Goal: Entertainment & Leisure: Browse casually

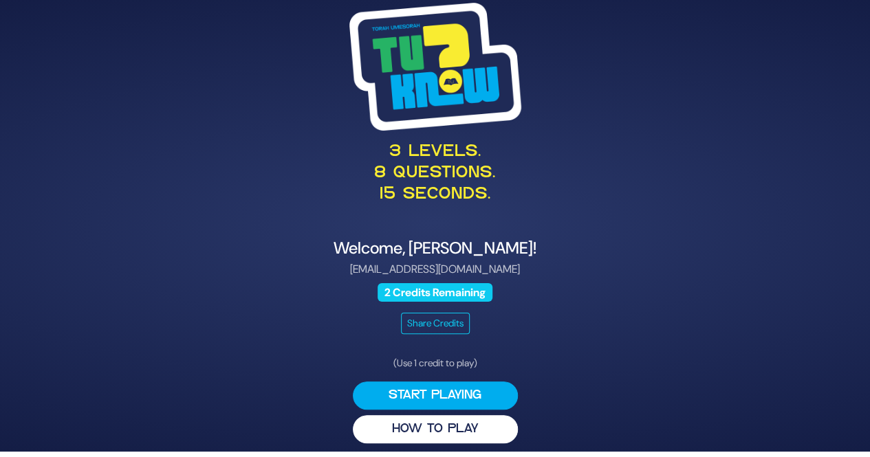
scroll to position [8, 0]
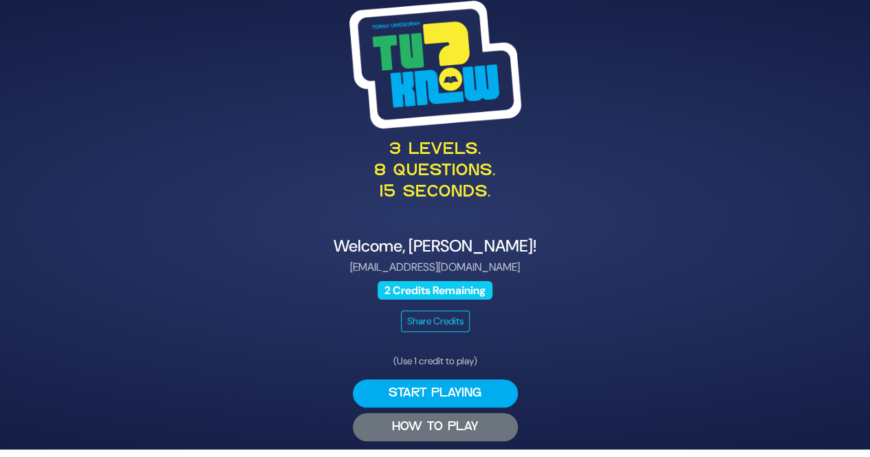
click at [415, 430] on button "HOW TO PLAY" at bounding box center [435, 427] width 165 height 28
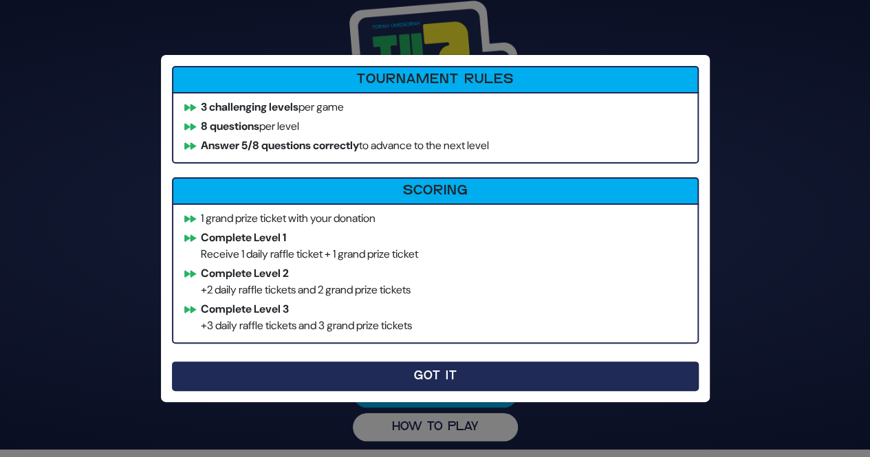
click at [450, 380] on button "Got It" at bounding box center [435, 377] width 527 height 30
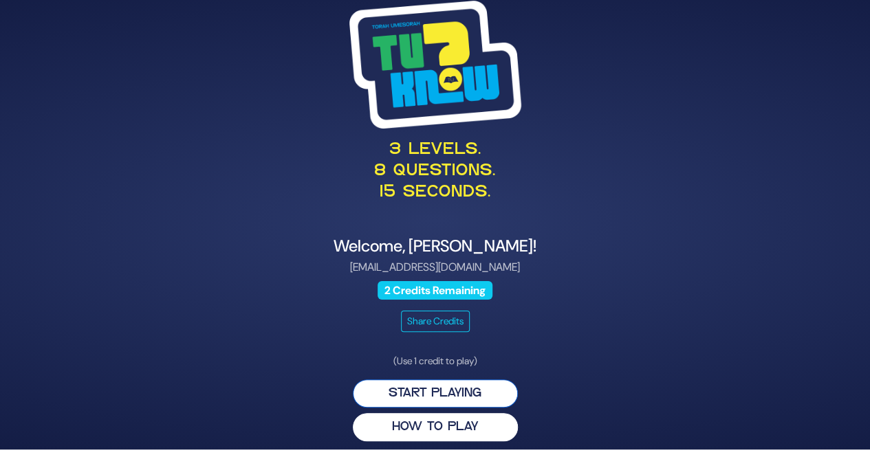
click at [438, 390] on button "Start Playing" at bounding box center [435, 393] width 165 height 28
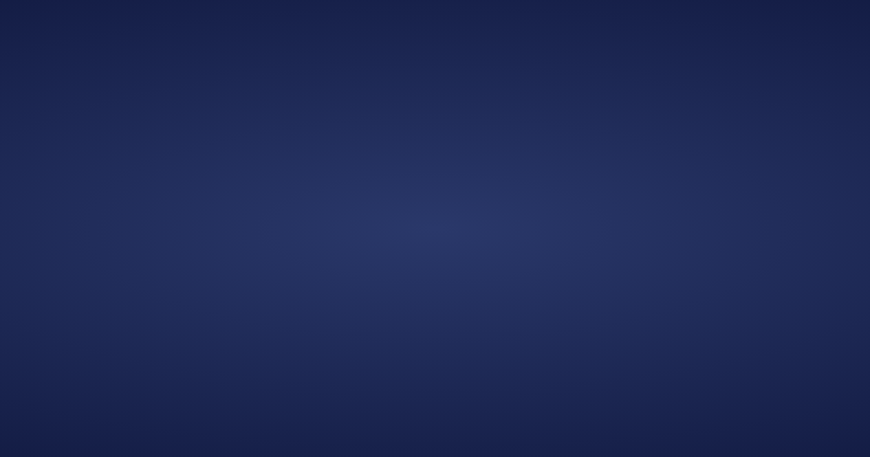
scroll to position [0, 0]
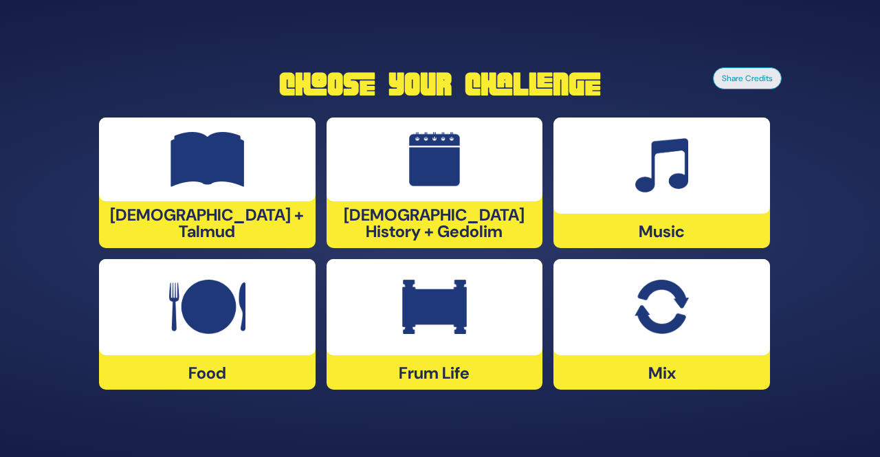
click at [668, 189] on img at bounding box center [661, 165] width 53 height 55
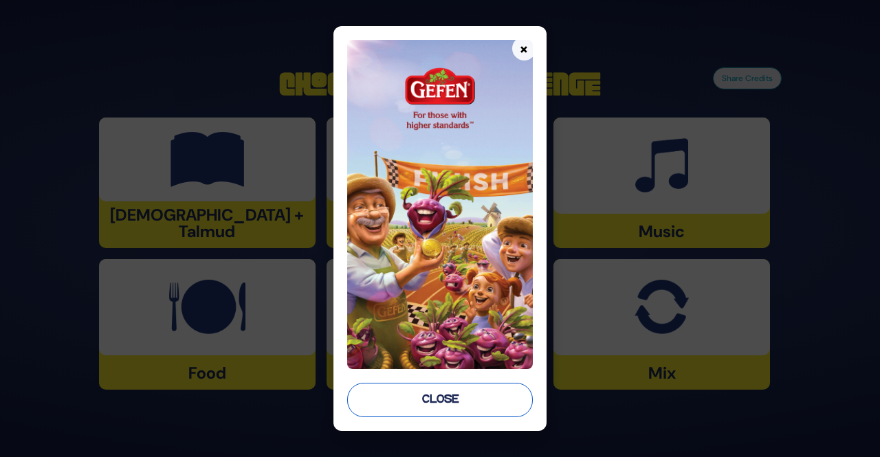
click at [439, 401] on button "Close" at bounding box center [439, 400] width 185 height 34
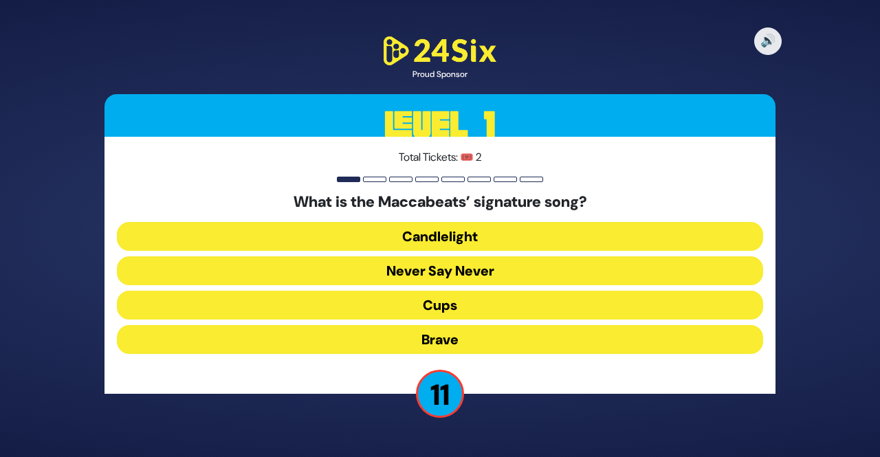
click at [443, 236] on button "Candlelight" at bounding box center [440, 236] width 646 height 29
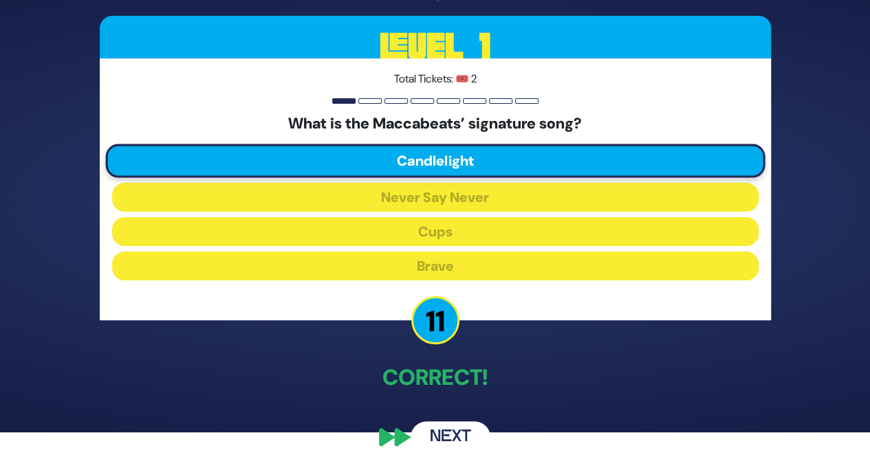
scroll to position [36, 0]
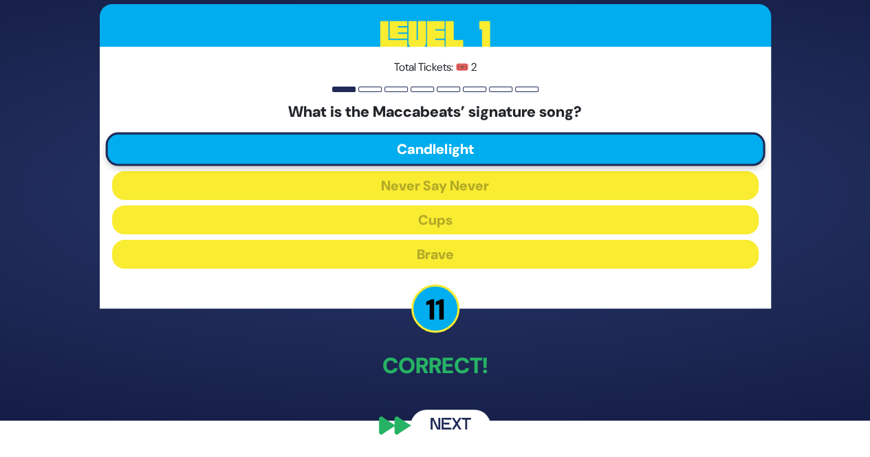
click at [443, 425] on button "Next" at bounding box center [450, 426] width 80 height 32
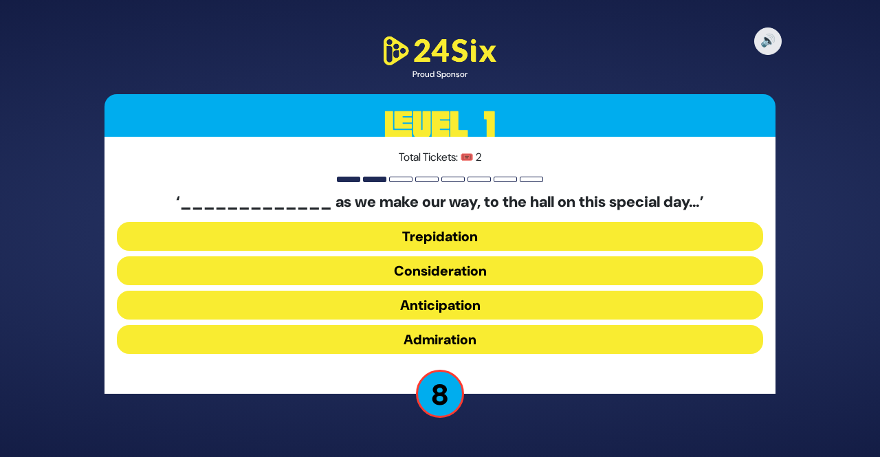
click at [435, 305] on button "Anticipation" at bounding box center [440, 305] width 646 height 29
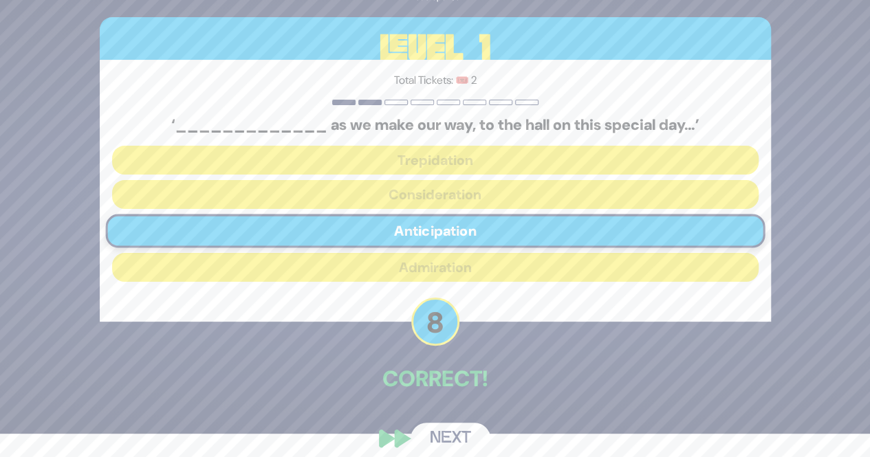
scroll to position [36, 0]
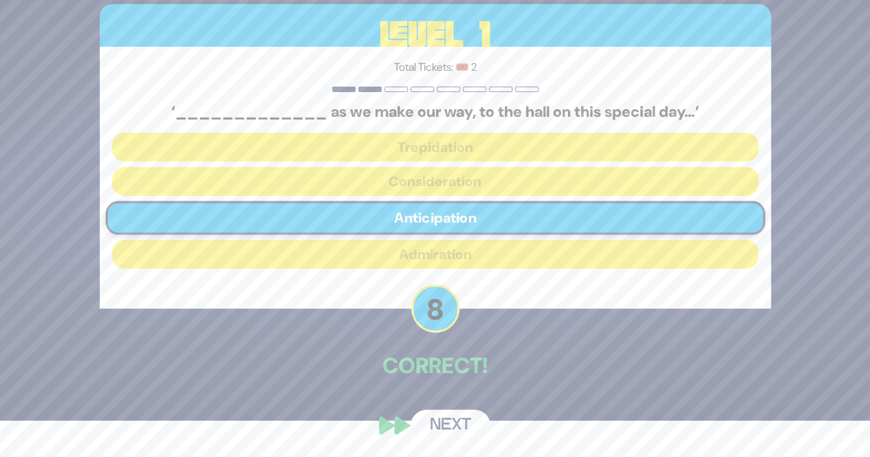
click at [452, 428] on button "Next" at bounding box center [450, 426] width 80 height 32
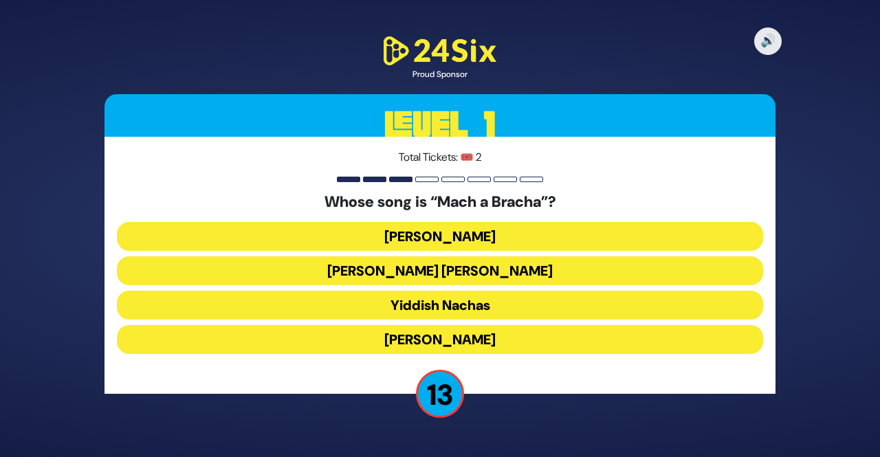
click at [434, 271] on button "Shmueli Ungar" at bounding box center [440, 270] width 646 height 29
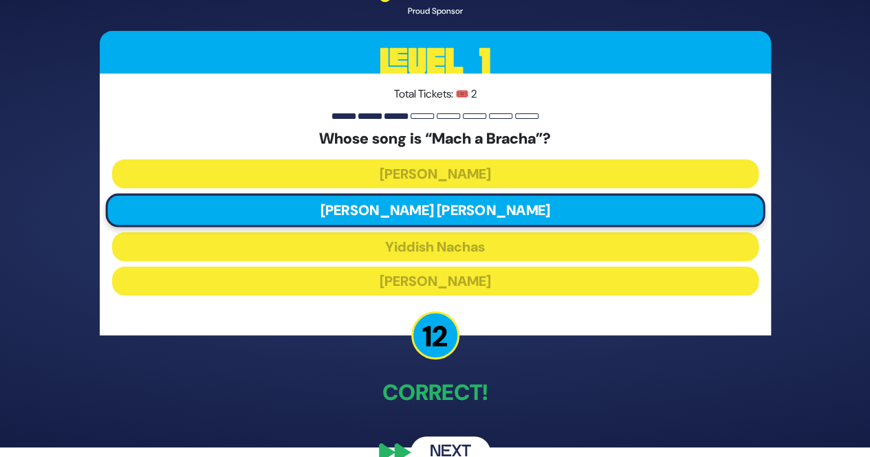
scroll to position [36, 0]
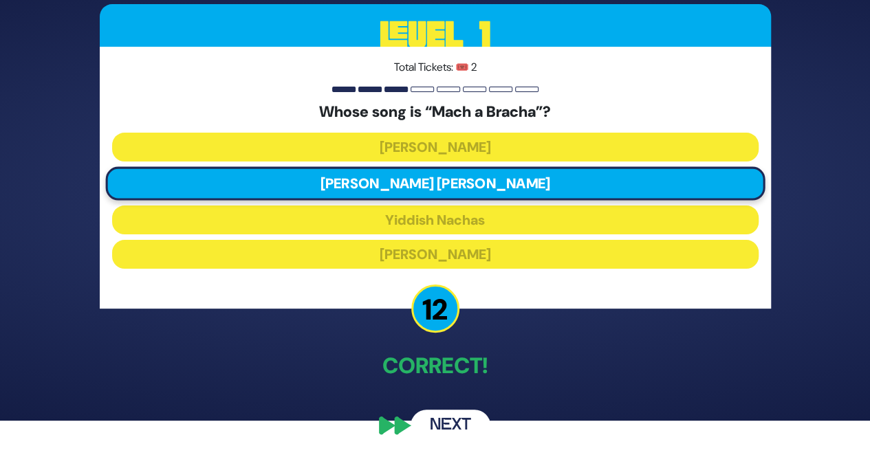
click at [445, 421] on button "Next" at bounding box center [450, 426] width 80 height 32
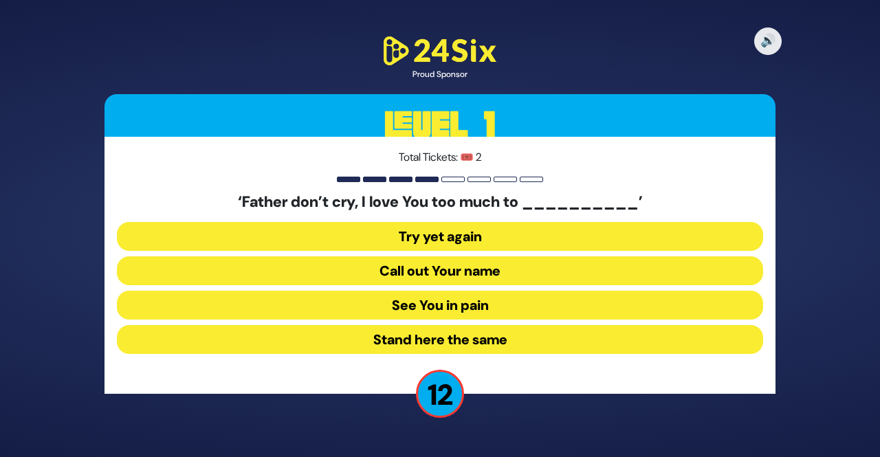
click at [439, 303] on button "See You in pain" at bounding box center [440, 305] width 646 height 29
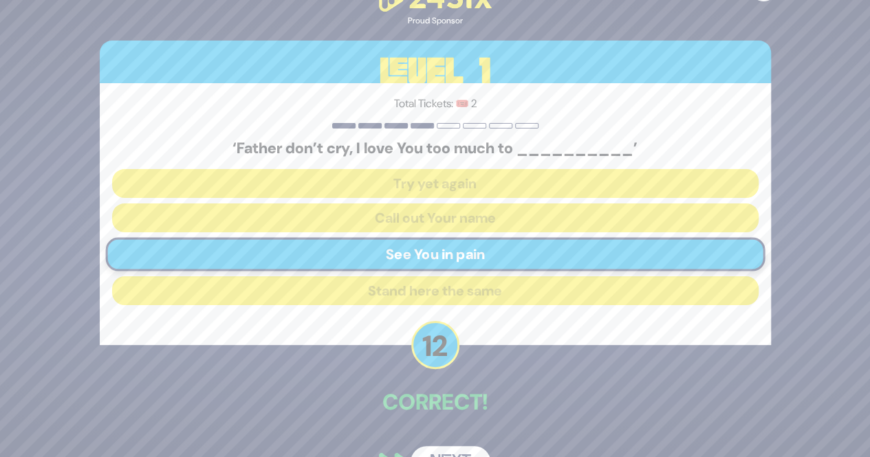
scroll to position [36, 0]
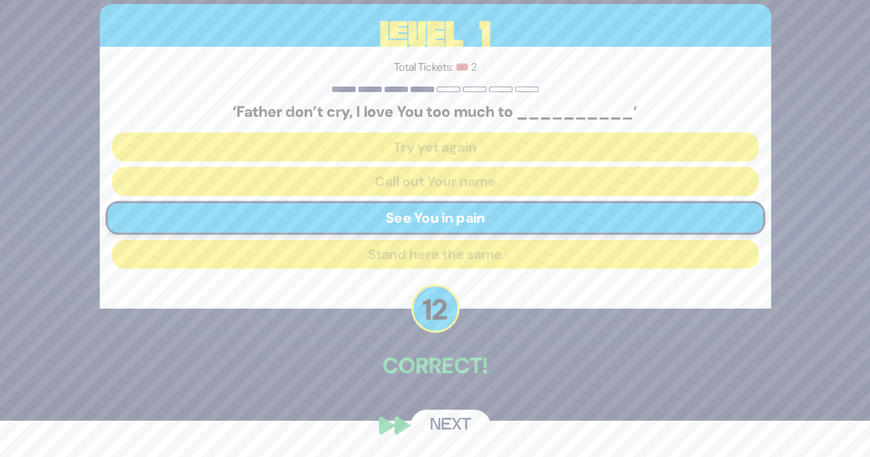
click at [448, 424] on button "Next" at bounding box center [450, 426] width 80 height 32
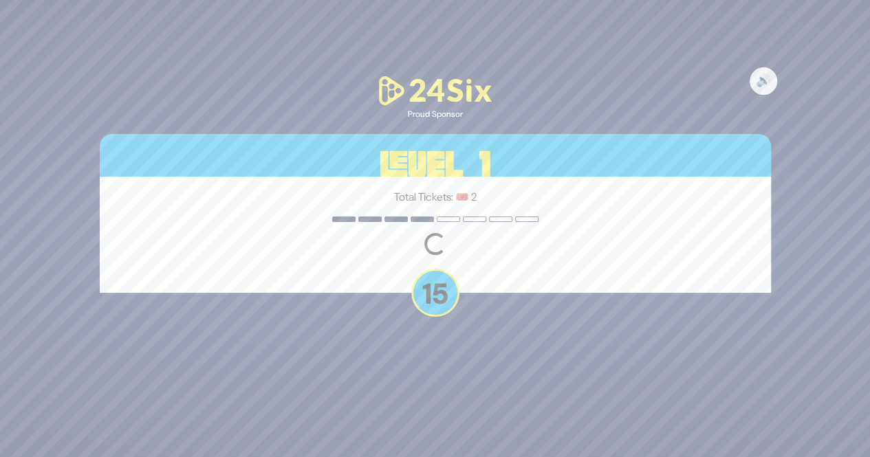
scroll to position [0, 0]
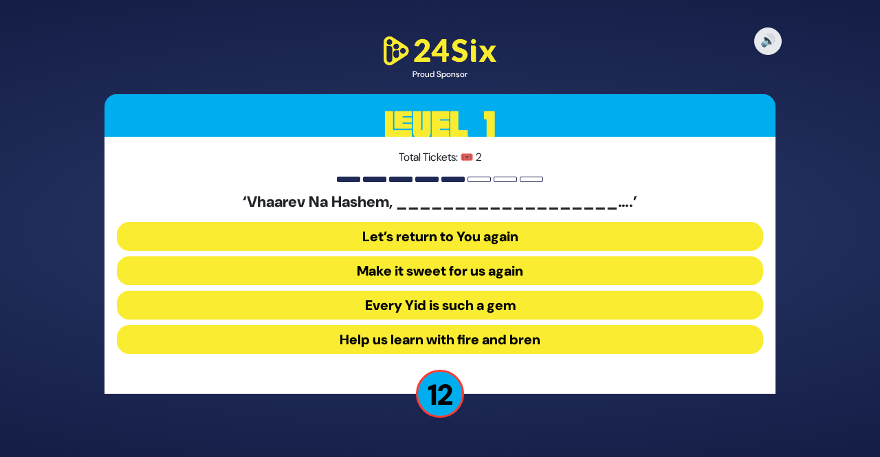
click at [407, 272] on button "Make it sweet for us again" at bounding box center [440, 270] width 646 height 29
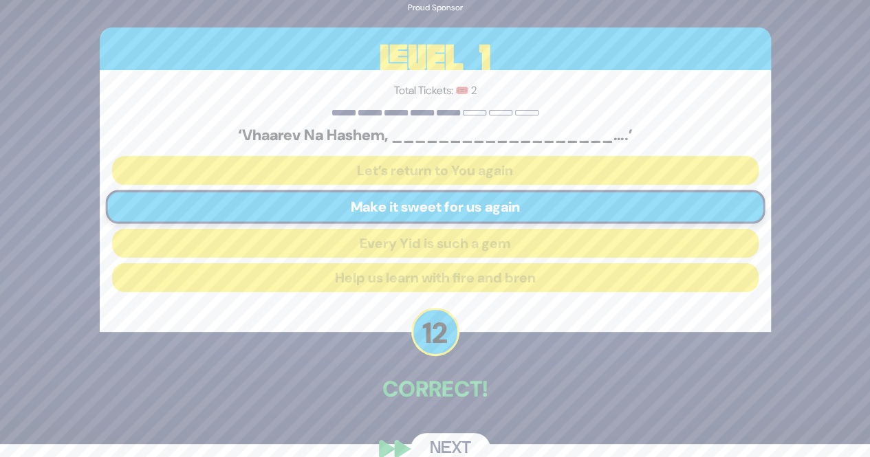
scroll to position [36, 0]
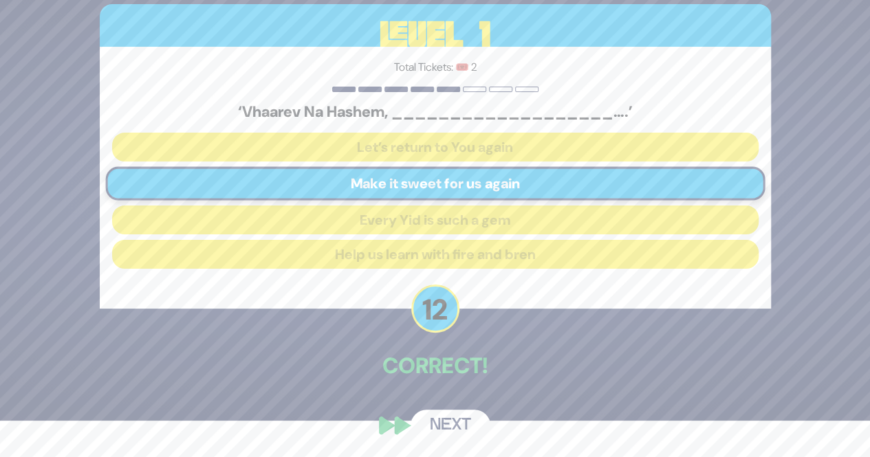
click at [441, 426] on button "Next" at bounding box center [450, 426] width 80 height 32
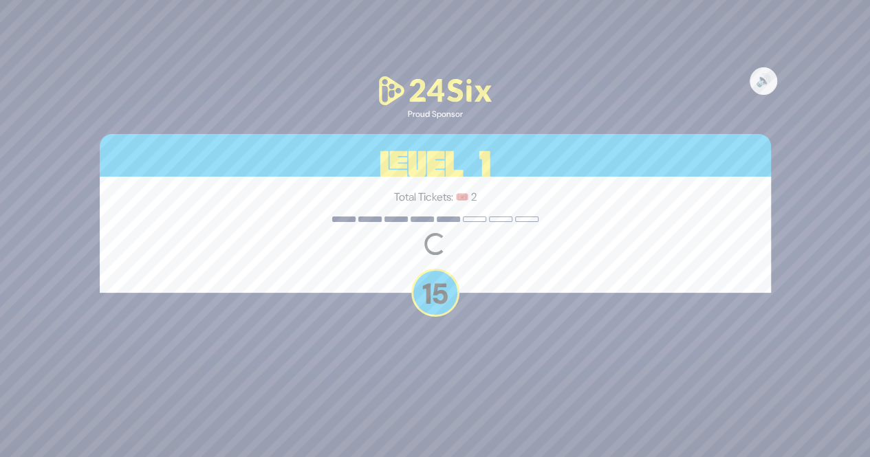
scroll to position [0, 0]
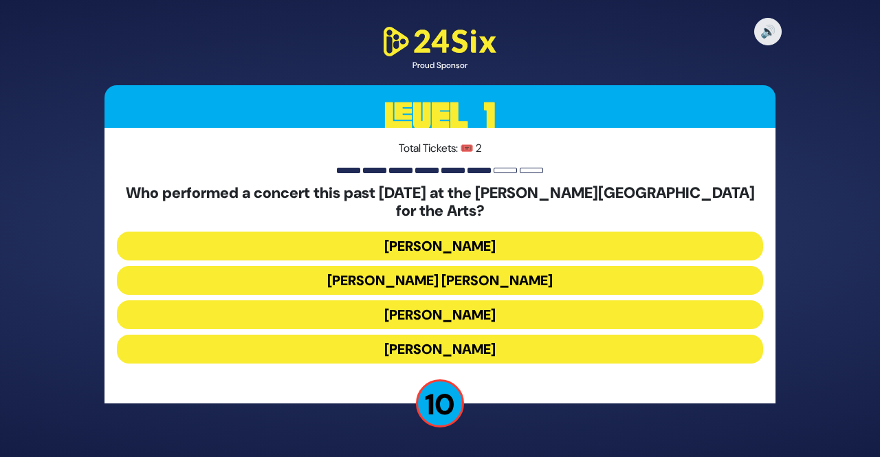
click at [418, 339] on button "Ishay Ribo" at bounding box center [440, 349] width 646 height 29
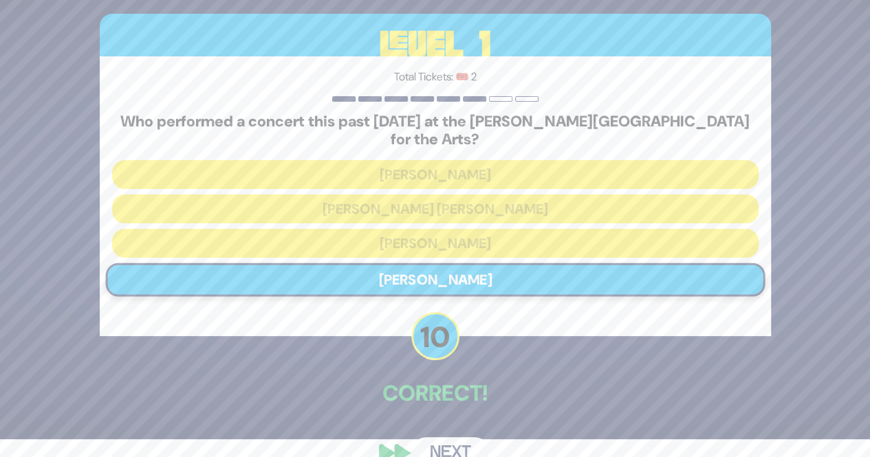
scroll to position [36, 0]
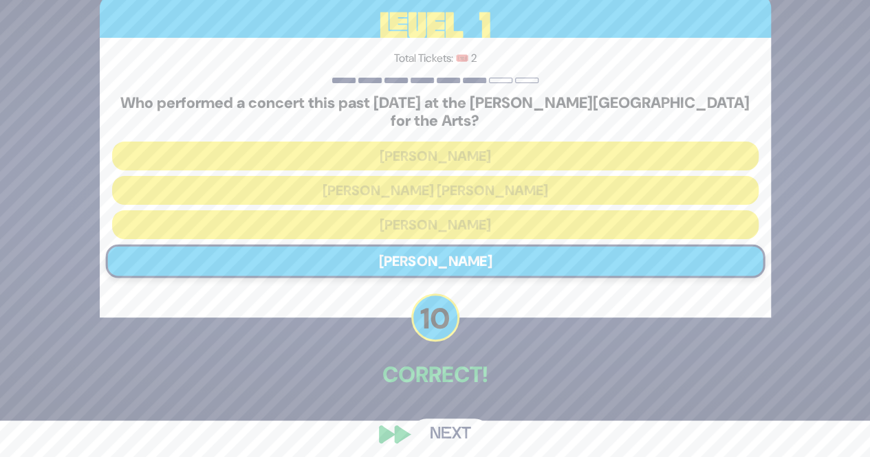
click at [451, 423] on button "Next" at bounding box center [450, 435] width 80 height 32
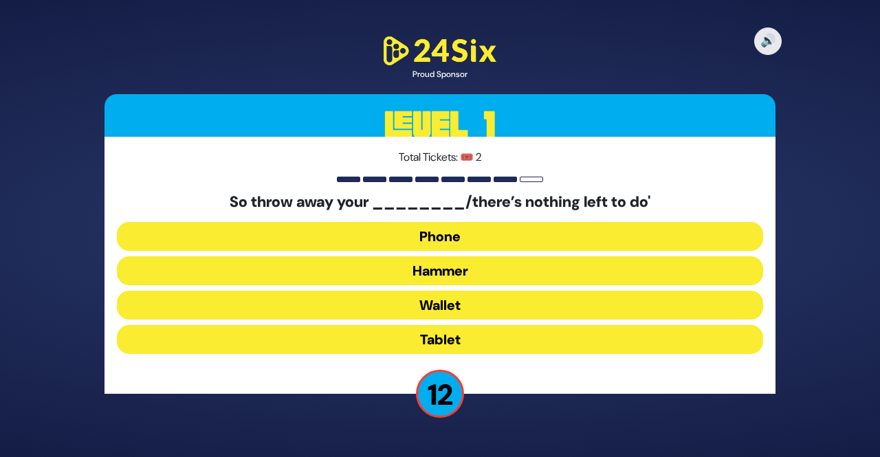
click at [449, 272] on button "Hammer" at bounding box center [440, 270] width 646 height 29
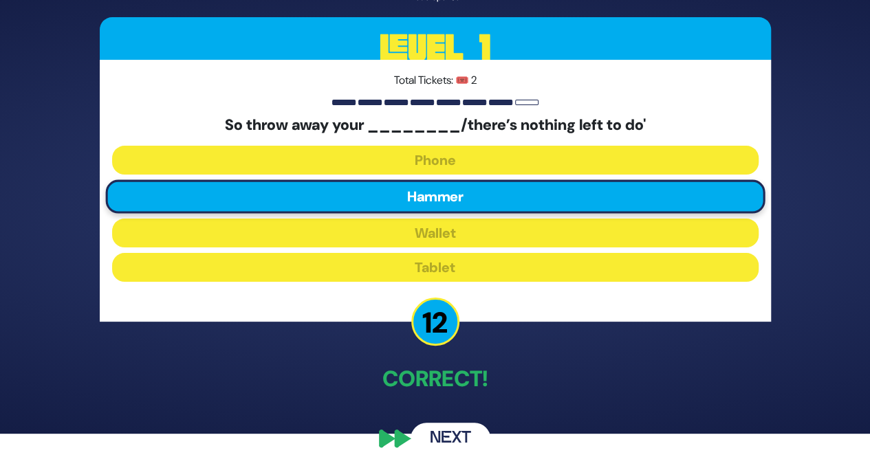
scroll to position [36, 0]
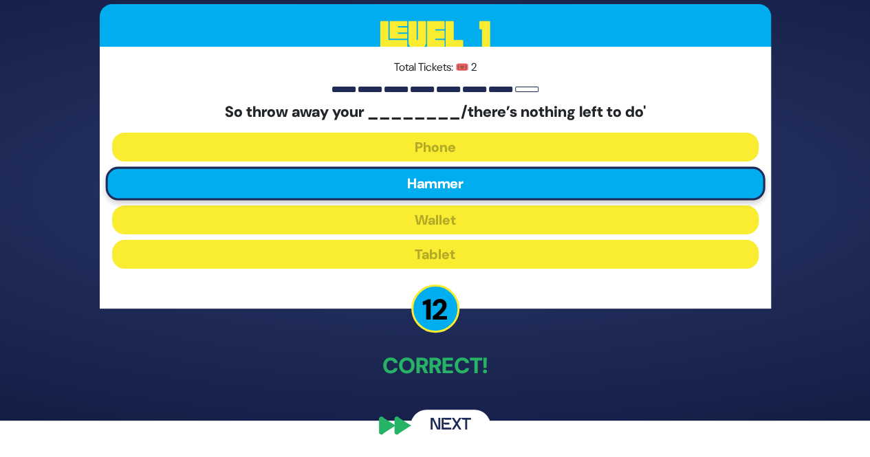
click at [443, 421] on button "Next" at bounding box center [450, 426] width 80 height 32
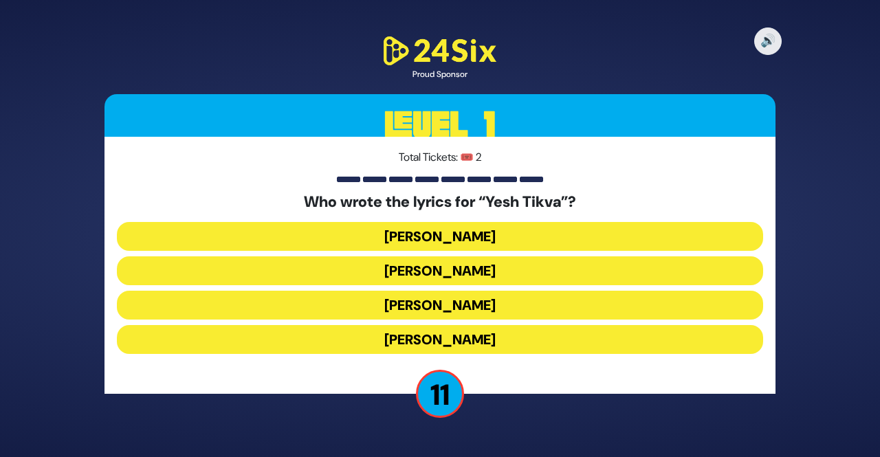
click at [423, 272] on button "Miriam Israeli" at bounding box center [440, 270] width 646 height 29
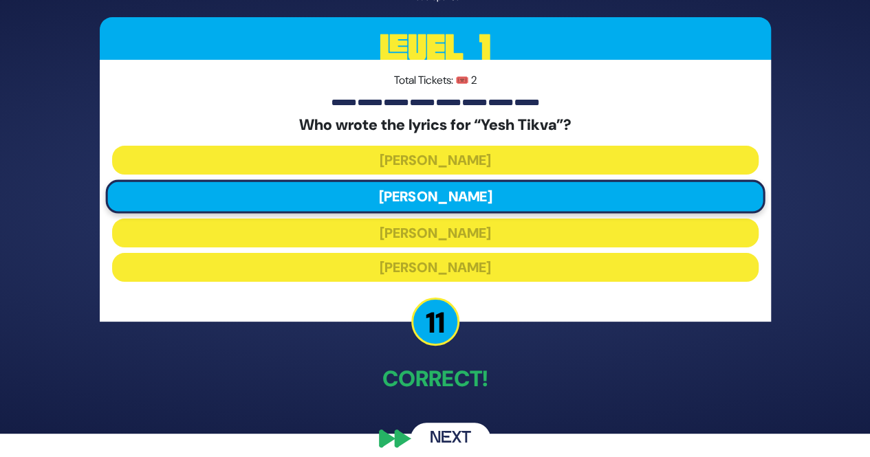
scroll to position [36, 0]
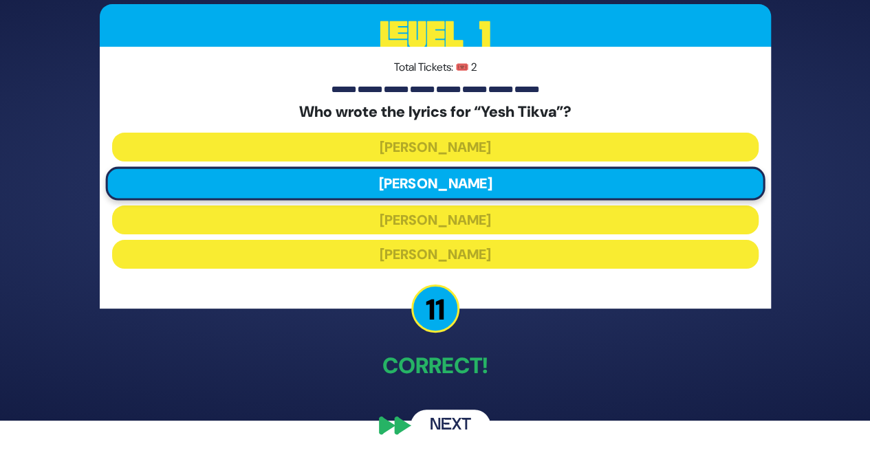
click at [435, 421] on button "Next" at bounding box center [450, 426] width 80 height 32
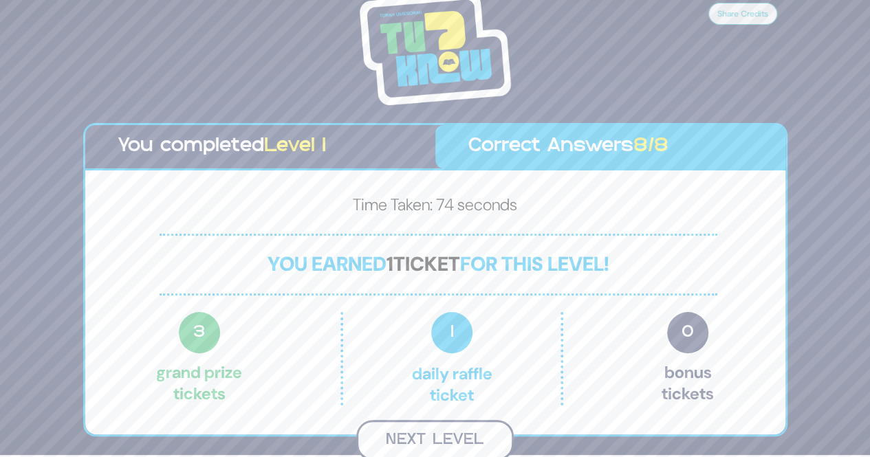
scroll to position [0, 0]
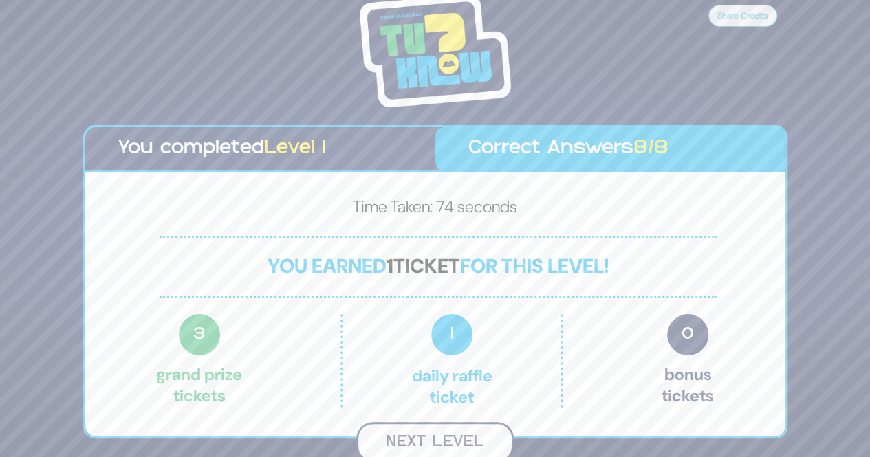
click at [440, 437] on button "Next Level" at bounding box center [434, 442] width 157 height 41
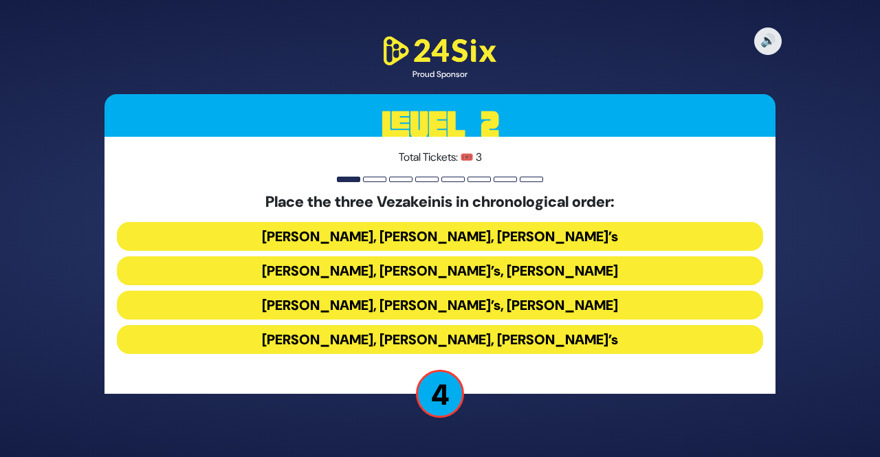
click at [357, 236] on button "Baruch Levine’s, Avraham Fried’s, Bonei Olam’s" at bounding box center [440, 236] width 646 height 29
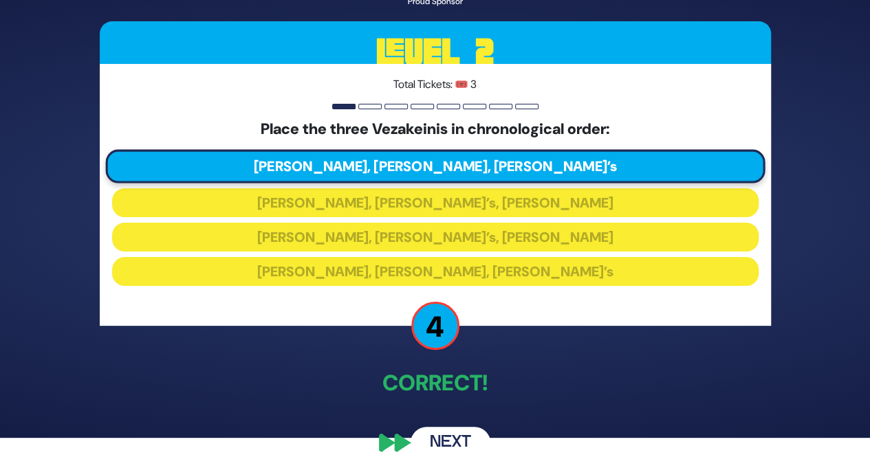
scroll to position [36, 0]
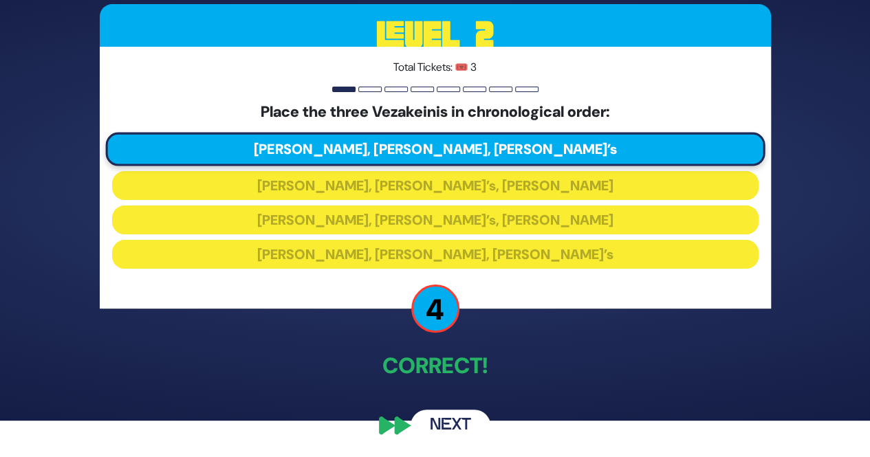
click at [443, 423] on button "Next" at bounding box center [450, 426] width 80 height 32
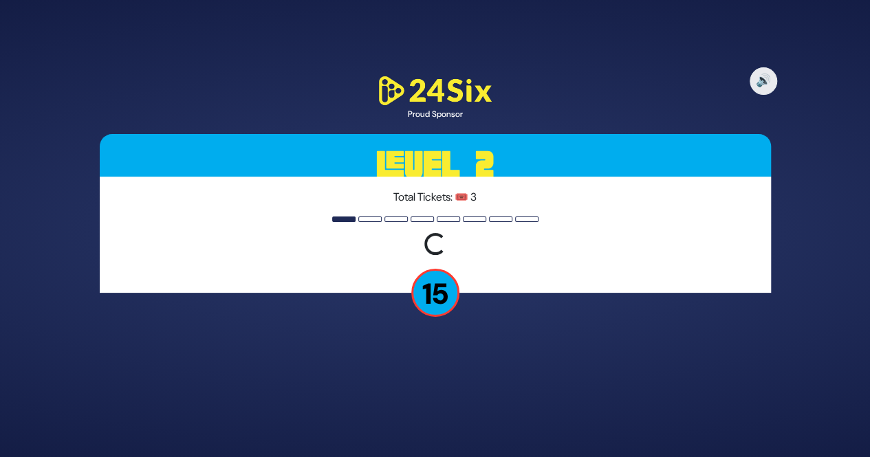
scroll to position [0, 0]
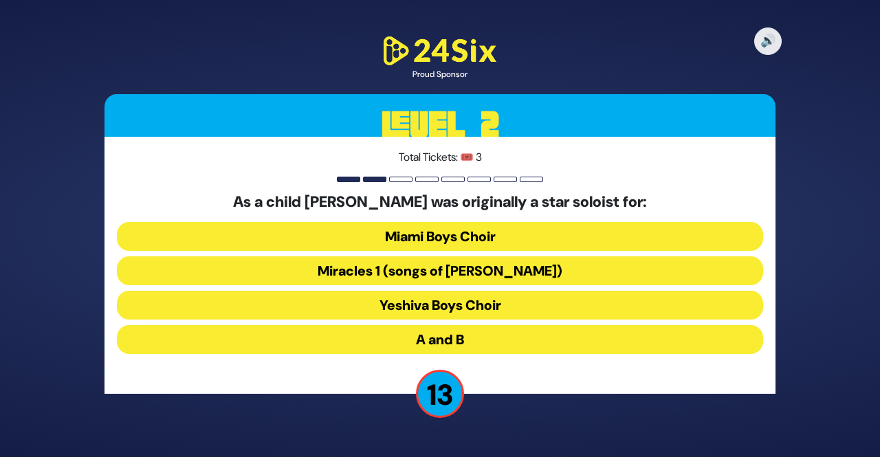
click at [410, 272] on button "Miracles 1 (songs of C. Neuhaus)" at bounding box center [440, 270] width 646 height 29
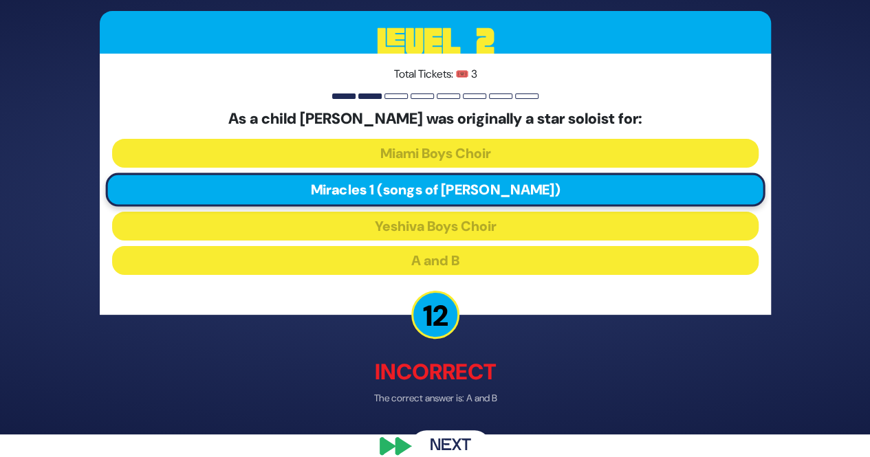
scroll to position [43, 0]
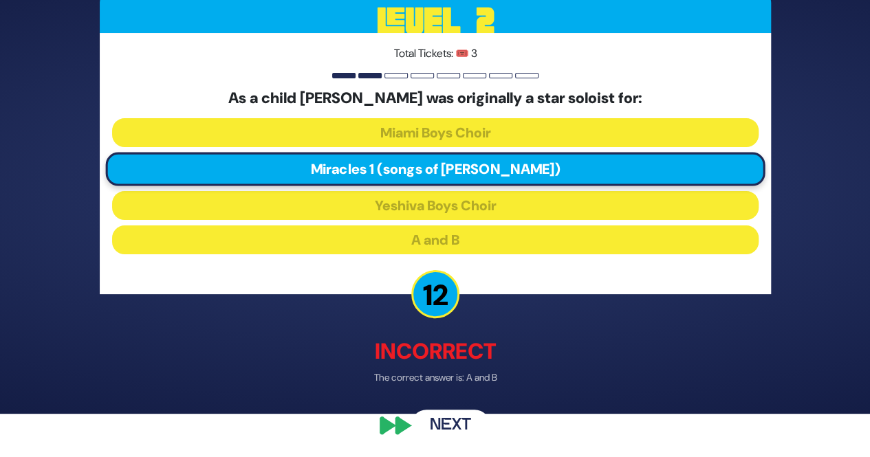
click at [446, 421] on button "Next" at bounding box center [450, 426] width 80 height 32
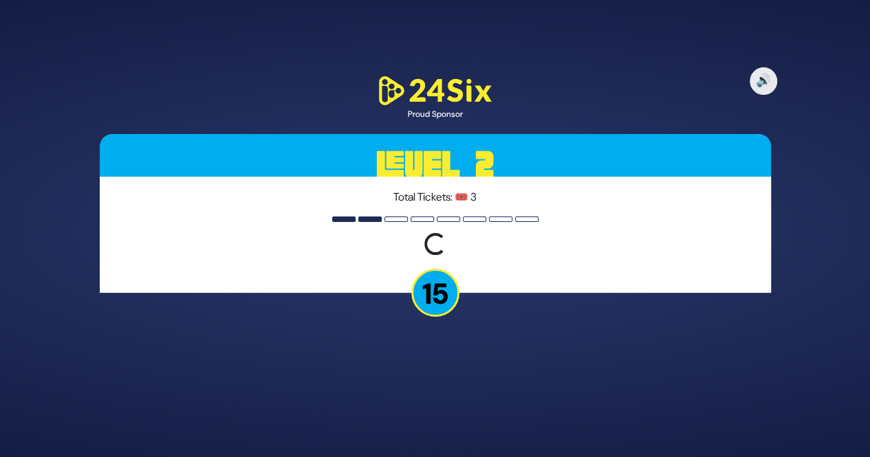
scroll to position [0, 0]
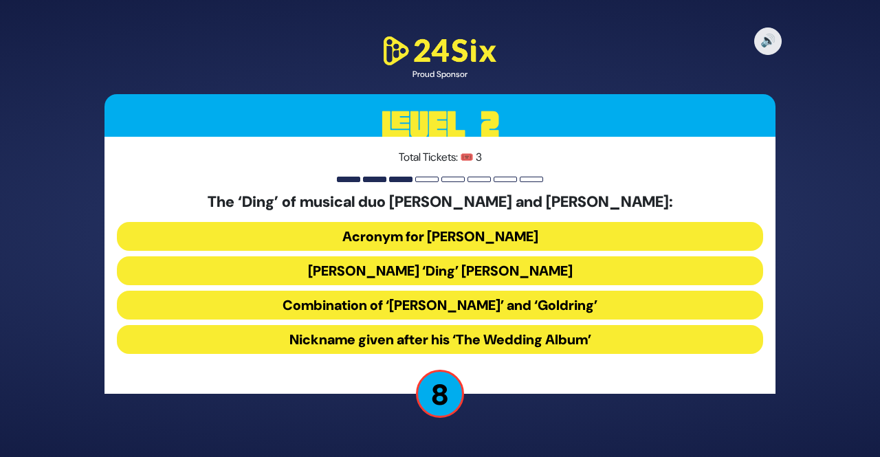
click at [435, 239] on button "Acronym for Dovid Nachman Golding" at bounding box center [440, 236] width 646 height 29
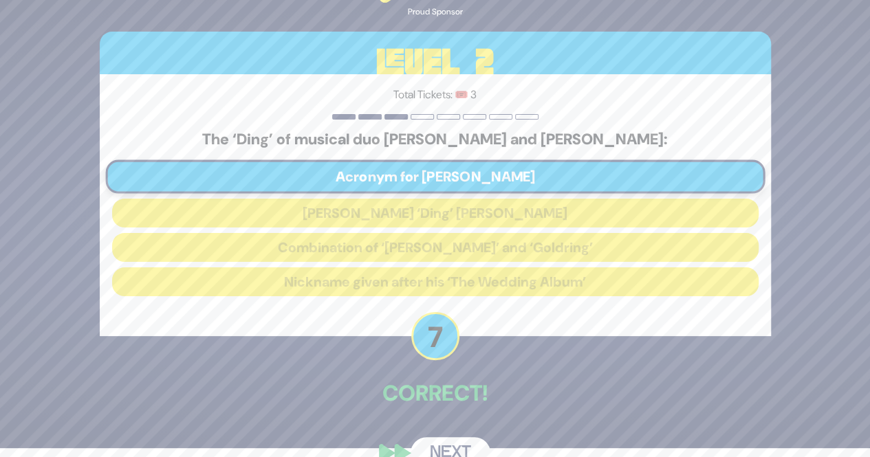
scroll to position [36, 0]
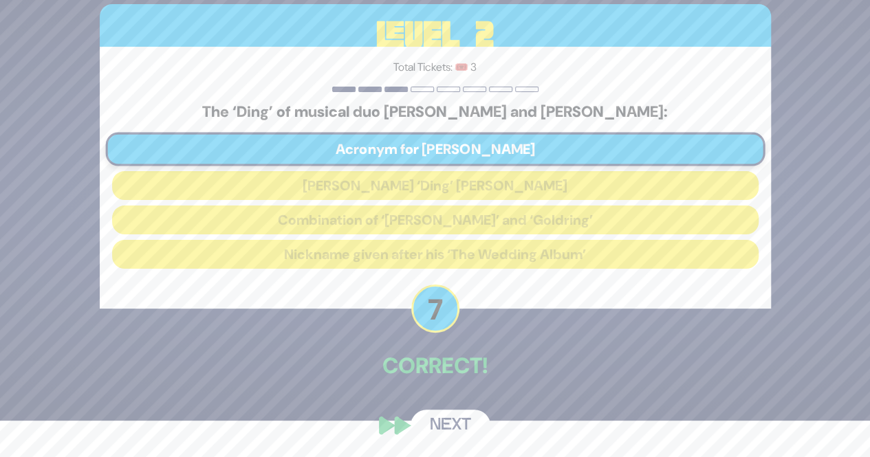
click at [442, 420] on button "Next" at bounding box center [450, 426] width 80 height 32
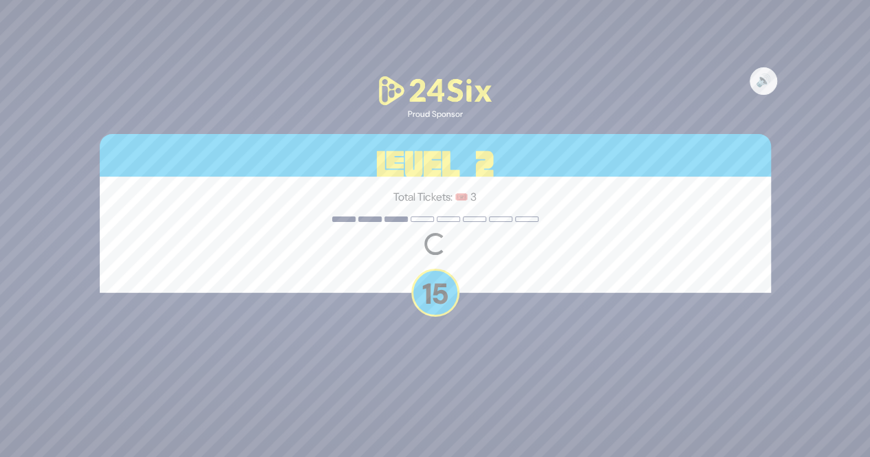
scroll to position [0, 0]
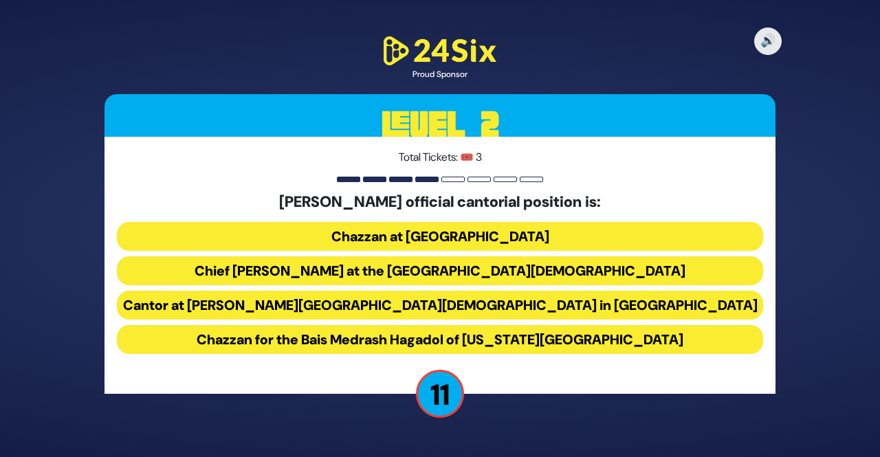
click at [477, 270] on button "Chief Cantor at the Park East Synagogue" at bounding box center [440, 270] width 646 height 29
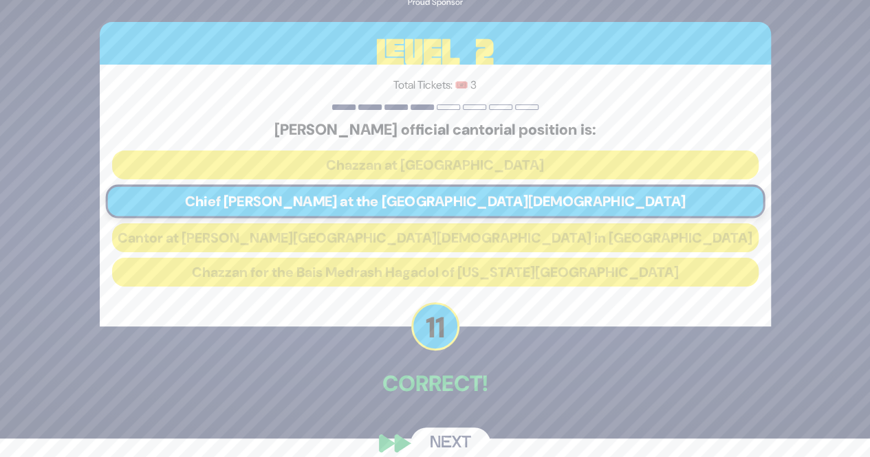
scroll to position [36, 0]
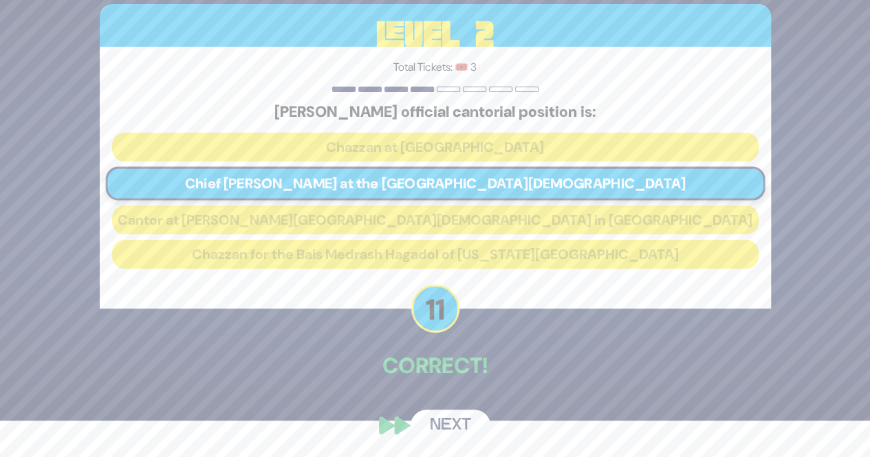
click at [448, 419] on button "Next" at bounding box center [450, 426] width 80 height 32
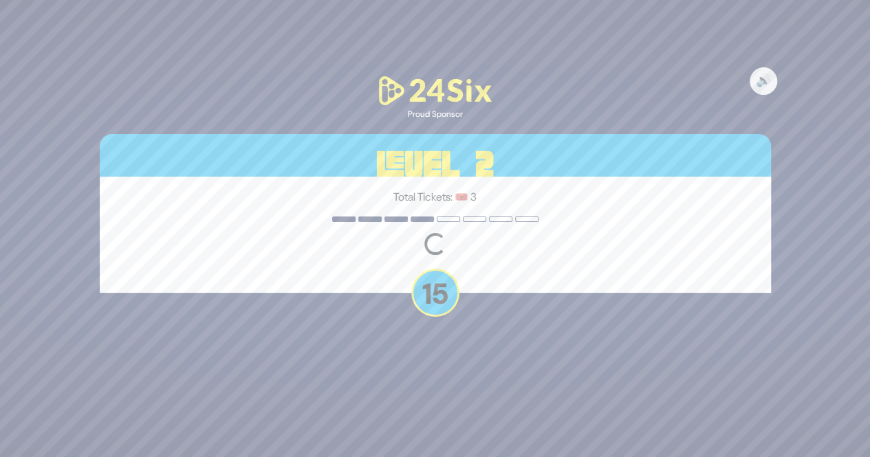
scroll to position [0, 0]
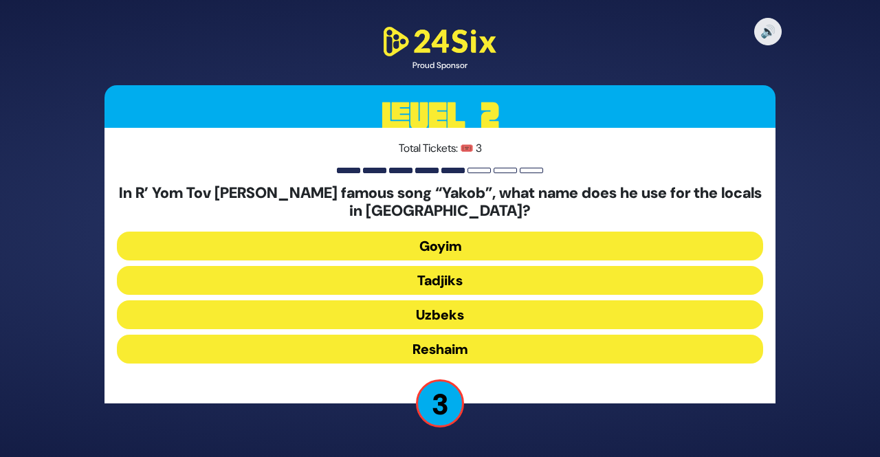
click at [472, 351] on button "Reshaim" at bounding box center [440, 349] width 646 height 29
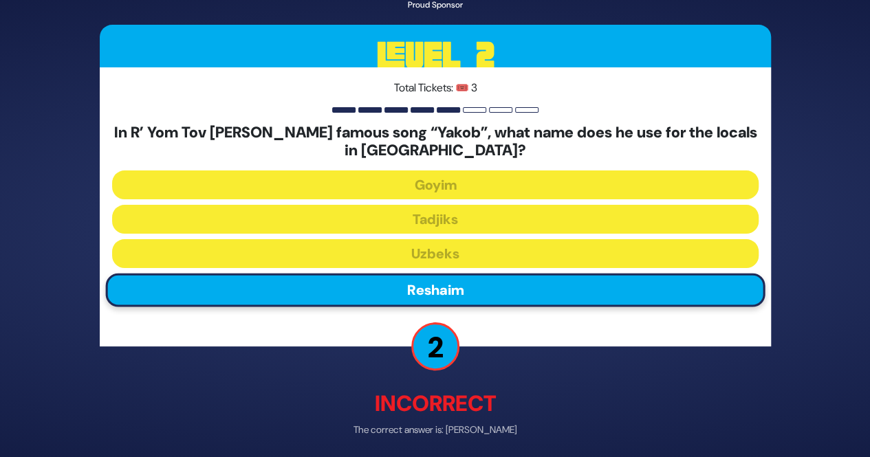
scroll to position [52, 0]
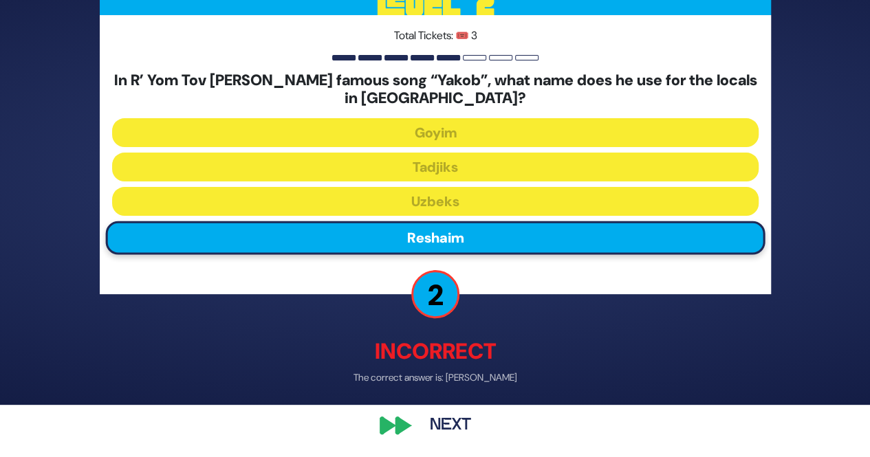
click at [441, 423] on button "Next" at bounding box center [450, 426] width 80 height 32
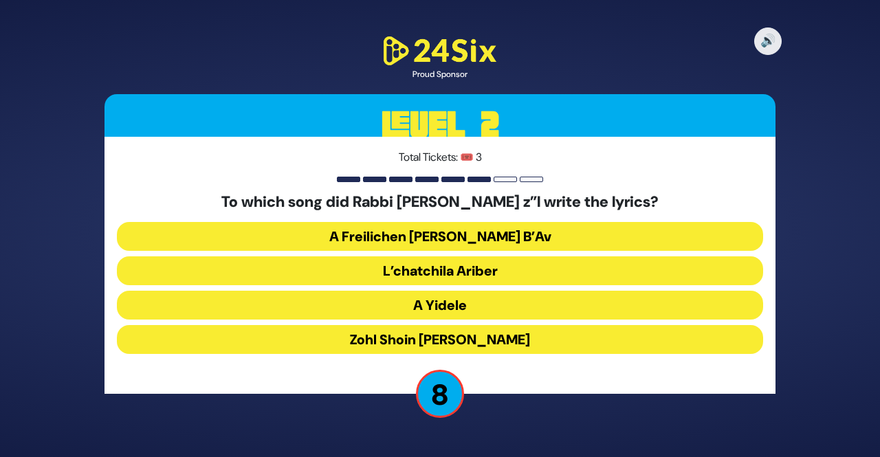
click at [445, 340] on button "Zohl Shoin Zein Di Geula" at bounding box center [440, 339] width 646 height 29
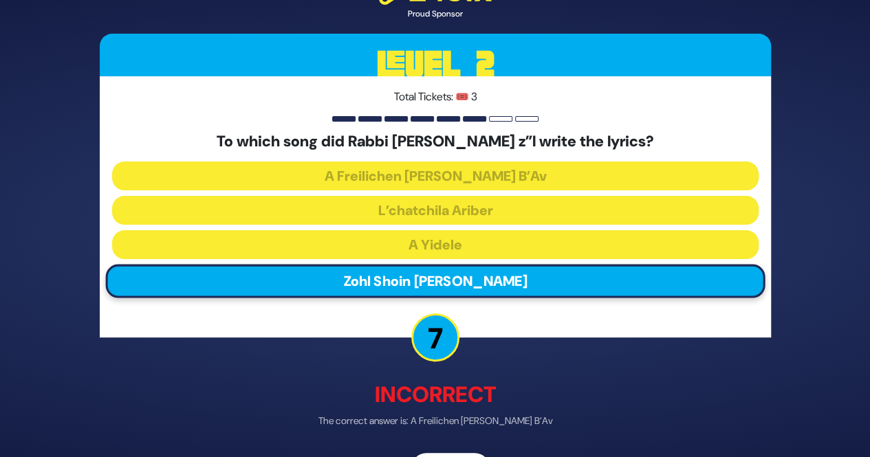
scroll to position [43, 0]
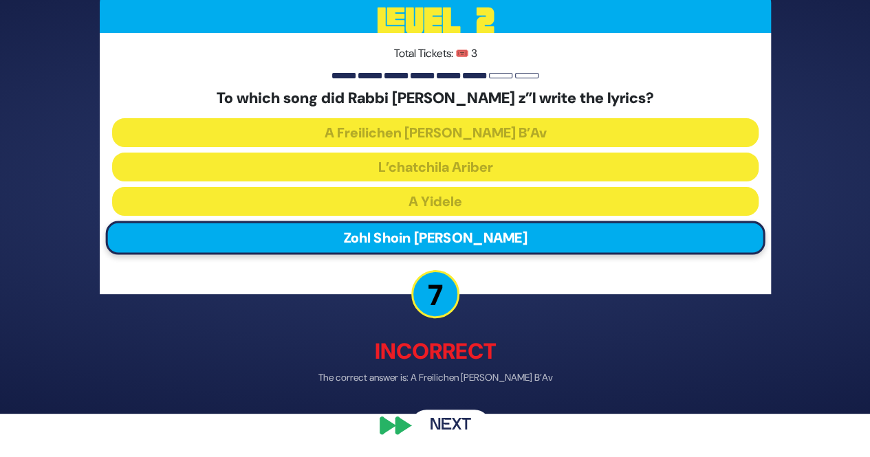
click at [438, 423] on button "Next" at bounding box center [450, 426] width 80 height 32
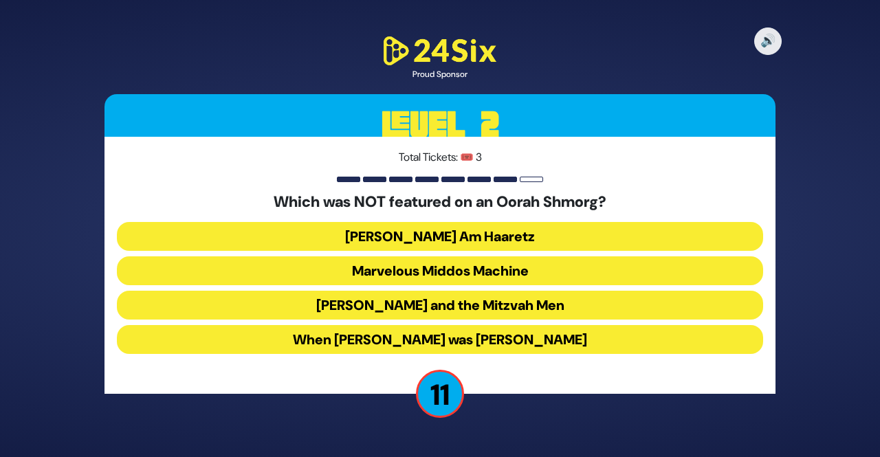
click at [448, 305] on button "Uncle Moishy and the Mitzvah Men" at bounding box center [440, 305] width 646 height 29
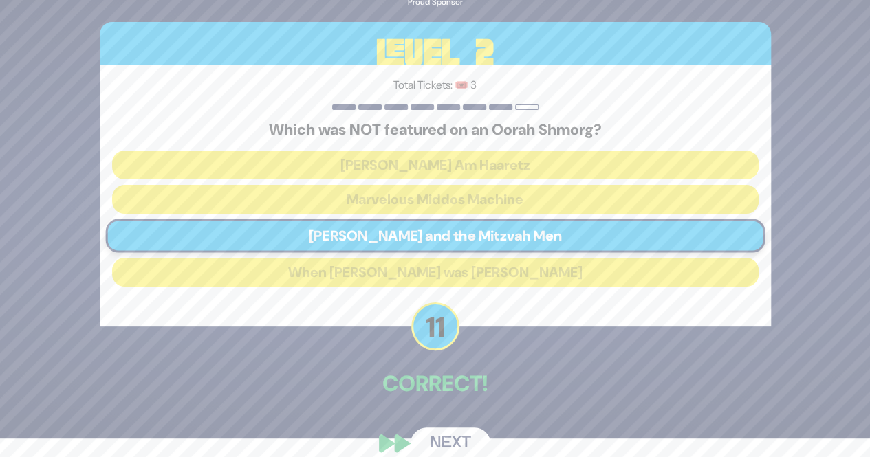
scroll to position [36, 0]
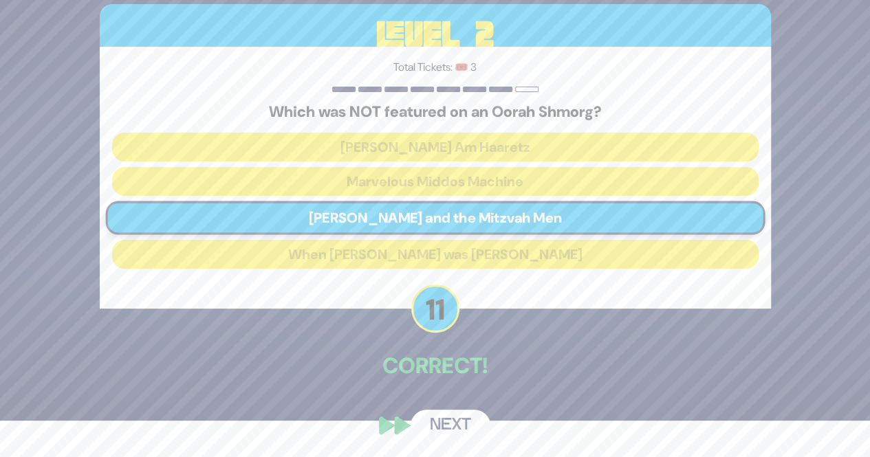
click at [457, 427] on button "Next" at bounding box center [450, 426] width 80 height 32
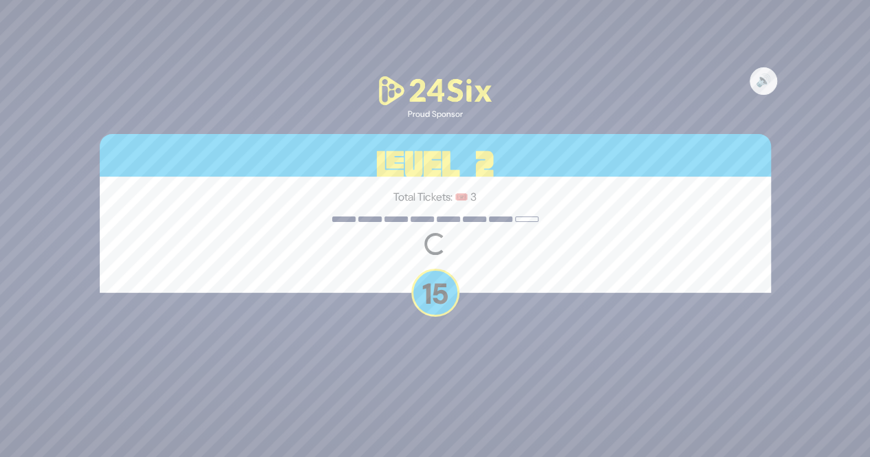
scroll to position [0, 0]
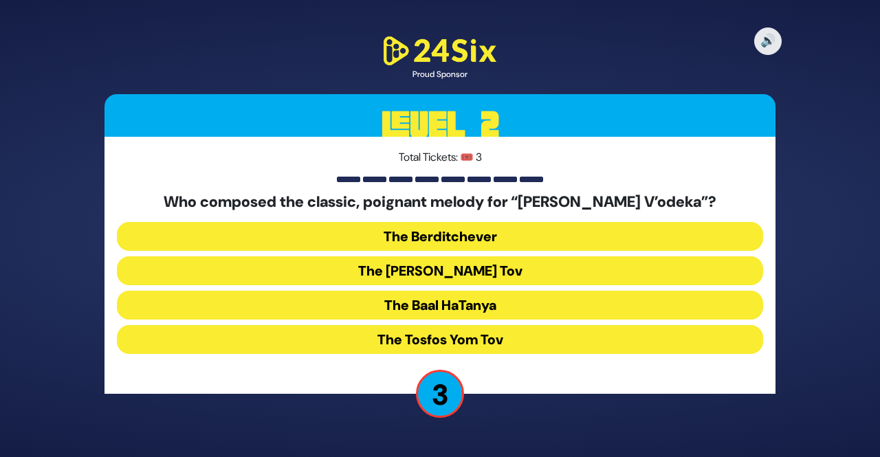
click at [422, 305] on button "The Baal HaTanya" at bounding box center [440, 305] width 646 height 29
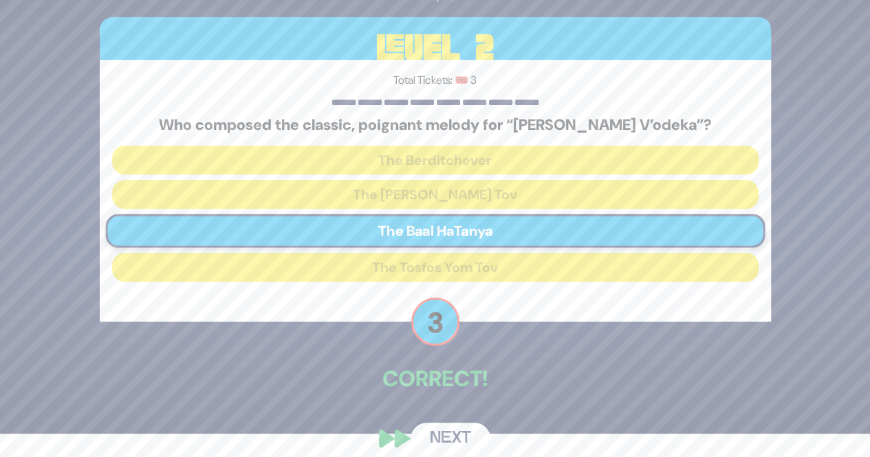
scroll to position [36, 0]
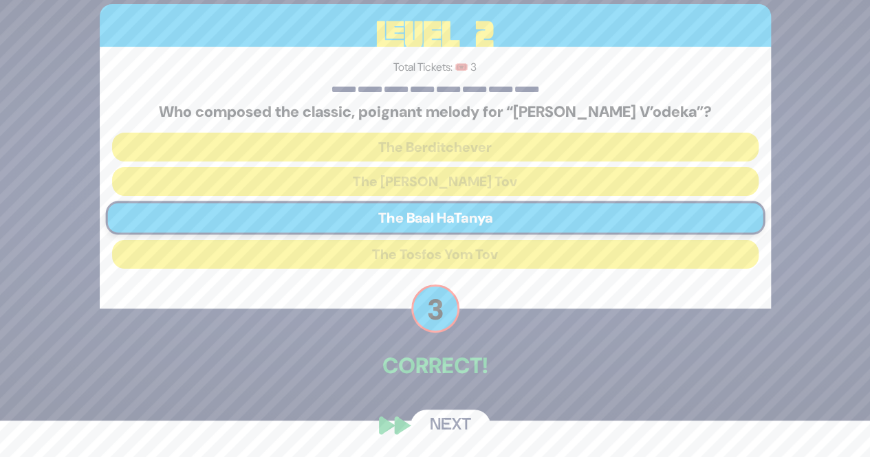
click at [442, 421] on button "Next" at bounding box center [450, 426] width 80 height 32
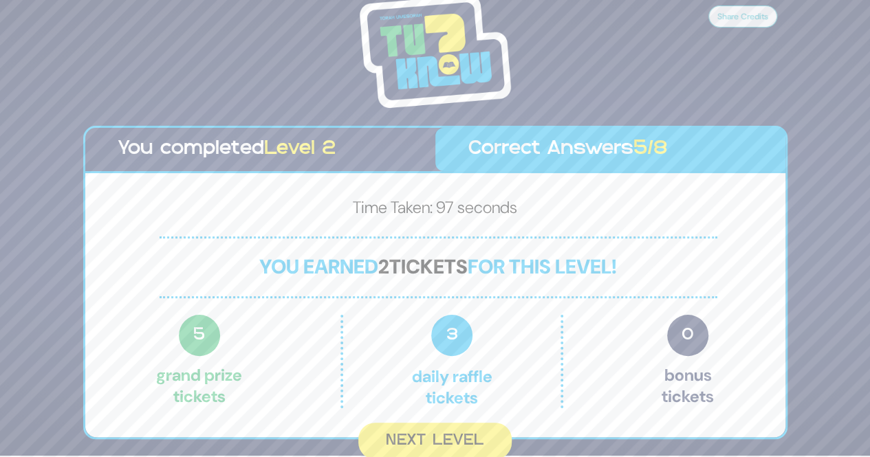
scroll to position [2, 0]
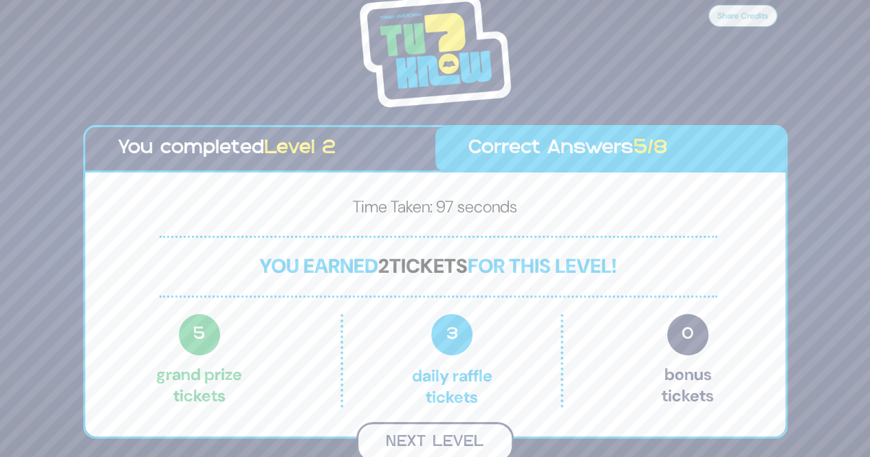
click at [413, 439] on button "Next Level" at bounding box center [434, 442] width 157 height 41
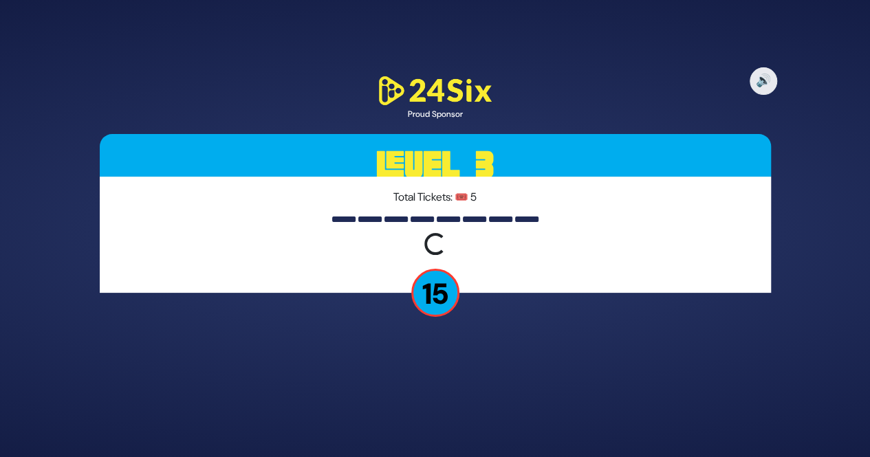
scroll to position [0, 0]
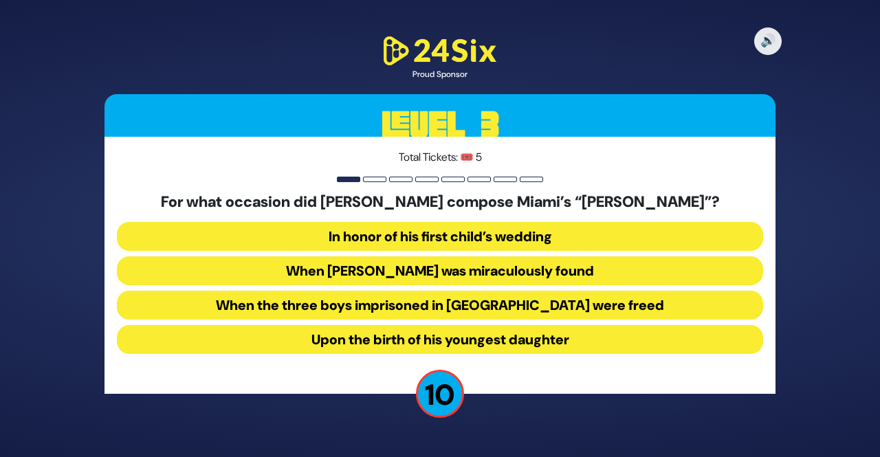
click at [421, 272] on button "When Suri Feldman was miraculously found" at bounding box center [440, 270] width 646 height 29
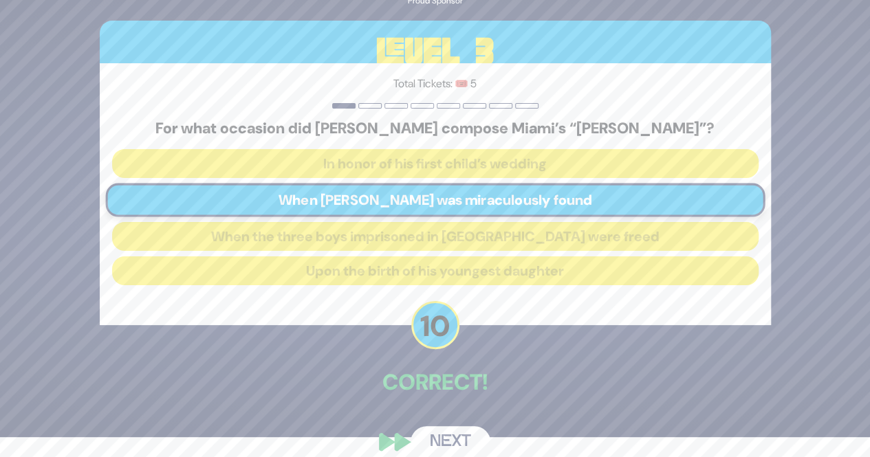
scroll to position [36, 0]
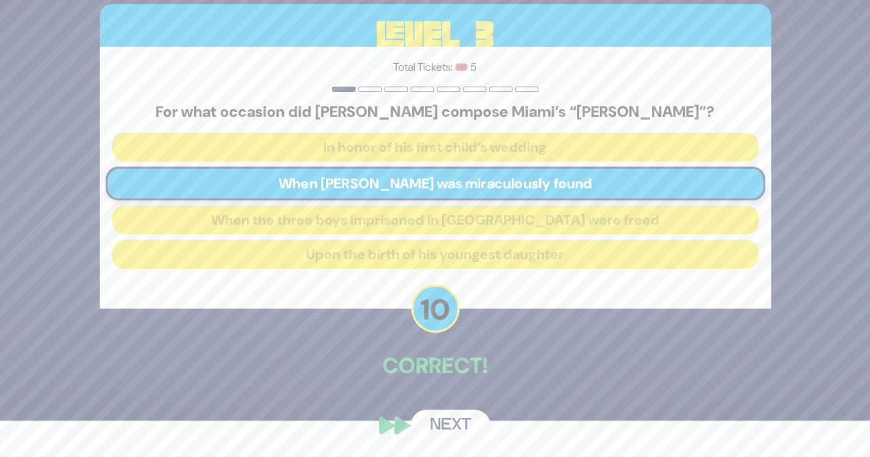
click at [450, 416] on button "Next" at bounding box center [450, 426] width 80 height 32
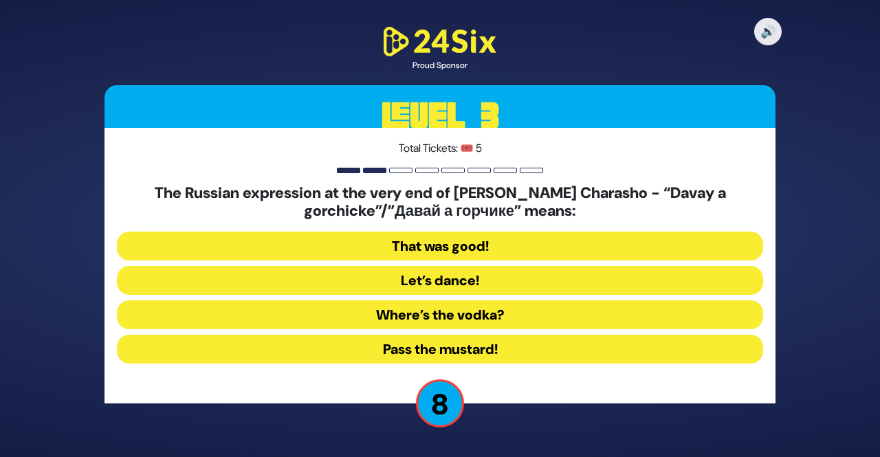
click at [444, 247] on button "That was good!" at bounding box center [440, 246] width 646 height 29
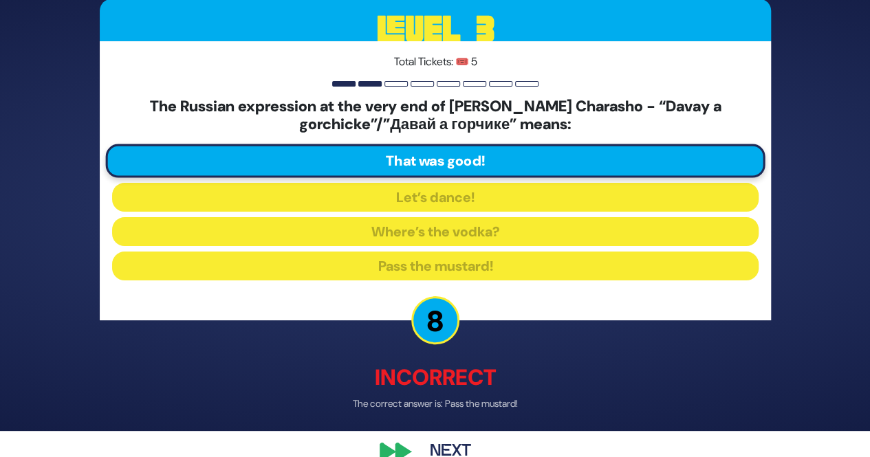
scroll to position [52, 0]
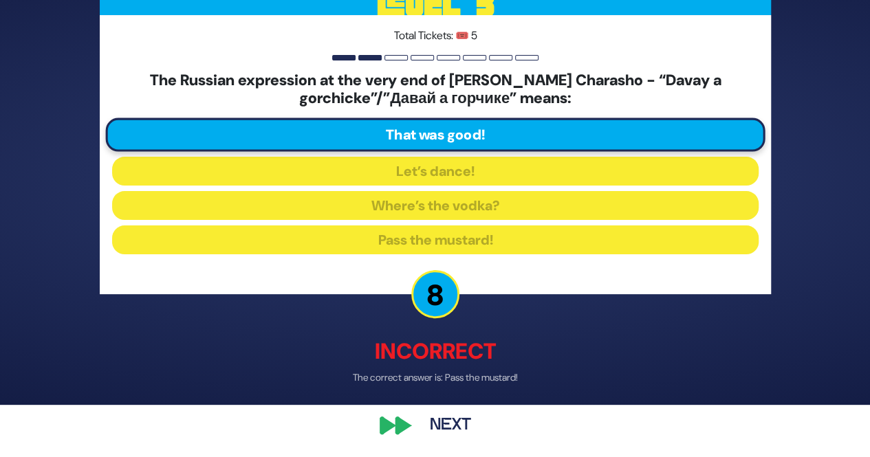
click at [441, 419] on button "Next" at bounding box center [450, 426] width 80 height 32
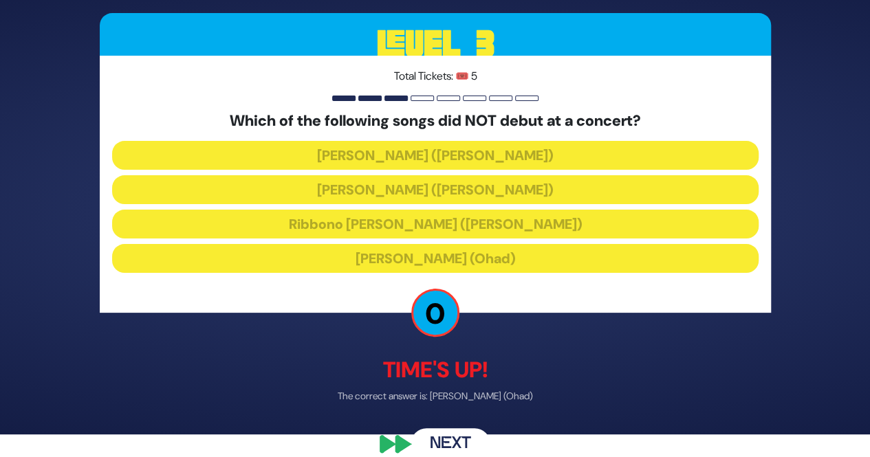
scroll to position [41, 0]
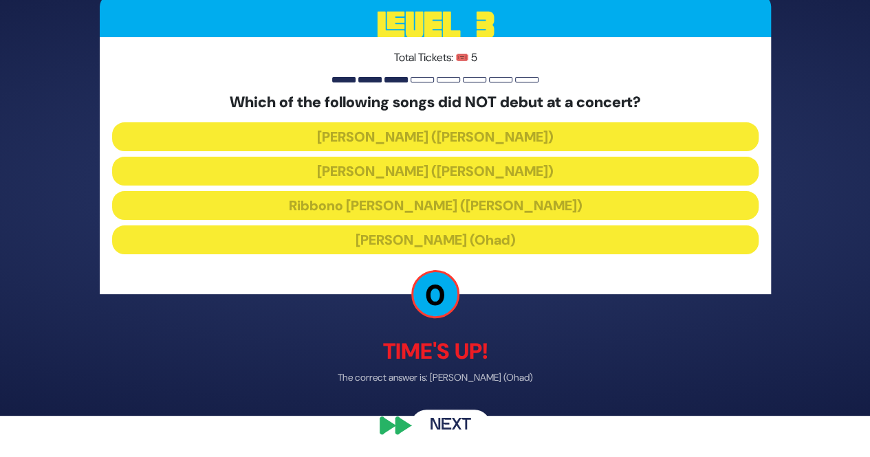
click at [450, 420] on button "Next" at bounding box center [450, 426] width 80 height 32
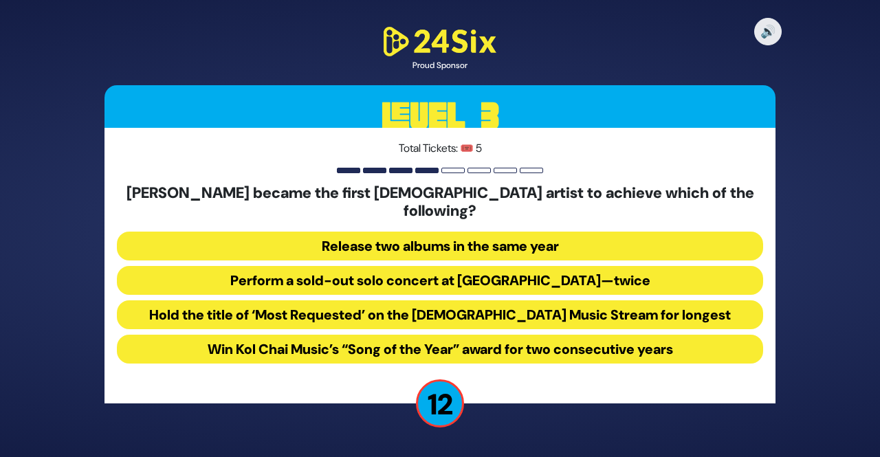
click at [358, 273] on button "Perform a sold-out solo concert at Madison Square Garden—twice" at bounding box center [440, 280] width 646 height 29
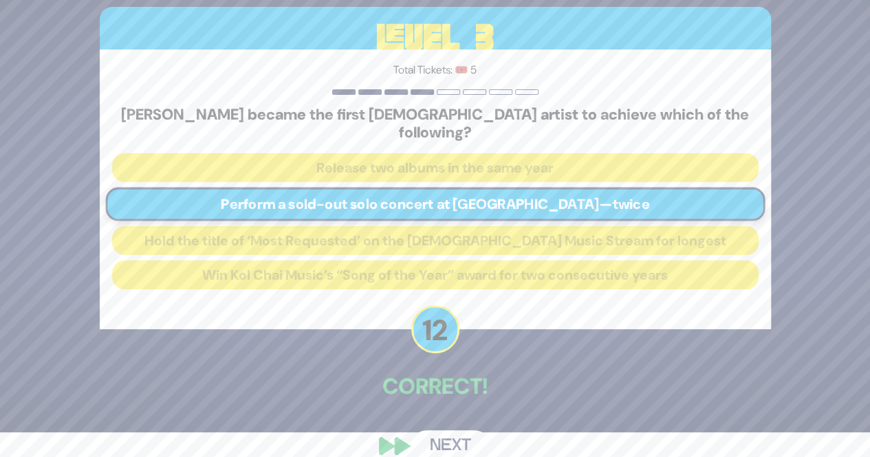
scroll to position [36, 0]
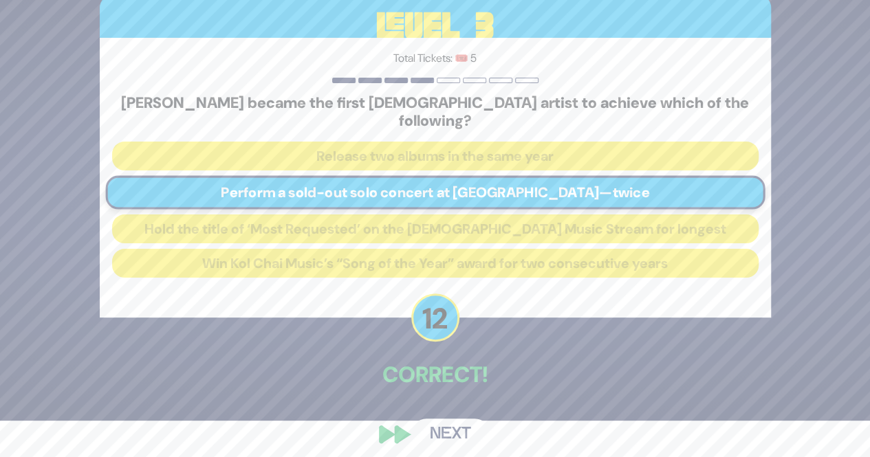
click at [442, 426] on button "Next" at bounding box center [450, 435] width 80 height 32
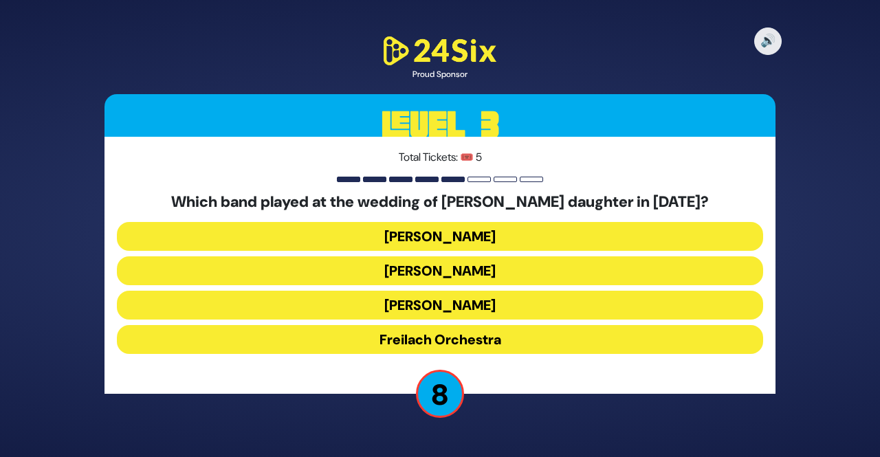
click at [450, 307] on button "Mendy Hershkowitz" at bounding box center [440, 305] width 646 height 29
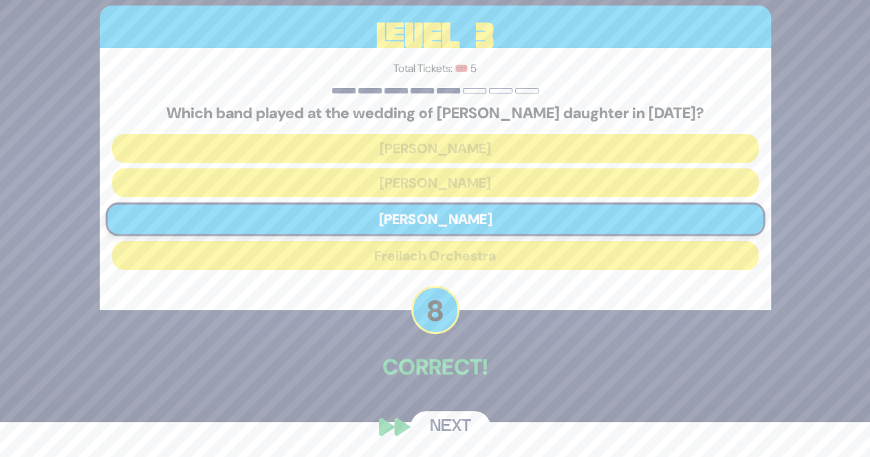
scroll to position [36, 0]
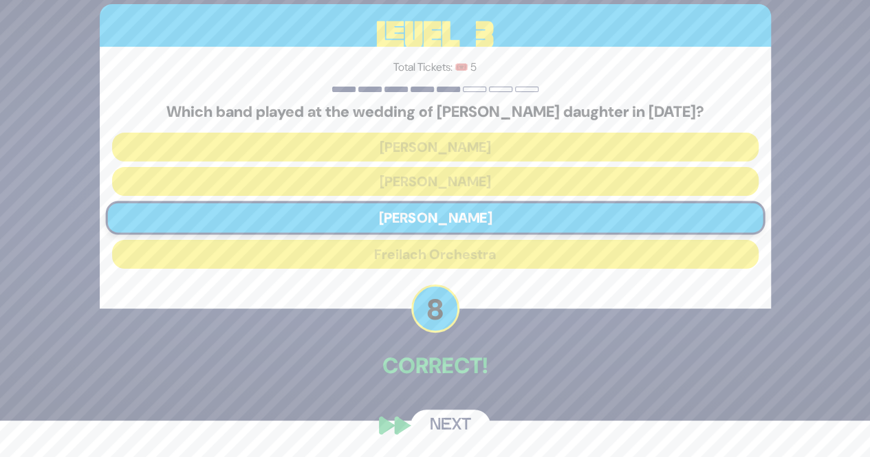
click at [441, 421] on button "Next" at bounding box center [450, 426] width 80 height 32
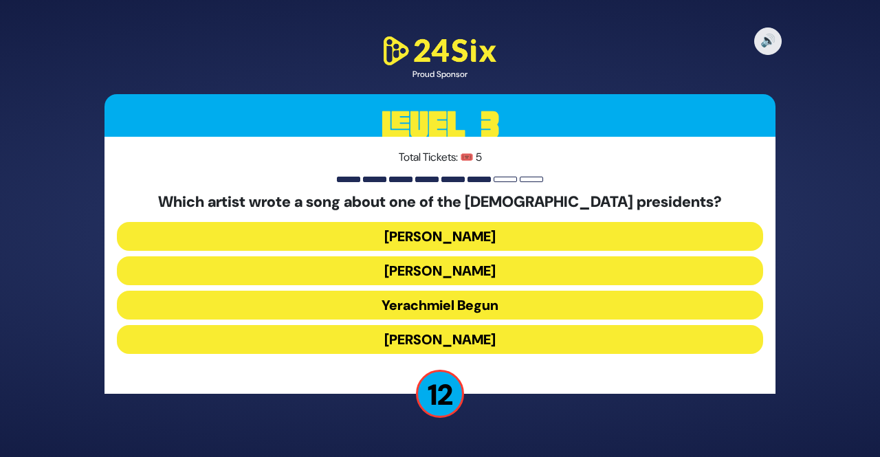
click at [427, 305] on button "Yerachmiel Begun" at bounding box center [440, 305] width 646 height 29
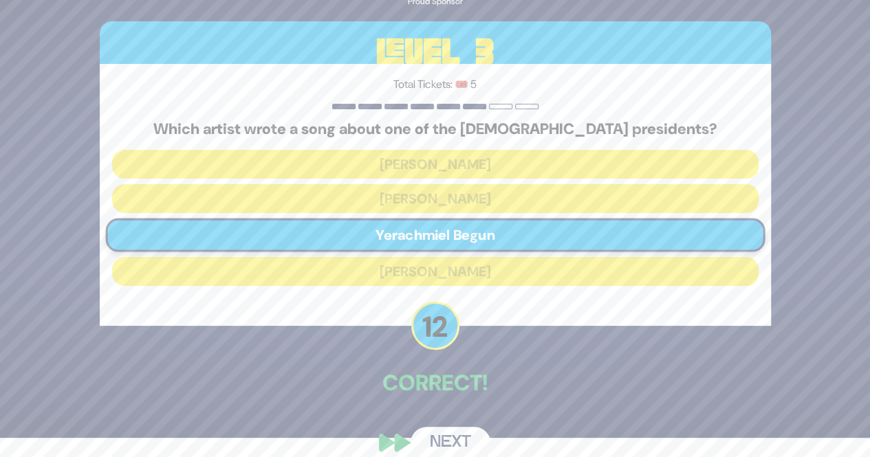
scroll to position [36, 0]
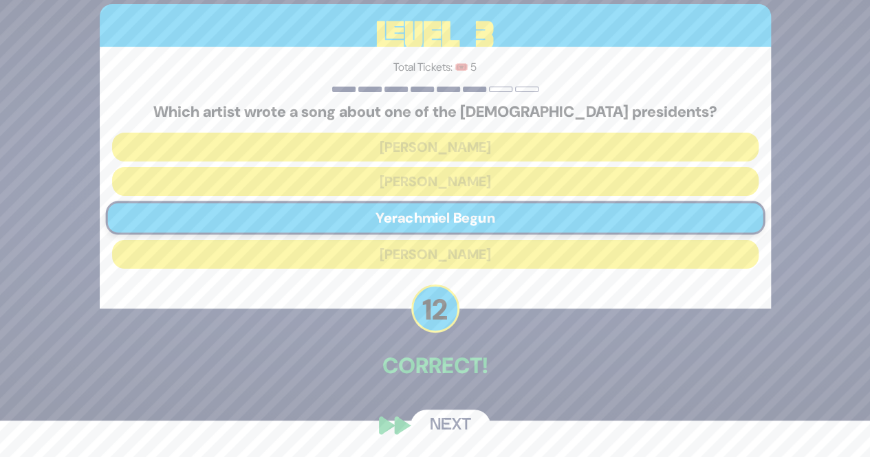
click at [449, 424] on button "Next" at bounding box center [450, 426] width 80 height 32
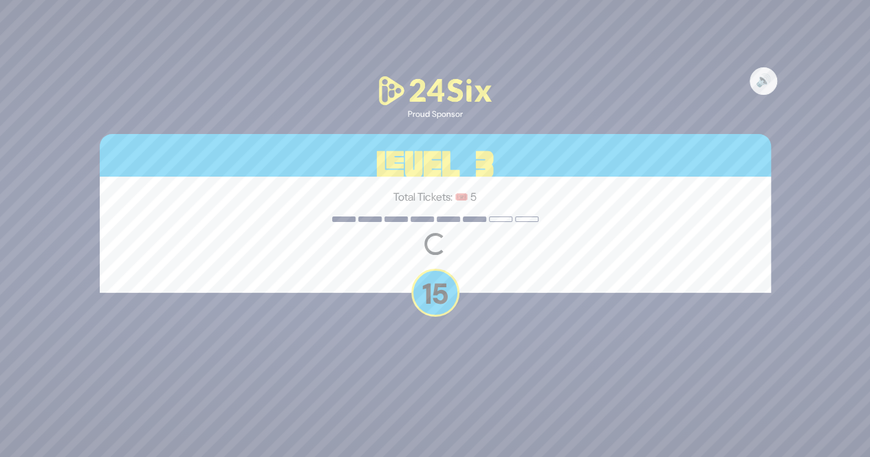
scroll to position [0, 0]
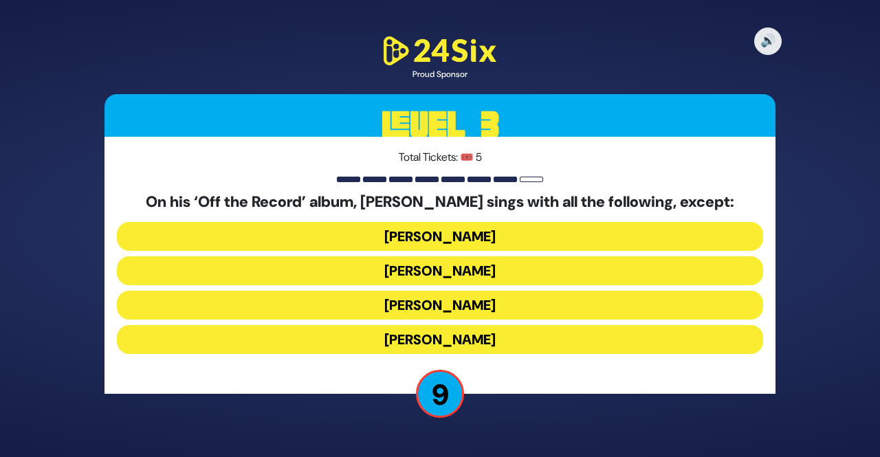
click at [429, 272] on button "Dovi Meisels" at bounding box center [440, 270] width 646 height 29
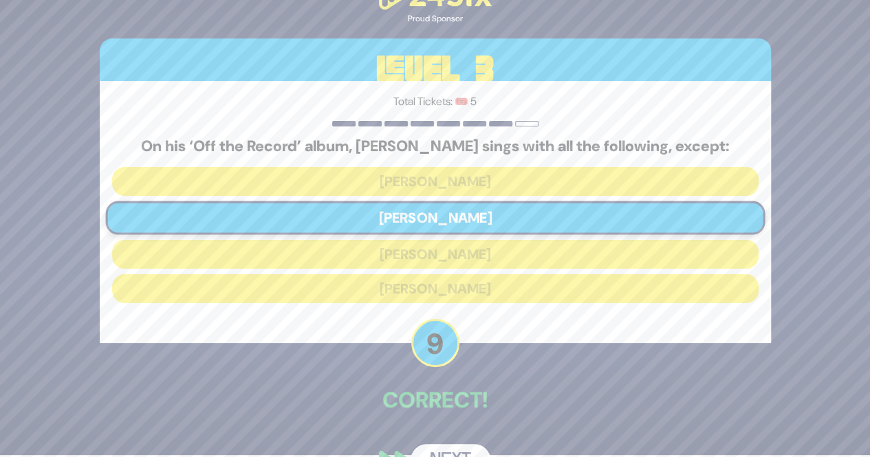
scroll to position [36, 0]
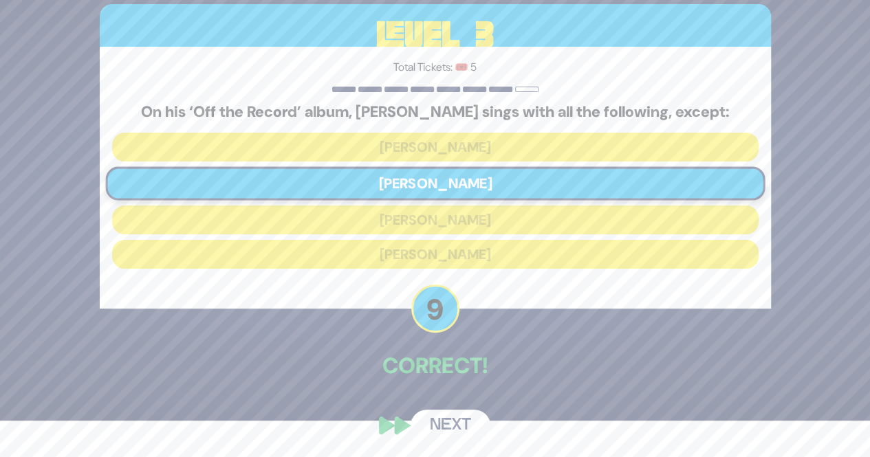
click at [449, 426] on button "Next" at bounding box center [450, 426] width 80 height 32
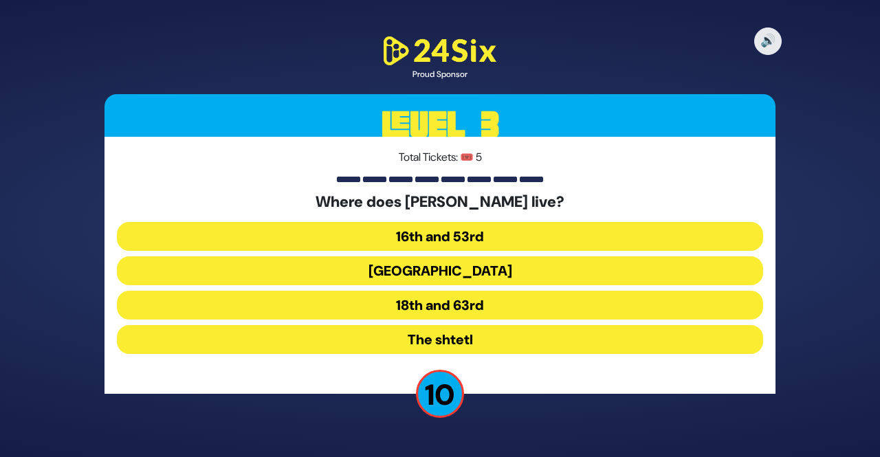
click at [439, 237] on button "16th and 53rd" at bounding box center [440, 236] width 646 height 29
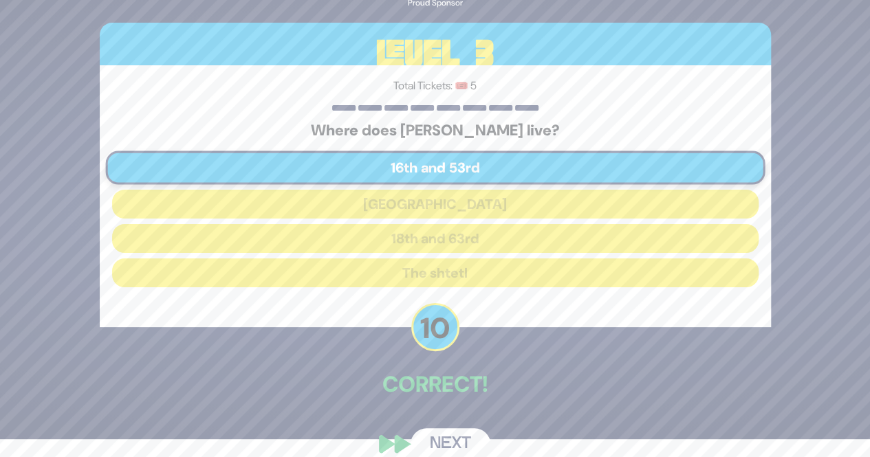
scroll to position [36, 0]
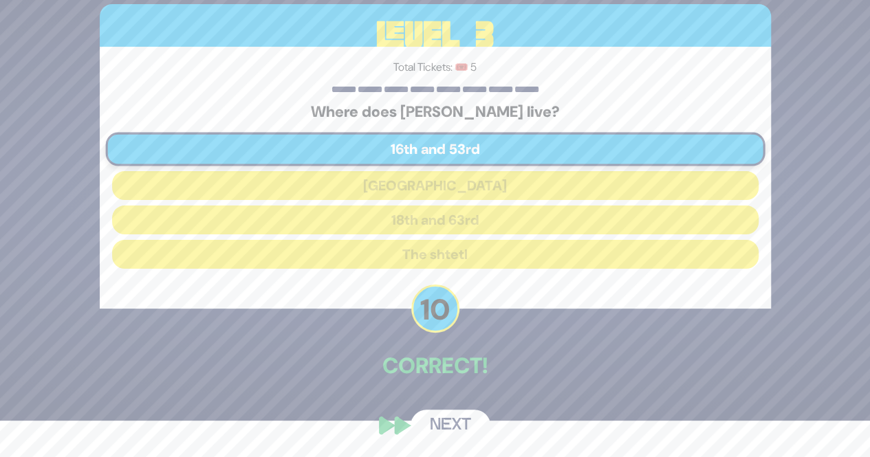
click at [446, 433] on button "Next" at bounding box center [450, 426] width 80 height 32
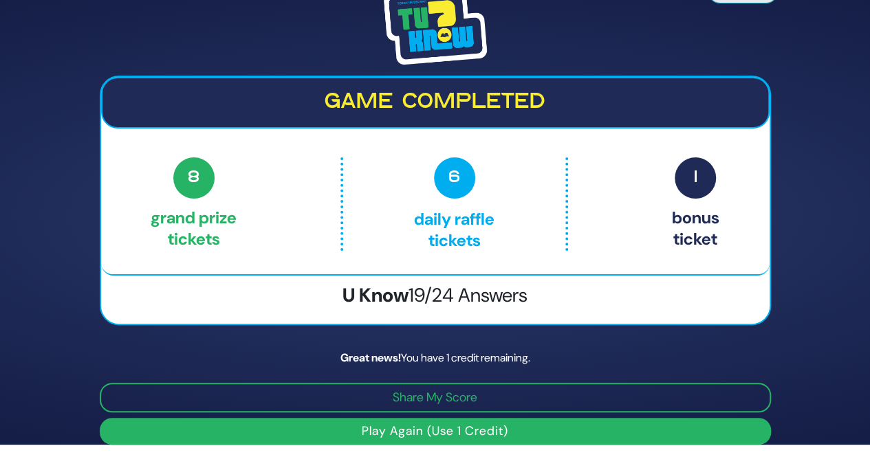
scroll to position [16, 0]
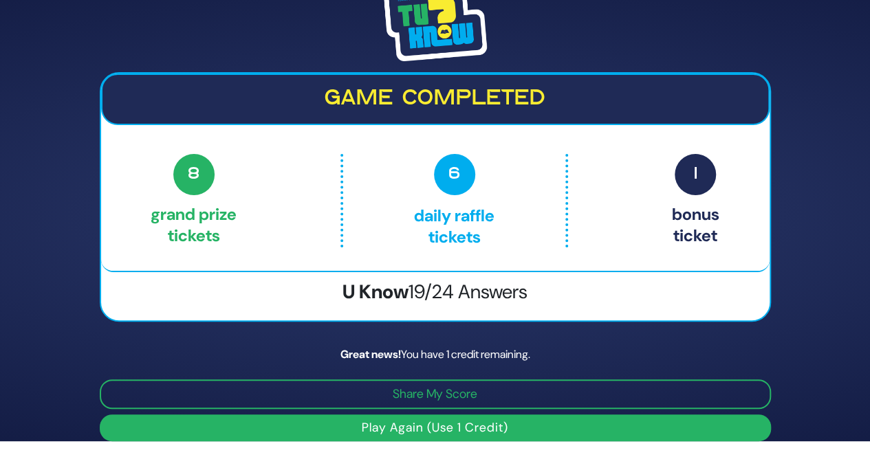
click at [426, 430] on button "Play Again (Use 1 Credit)" at bounding box center [435, 428] width 671 height 27
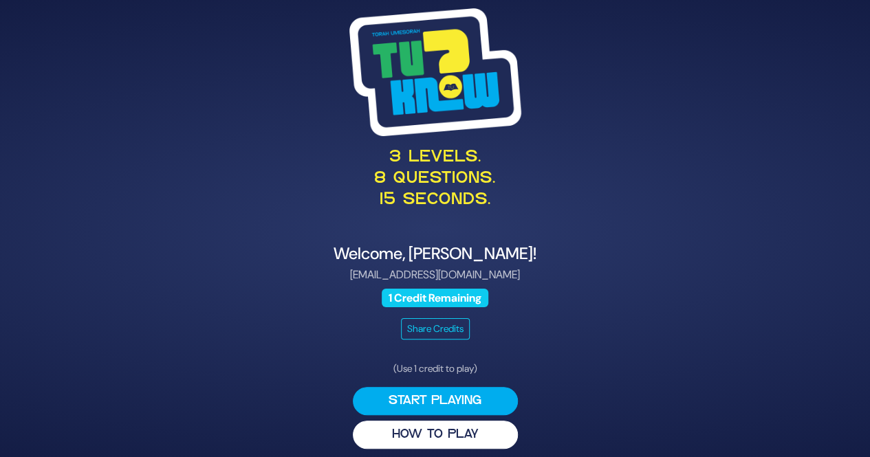
scroll to position [8, 0]
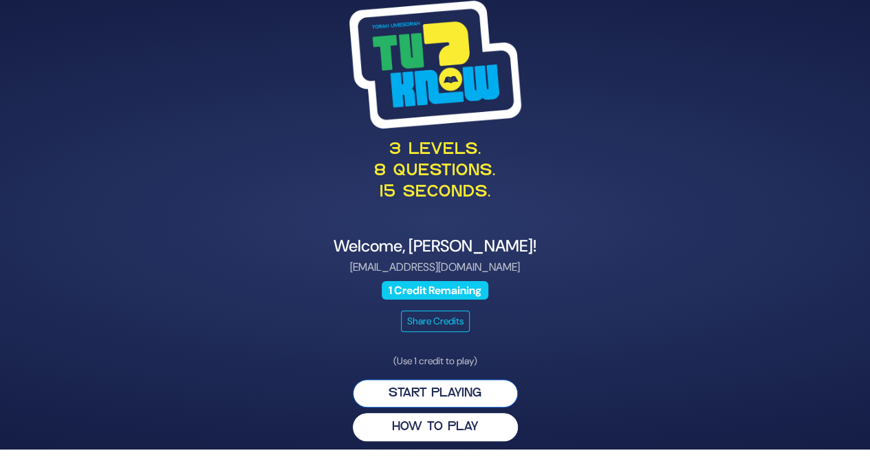
click at [431, 398] on button "Start Playing" at bounding box center [435, 393] width 165 height 28
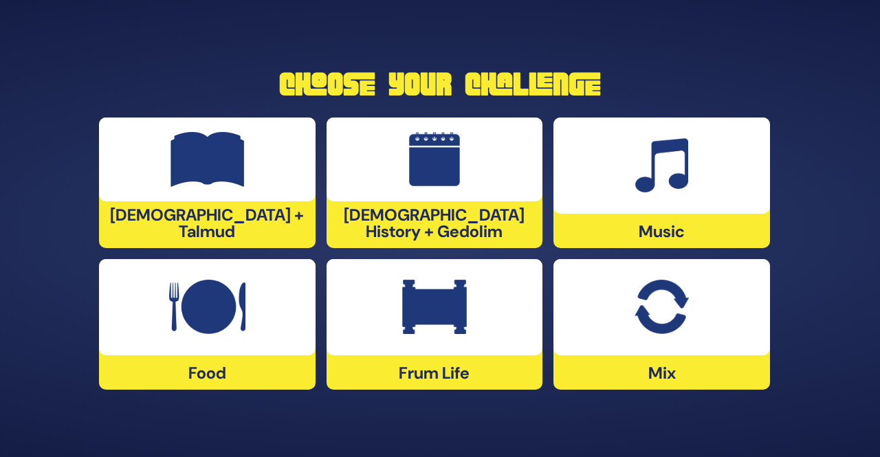
click at [443, 318] on img at bounding box center [434, 307] width 65 height 55
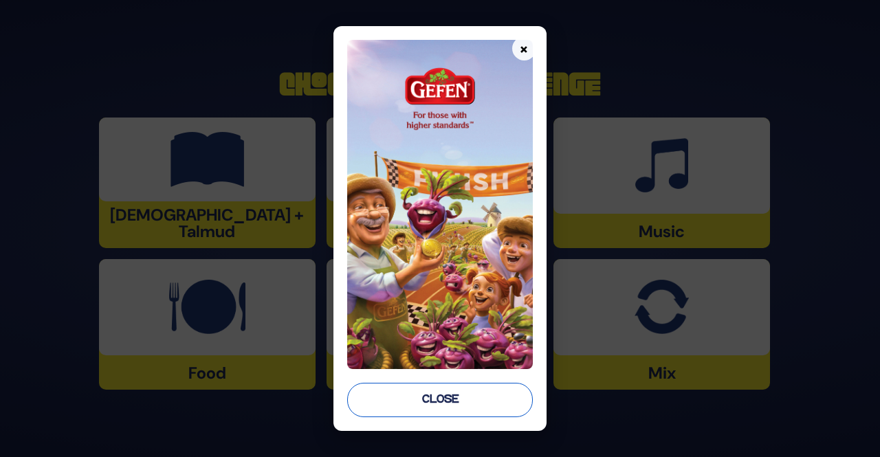
click at [429, 393] on button "Close" at bounding box center [439, 400] width 185 height 34
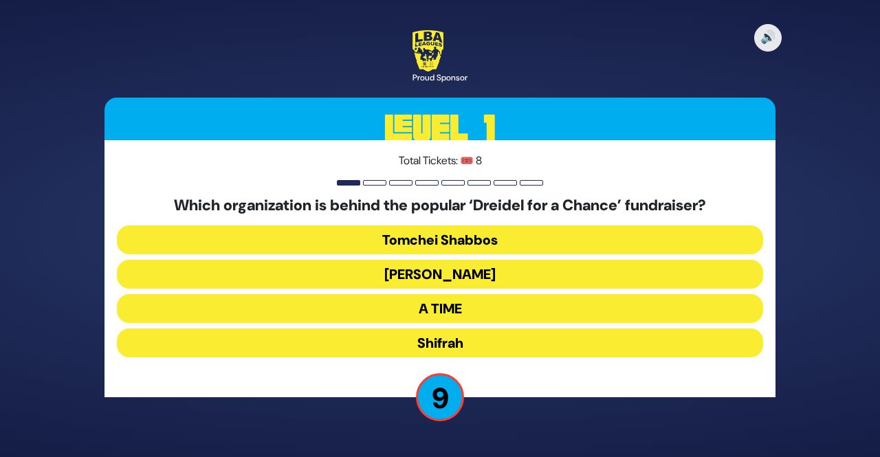
click at [423, 274] on button "[PERSON_NAME]" at bounding box center [440, 274] width 646 height 29
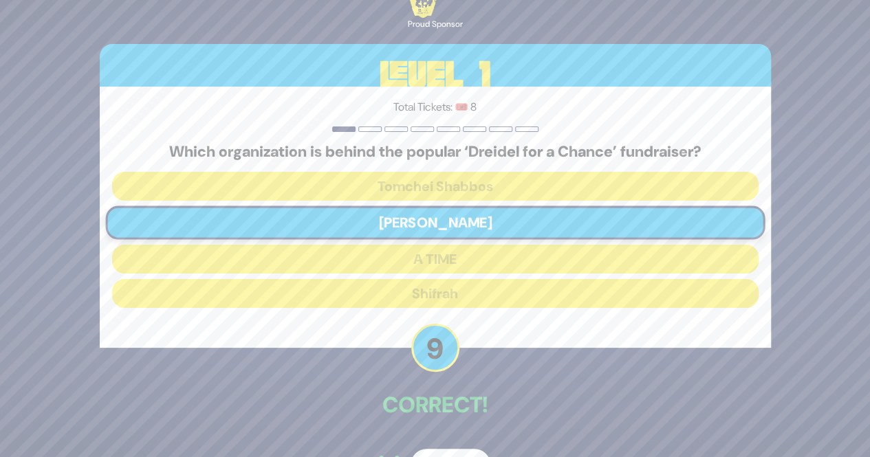
click at [439, 450] on button "Next" at bounding box center [450, 465] width 80 height 32
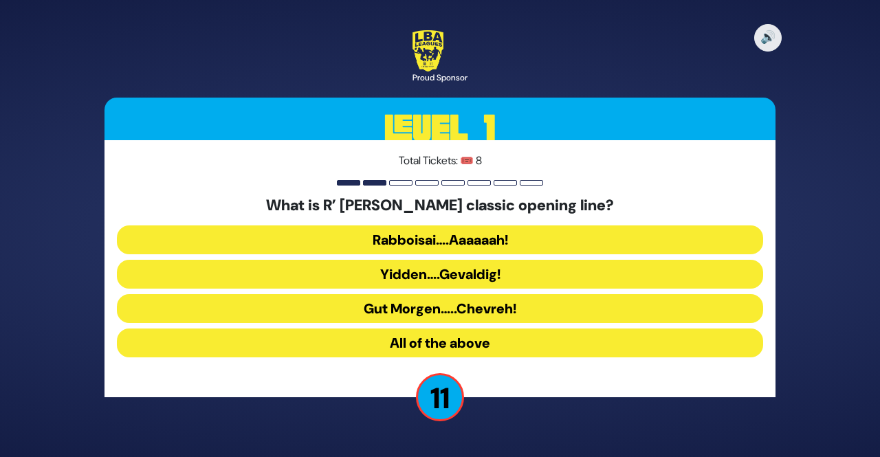
click at [399, 346] on button "All of the above" at bounding box center [440, 343] width 646 height 29
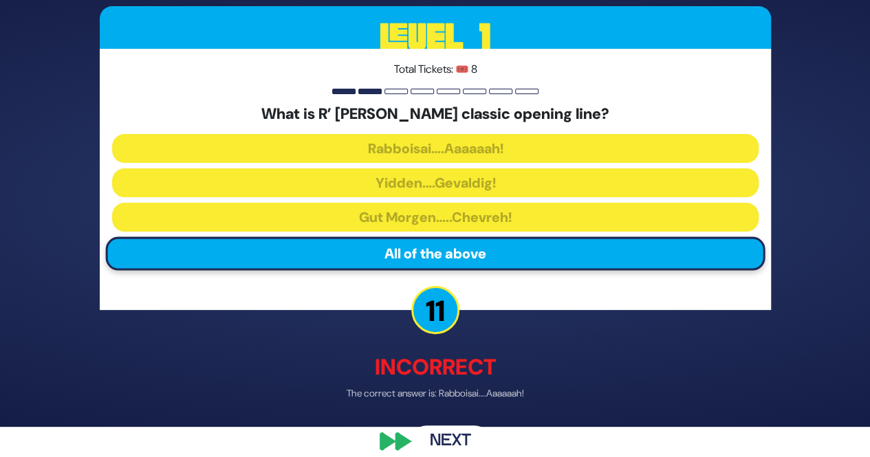
scroll to position [47, 0]
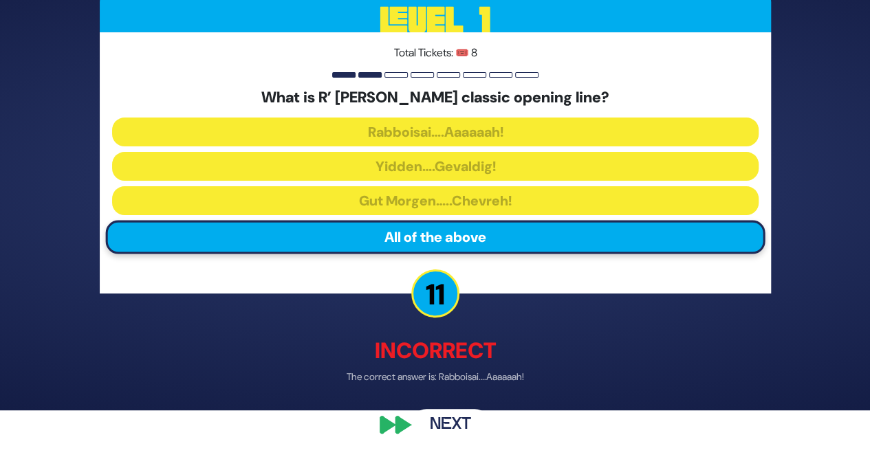
click at [442, 426] on button "Next" at bounding box center [450, 426] width 80 height 32
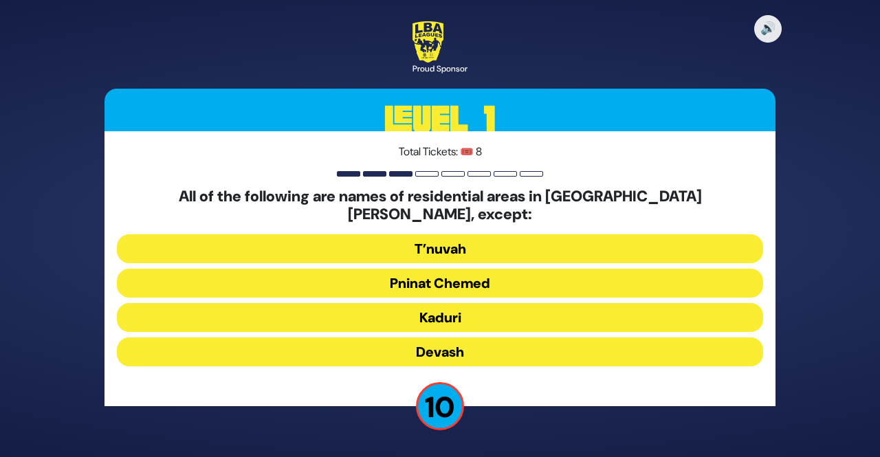
click at [451, 344] on button "Devash" at bounding box center [440, 352] width 646 height 29
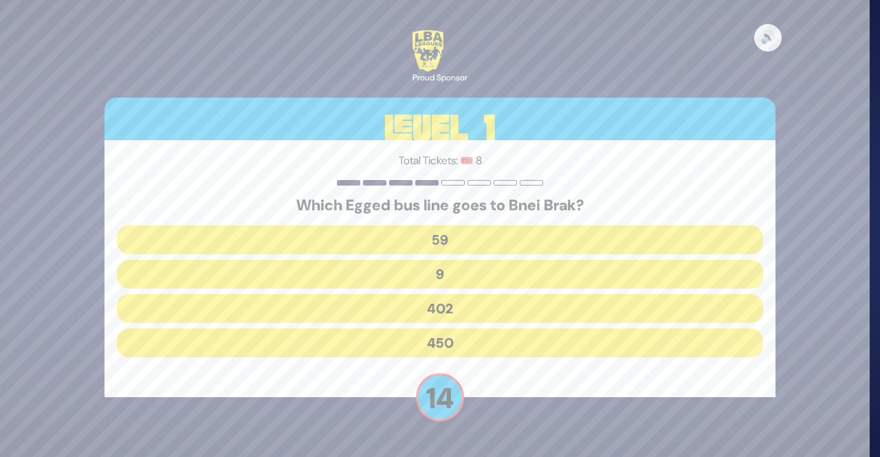
drag, startPoint x: 426, startPoint y: 310, endPoint x: 431, endPoint y: 351, distance: 41.5
click at [426, 310] on button "402" at bounding box center [440, 308] width 646 height 29
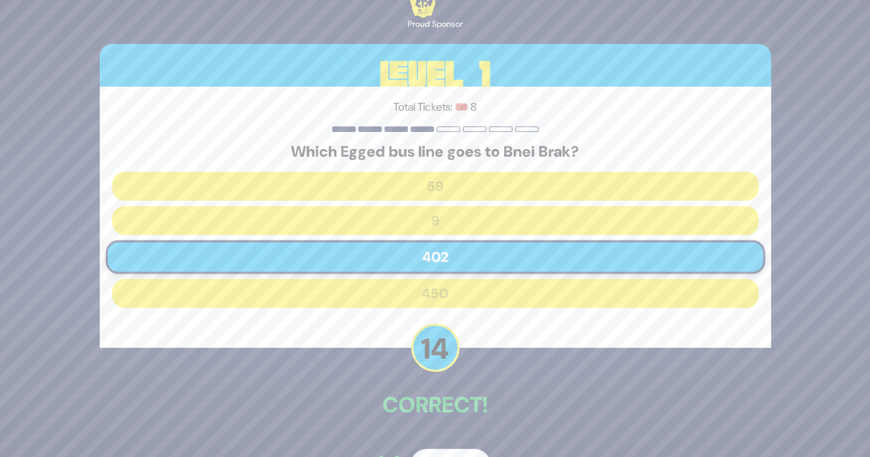
click at [447, 452] on button "Next" at bounding box center [450, 465] width 80 height 32
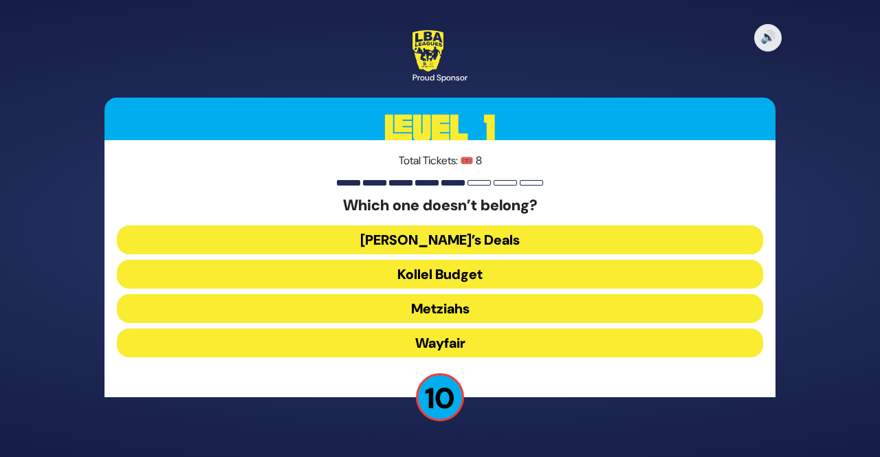
click at [445, 342] on button "Wayfair" at bounding box center [440, 343] width 646 height 29
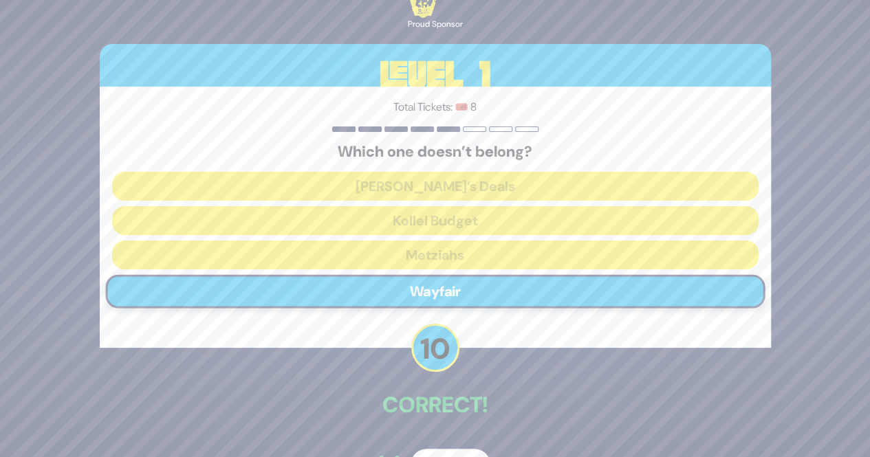
click at [443, 452] on button "Next" at bounding box center [450, 465] width 80 height 32
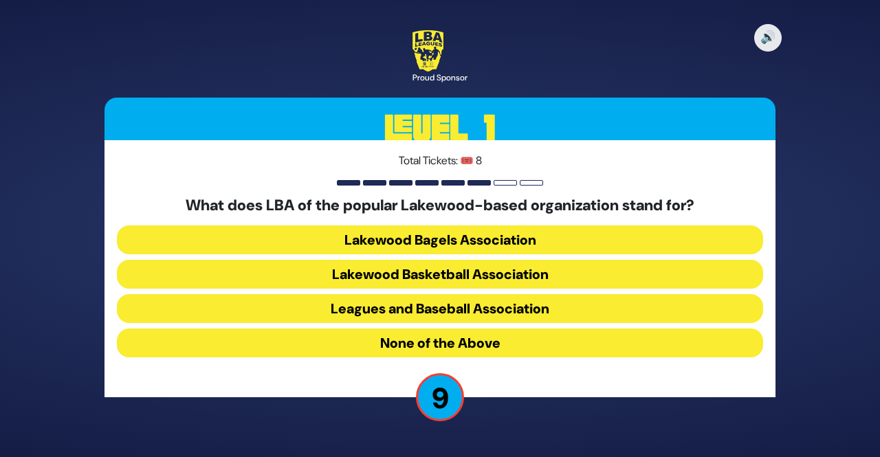
click at [399, 340] on button "None of the Above" at bounding box center [440, 343] width 646 height 29
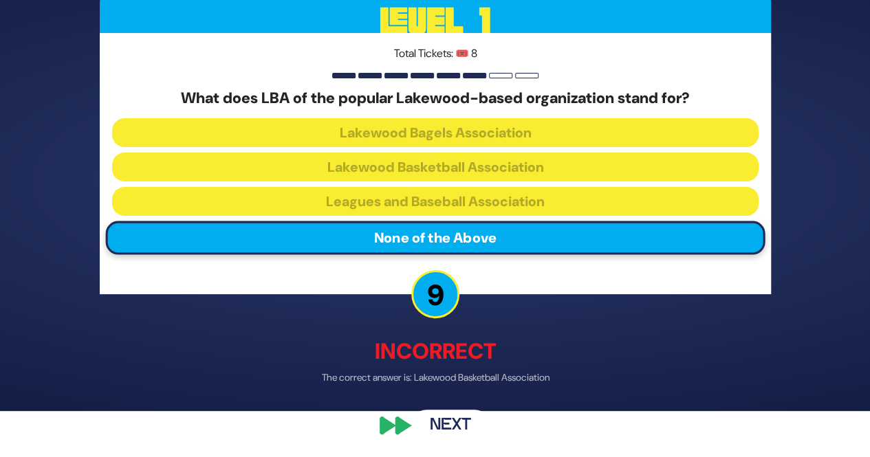
scroll to position [47, 0]
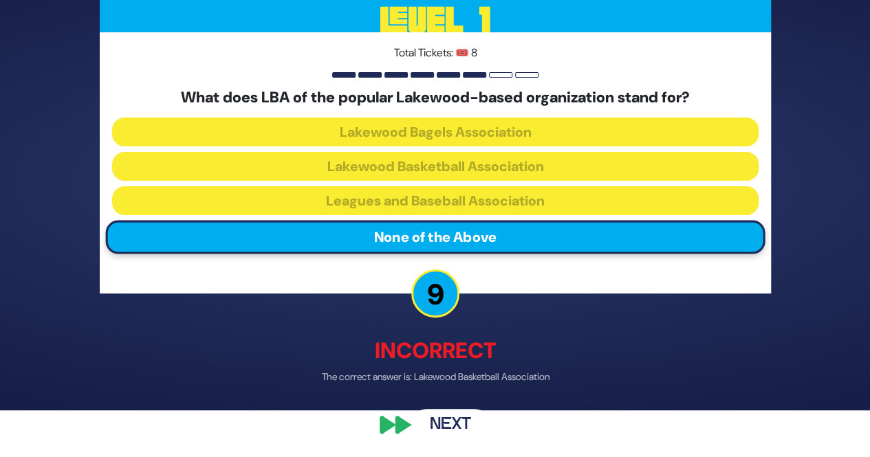
click at [445, 422] on button "Next" at bounding box center [450, 426] width 80 height 32
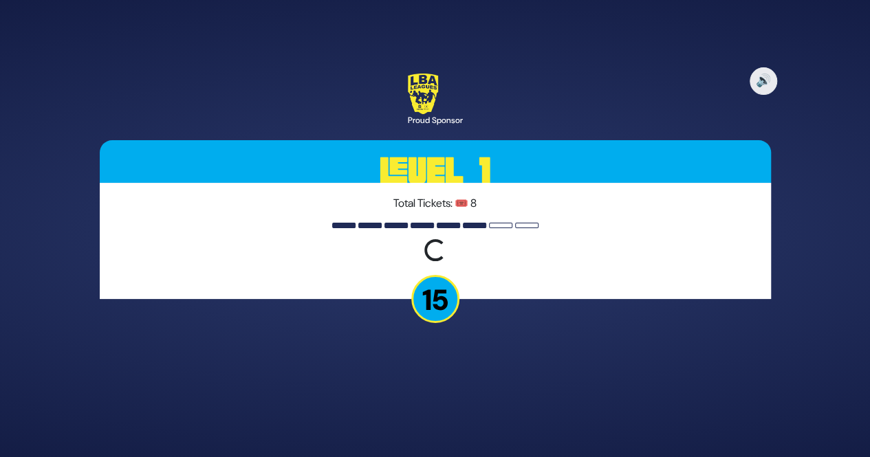
scroll to position [0, 0]
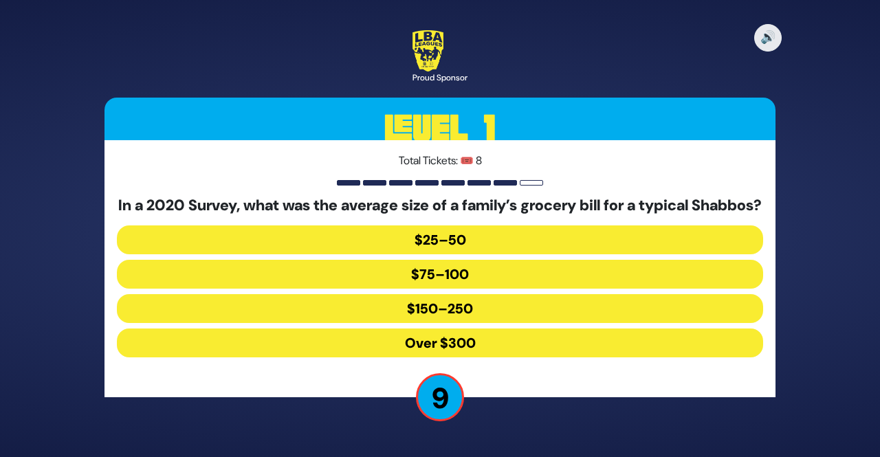
click at [461, 318] on button "$150–250" at bounding box center [440, 308] width 646 height 29
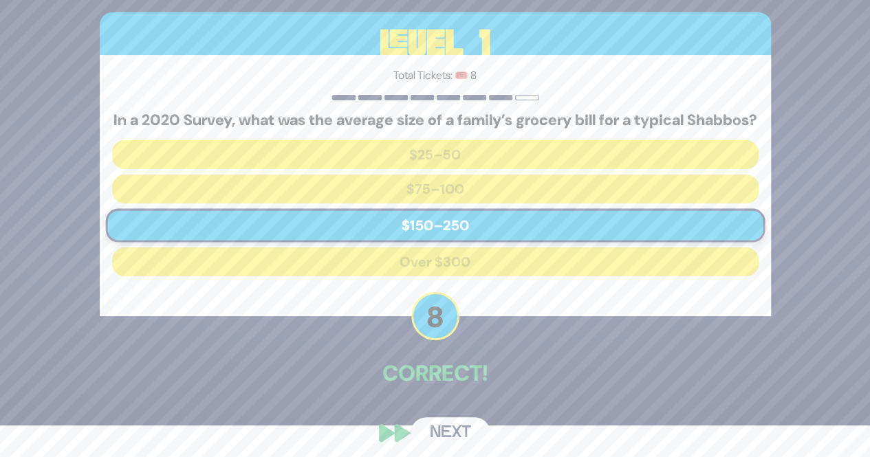
scroll to position [48, 0]
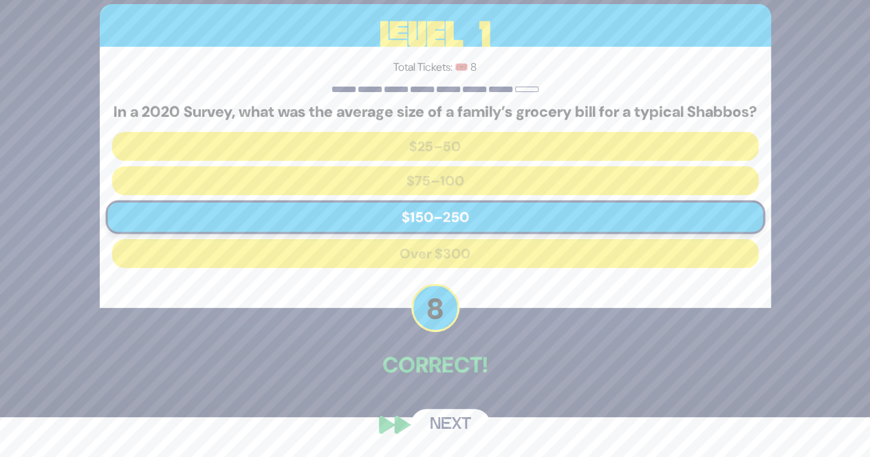
click at [449, 428] on button "Next" at bounding box center [450, 425] width 80 height 32
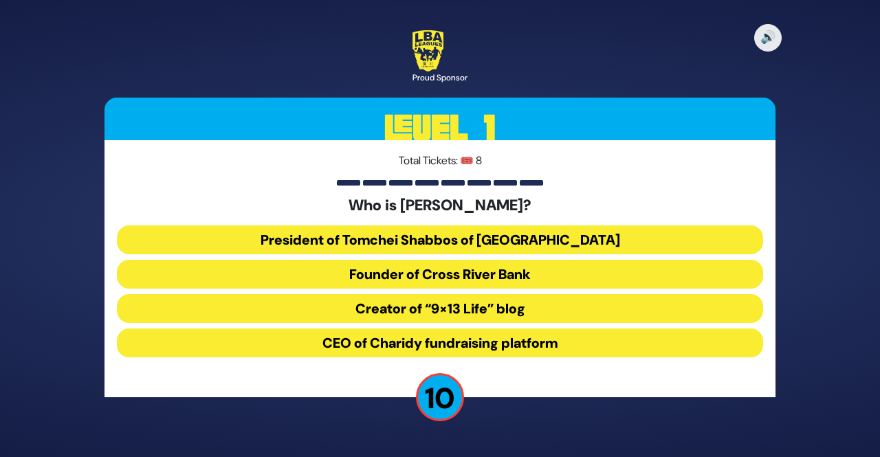
click at [434, 240] on button "President of Tomchei Shabbos of [GEOGRAPHIC_DATA]" at bounding box center [440, 239] width 646 height 29
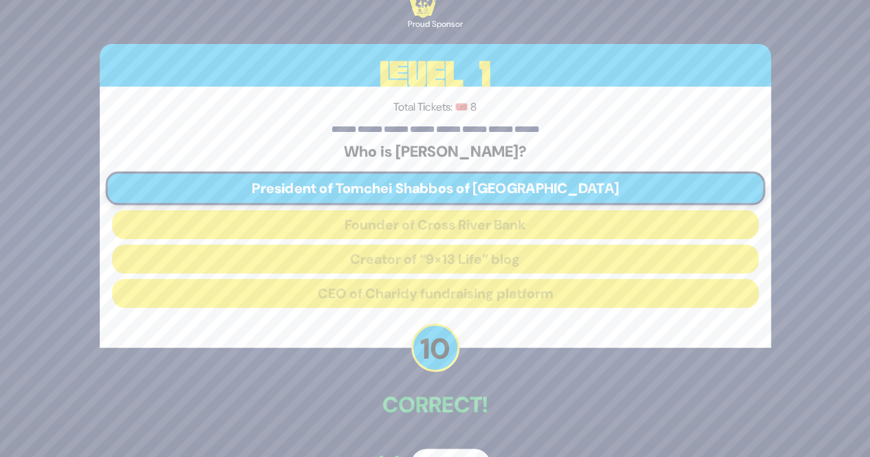
click at [448, 434] on div "🔊 Proud Sponsor Level 1 Total Tickets: 🎟️ 8 Who is [PERSON_NAME]? President of …" at bounding box center [435, 228] width 704 height 537
click at [450, 451] on button "Next" at bounding box center [450, 465] width 80 height 32
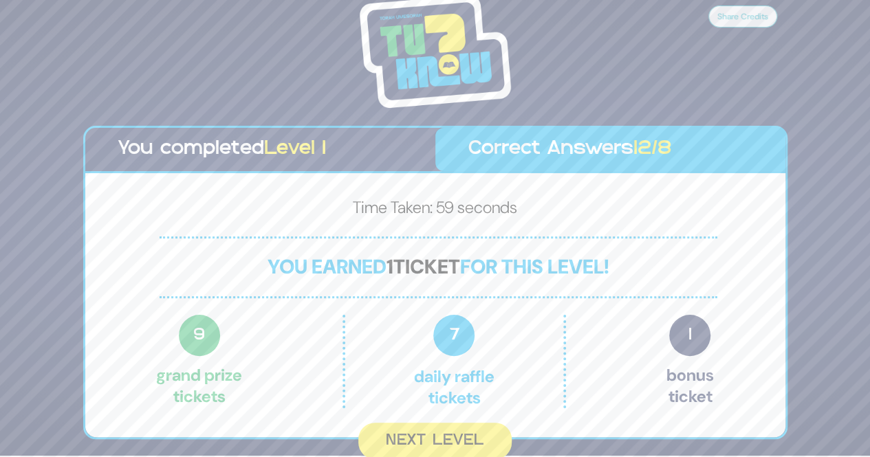
scroll to position [2, 0]
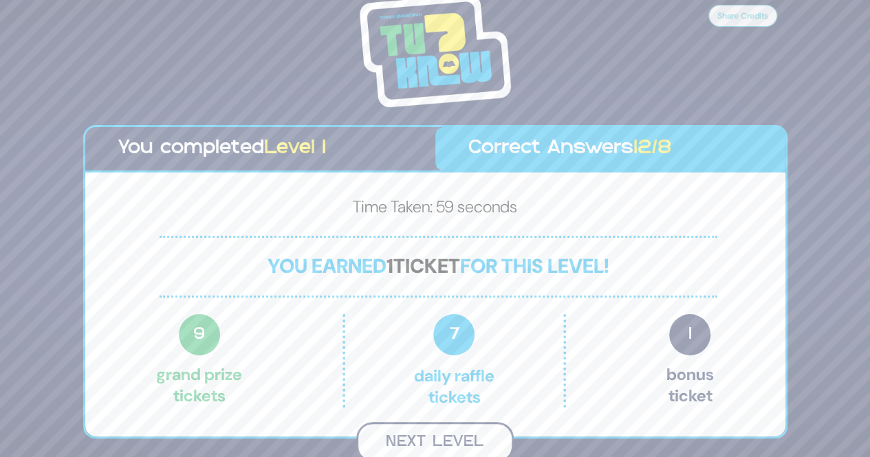
click at [396, 441] on button "Next Level" at bounding box center [434, 442] width 157 height 41
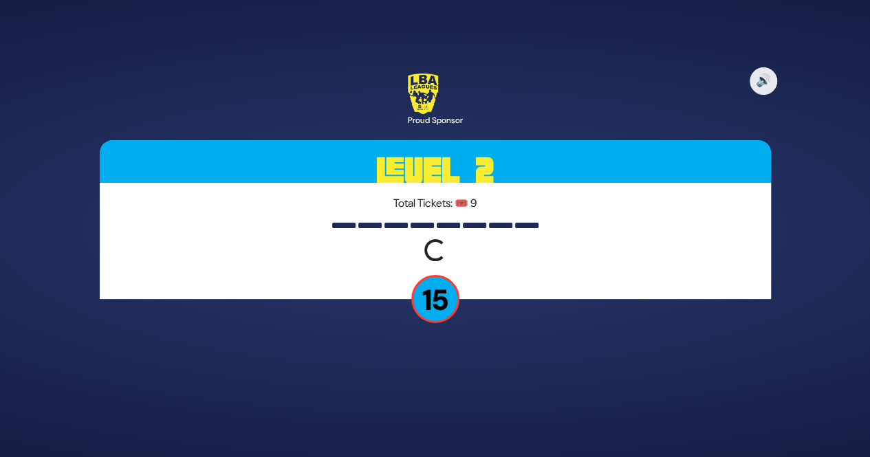
scroll to position [0, 0]
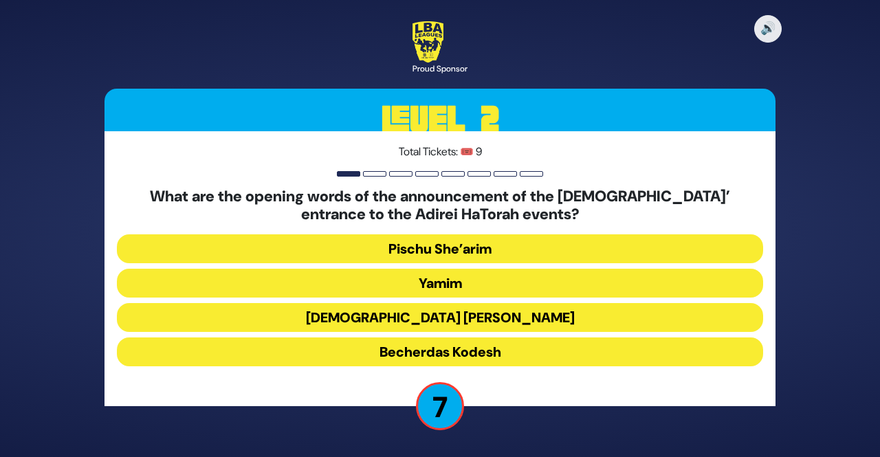
click at [441, 354] on button "Becherdas Kodesh" at bounding box center [440, 352] width 646 height 29
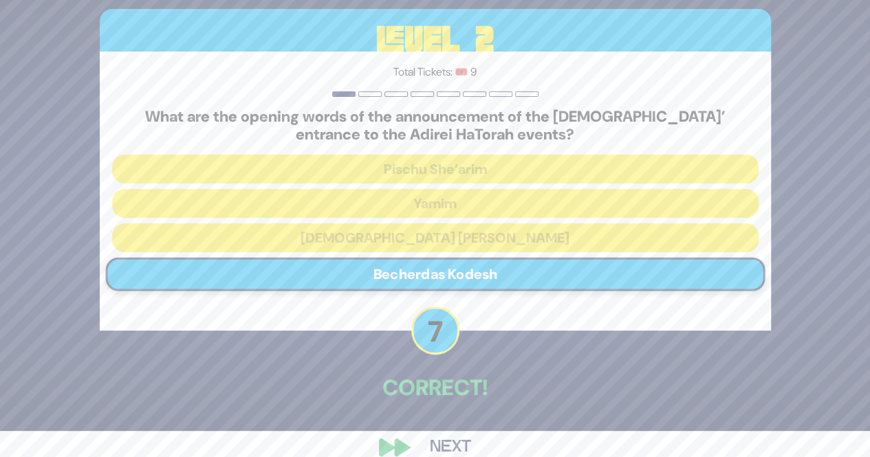
scroll to position [48, 0]
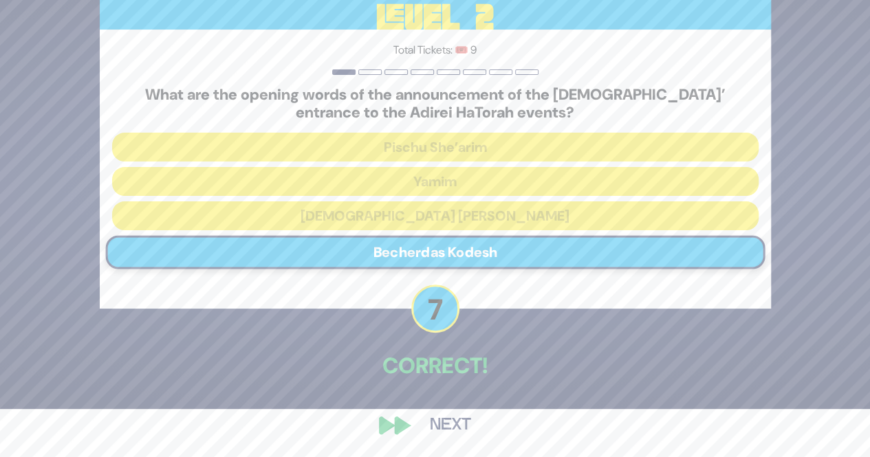
click at [447, 425] on button "Next" at bounding box center [450, 426] width 80 height 32
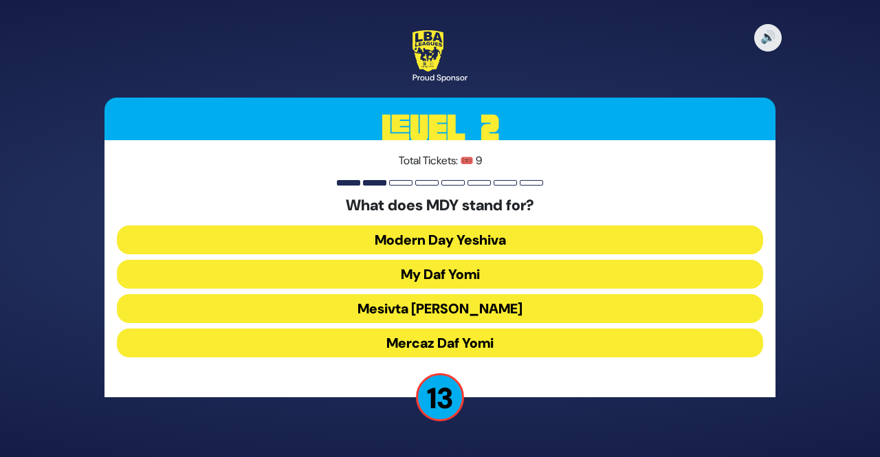
click at [418, 347] on button "Mercaz Daf Yomi" at bounding box center [440, 343] width 646 height 29
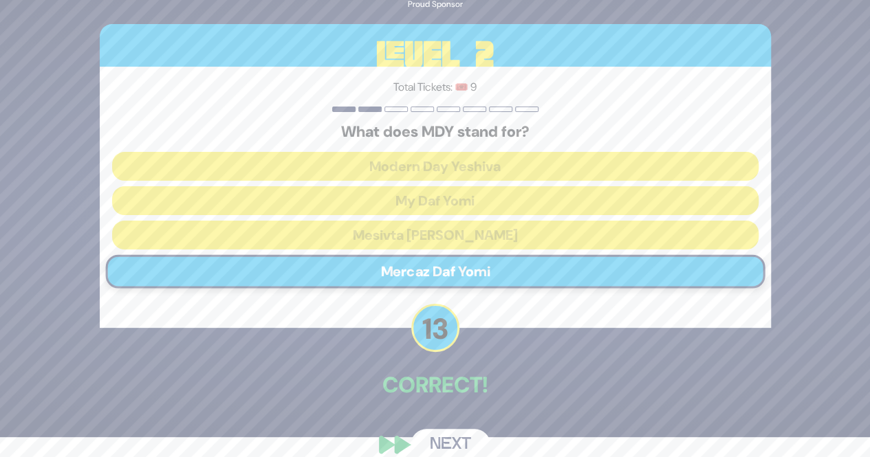
scroll to position [40, 0]
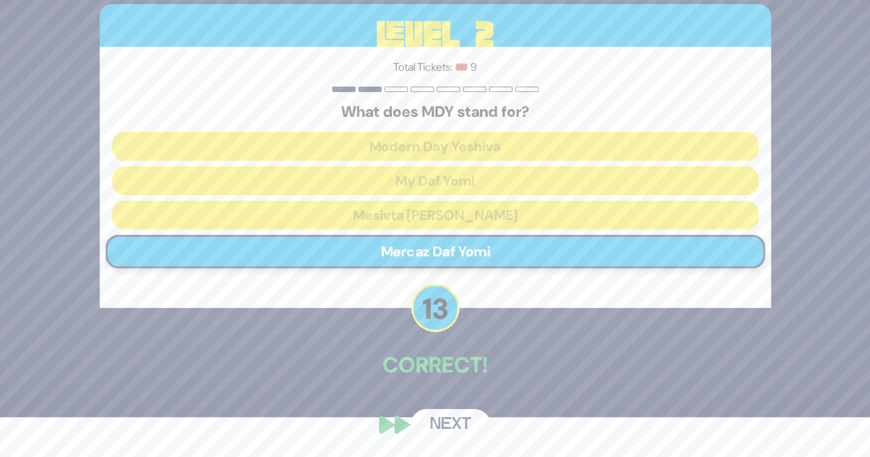
click at [442, 426] on button "Next" at bounding box center [450, 425] width 80 height 32
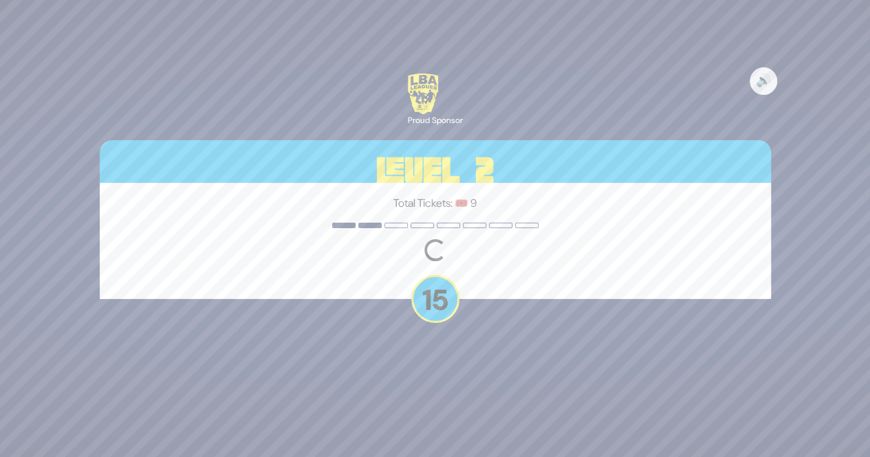
scroll to position [0, 0]
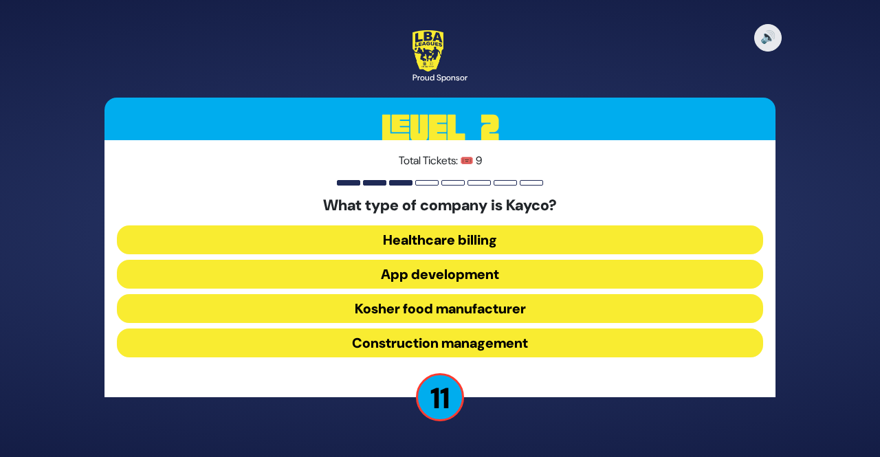
click at [437, 313] on button "Kosher food manufacturer" at bounding box center [440, 308] width 646 height 29
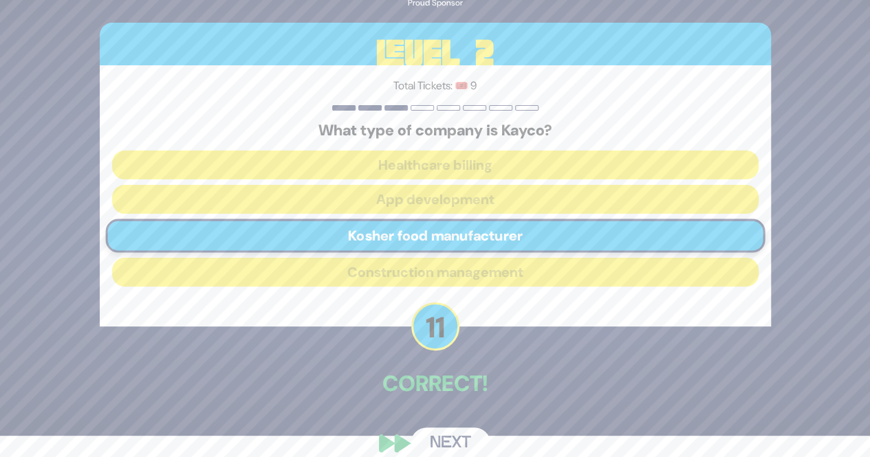
scroll to position [40, 0]
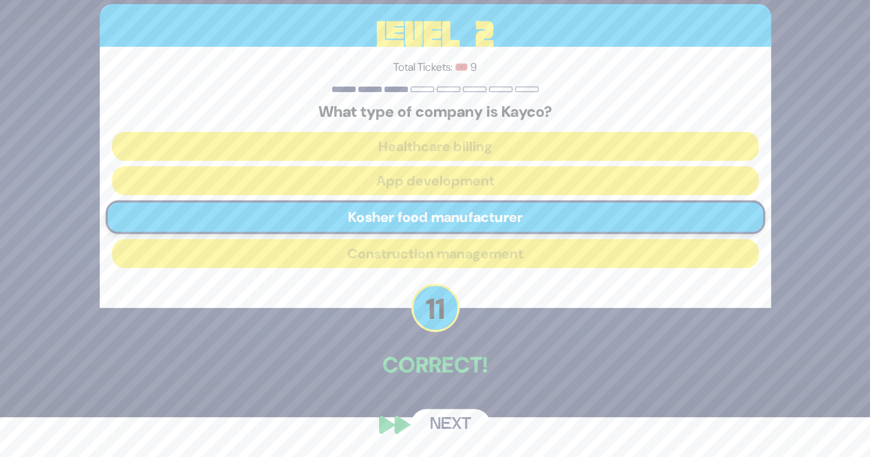
click at [447, 417] on button "Next" at bounding box center [450, 425] width 80 height 32
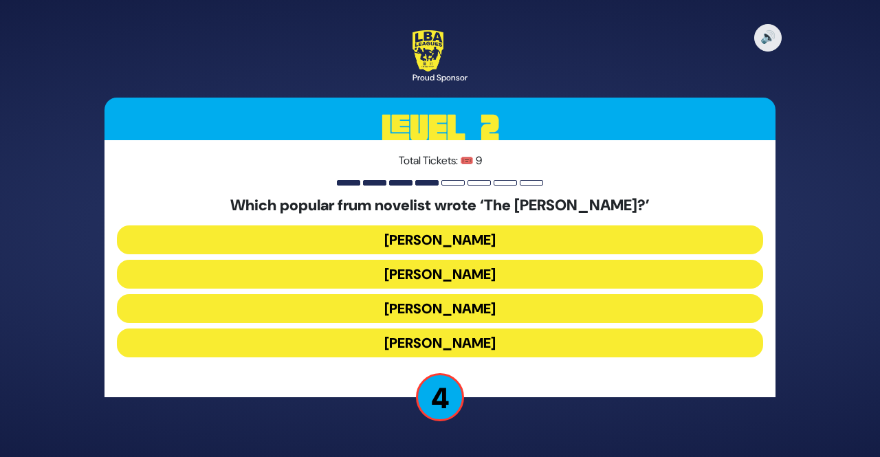
click at [427, 313] on button "[PERSON_NAME]" at bounding box center [440, 308] width 646 height 29
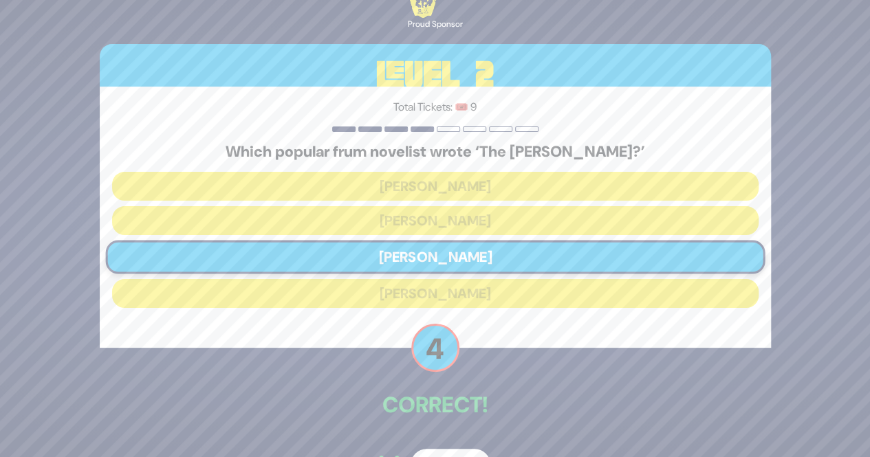
scroll to position [40, 0]
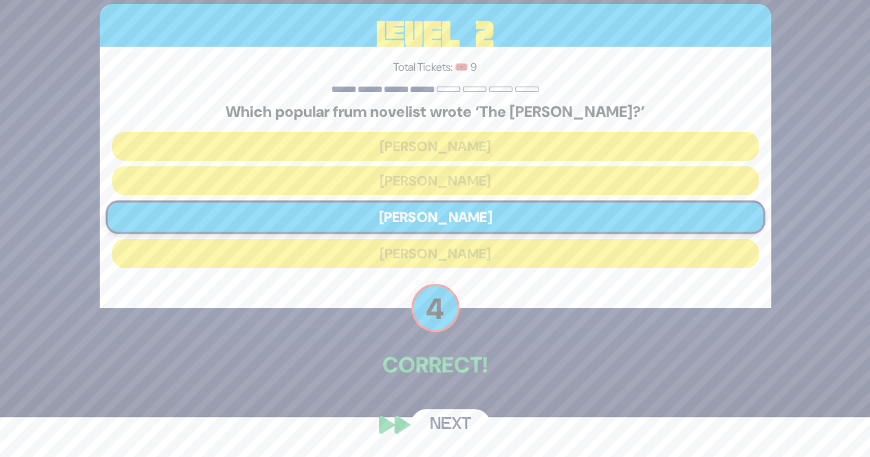
click at [440, 420] on button "Next" at bounding box center [450, 425] width 80 height 32
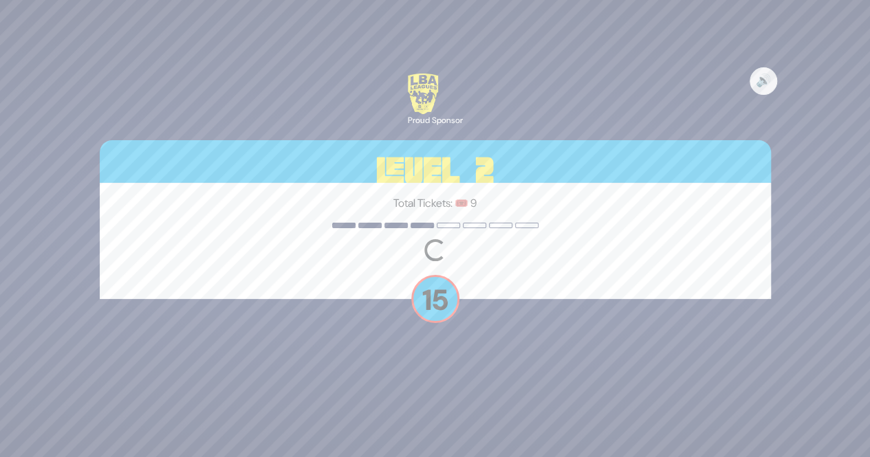
scroll to position [0, 0]
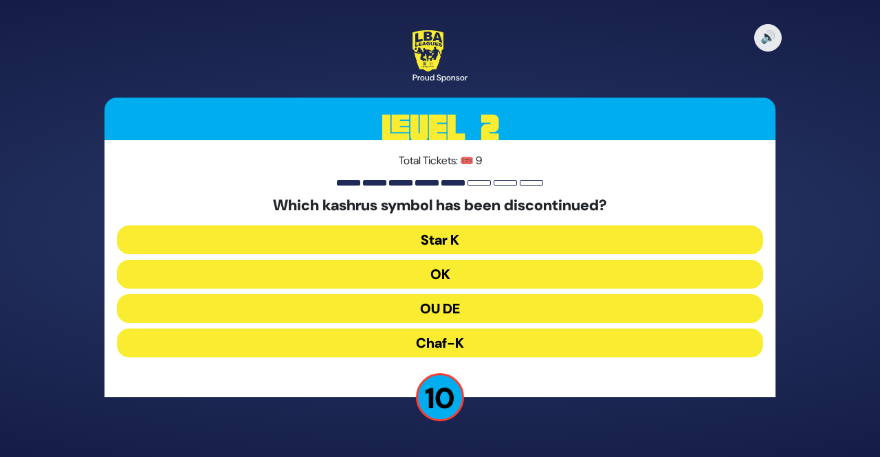
click at [483, 307] on button "OU DE" at bounding box center [440, 308] width 646 height 29
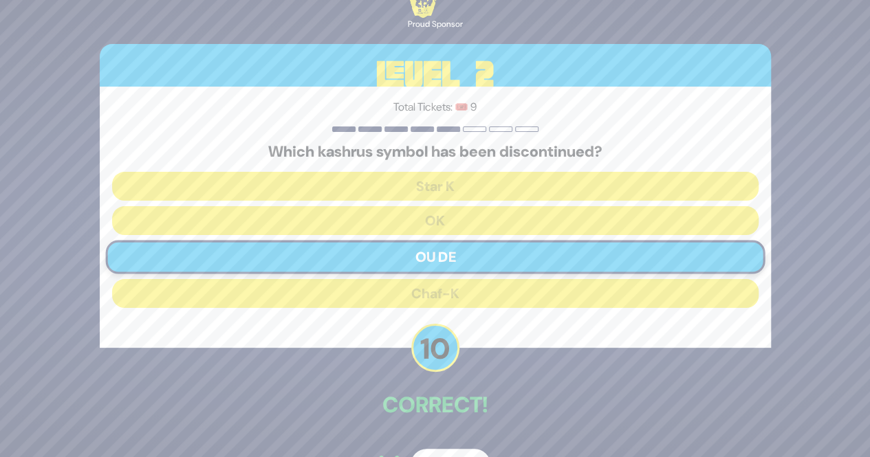
click at [448, 453] on button "Next" at bounding box center [450, 465] width 80 height 32
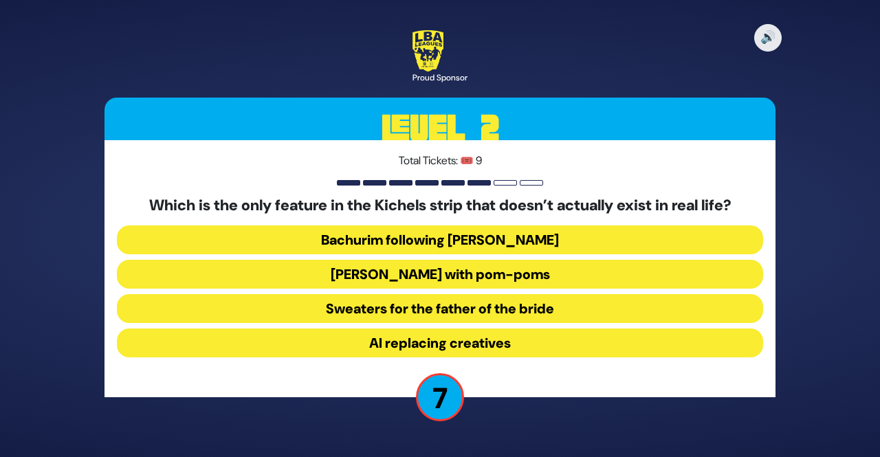
click at [412, 310] on button "Sweaters for the father of the bride" at bounding box center [440, 308] width 646 height 29
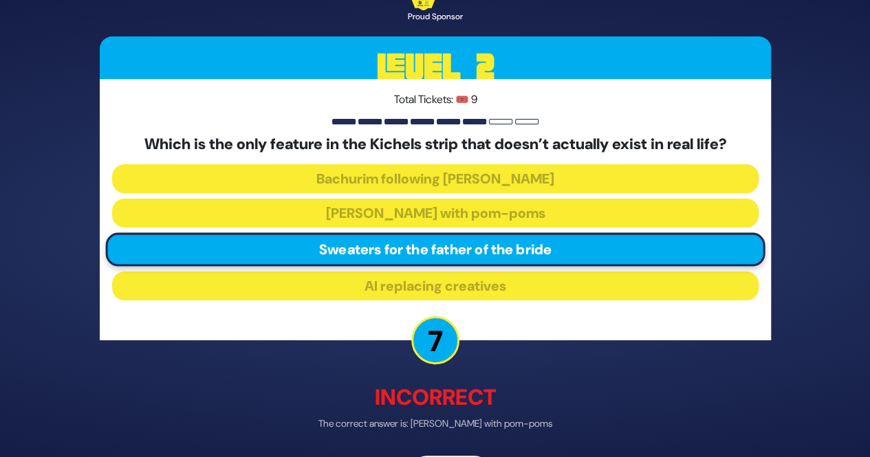
scroll to position [47, 0]
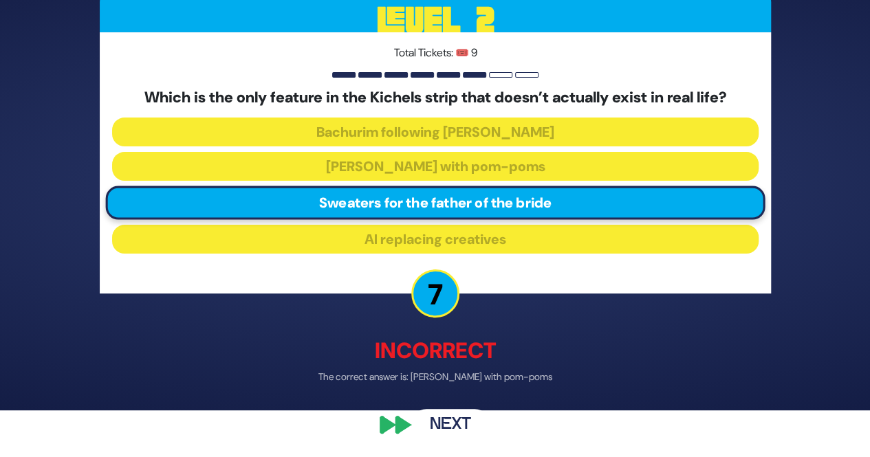
click at [454, 423] on button "Next" at bounding box center [450, 426] width 80 height 32
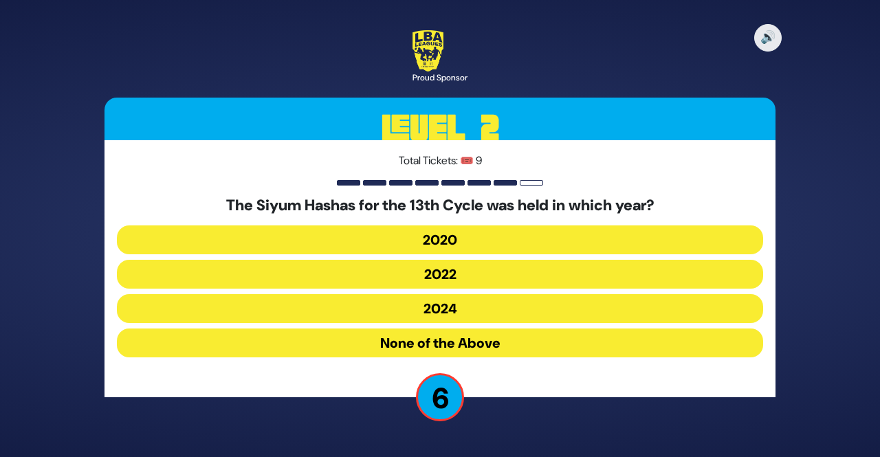
click at [458, 241] on button "2020" at bounding box center [440, 239] width 646 height 29
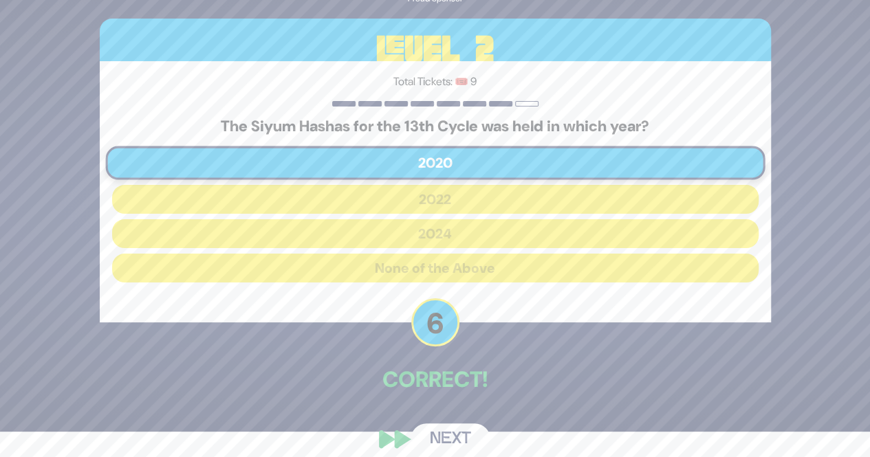
scroll to position [40, 0]
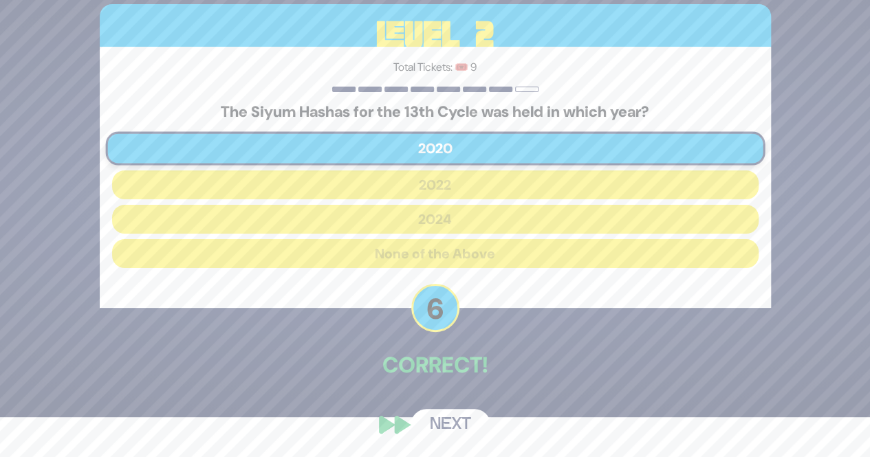
click at [447, 425] on button "Next" at bounding box center [450, 425] width 80 height 32
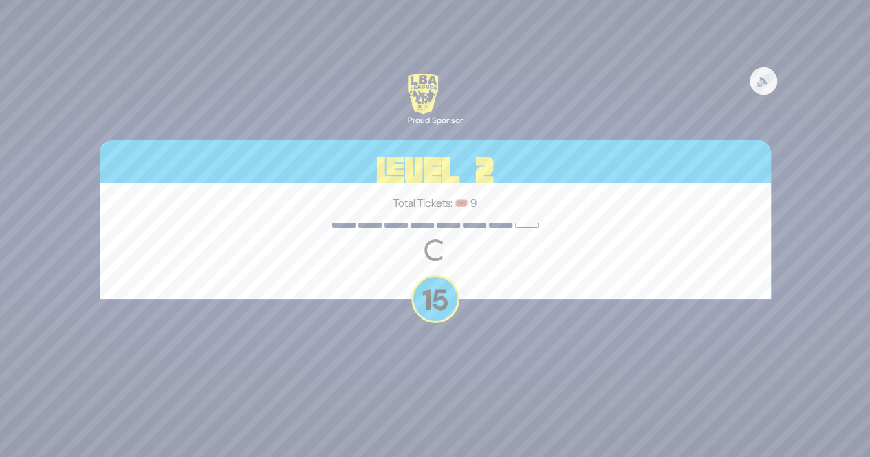
scroll to position [0, 0]
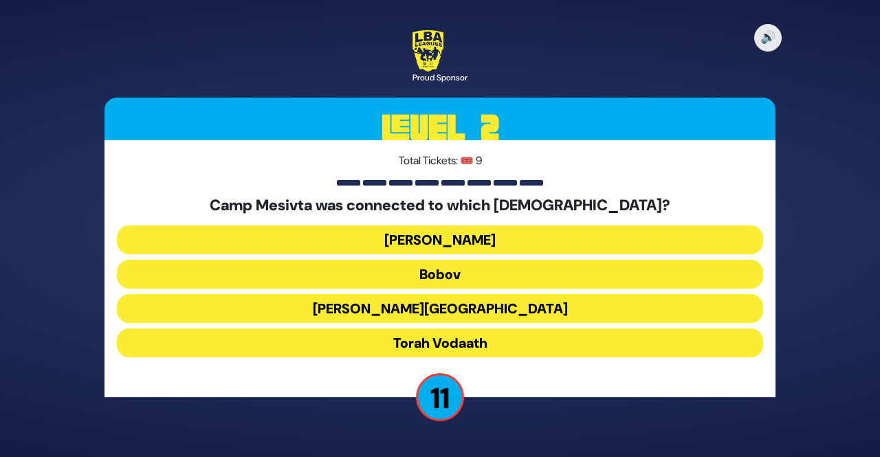
click at [439, 342] on button "Torah Vodaath" at bounding box center [440, 343] width 646 height 29
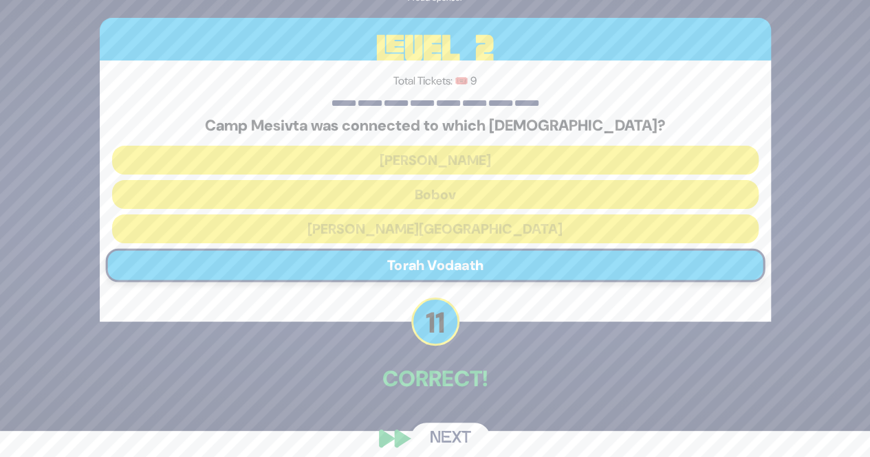
scroll to position [40, 0]
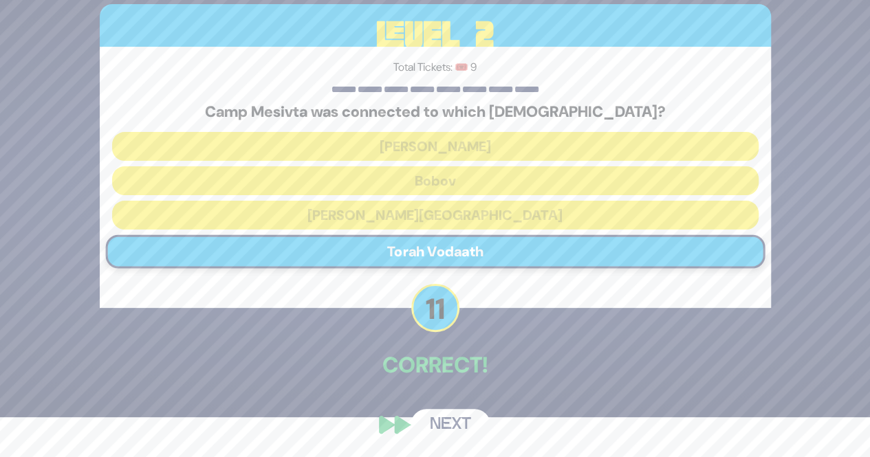
click at [440, 424] on button "Next" at bounding box center [450, 425] width 80 height 32
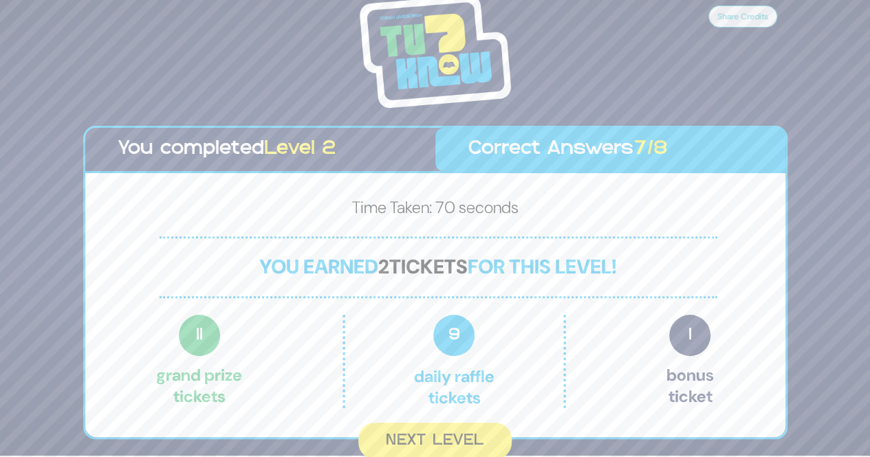
scroll to position [2, 0]
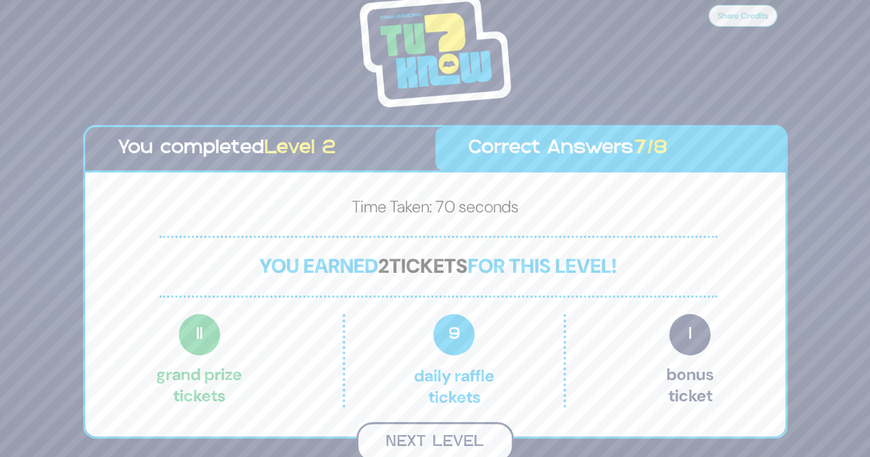
click at [442, 443] on button "Next Level" at bounding box center [434, 442] width 157 height 41
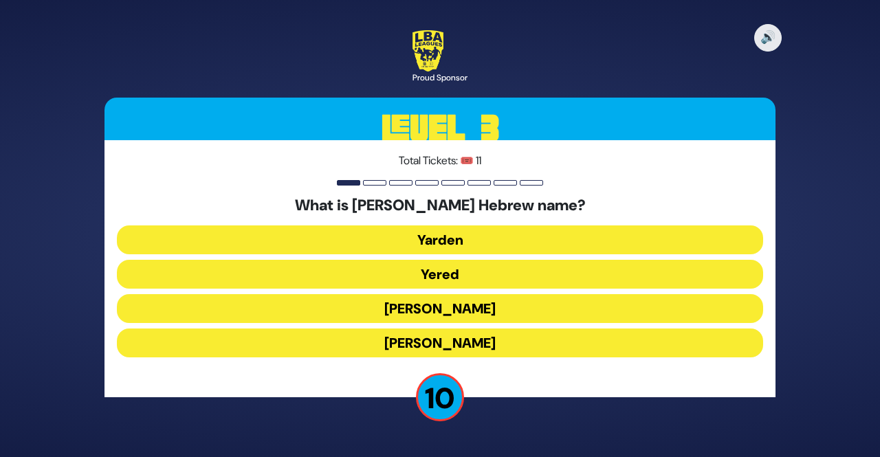
click at [453, 272] on button "Yered" at bounding box center [440, 274] width 646 height 29
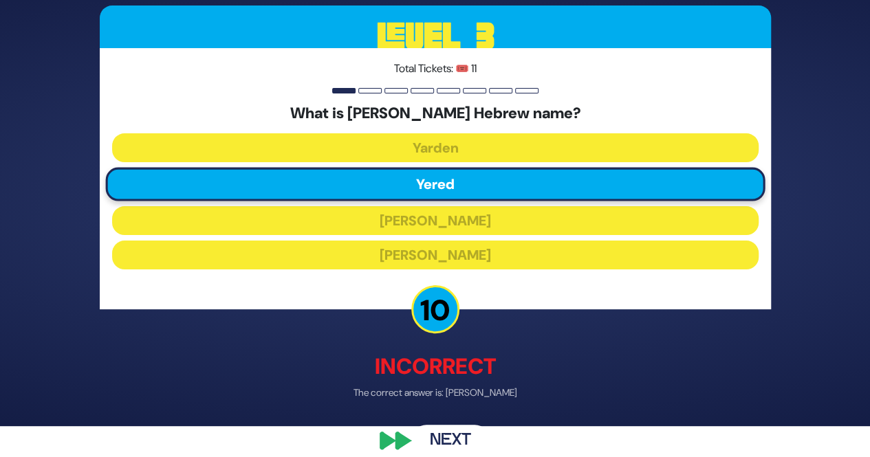
scroll to position [47, 0]
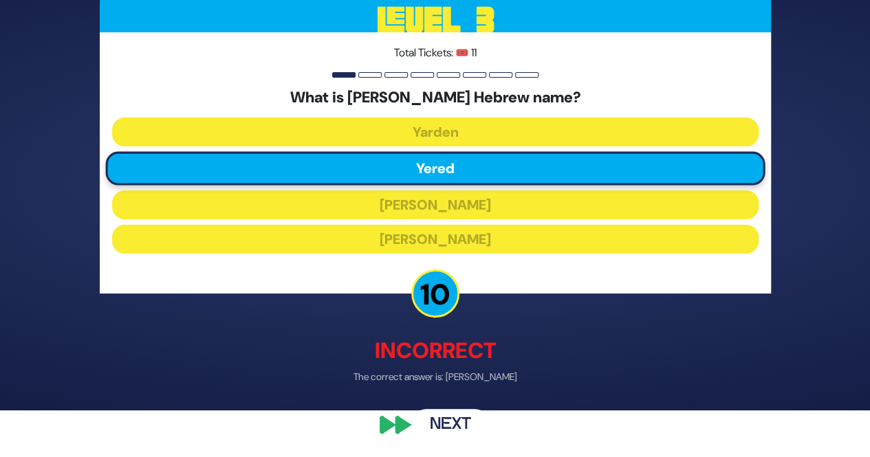
click at [452, 430] on button "Next" at bounding box center [450, 426] width 80 height 32
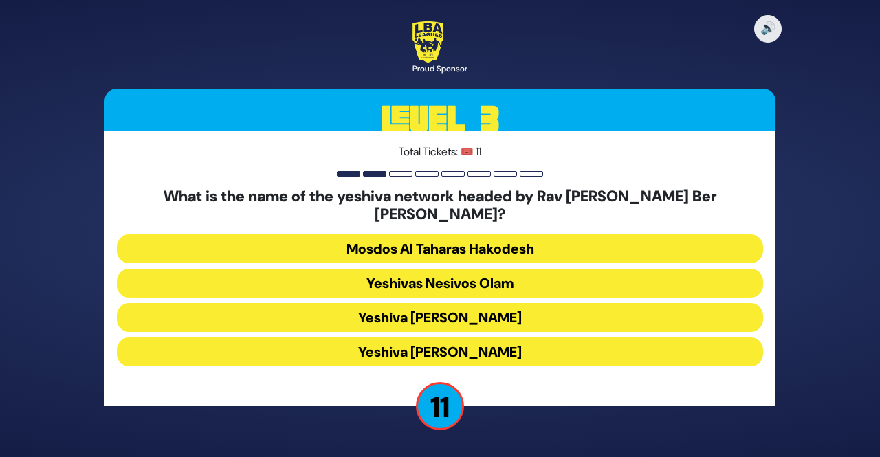
click at [419, 346] on button "Yeshiva [PERSON_NAME]" at bounding box center [440, 352] width 646 height 29
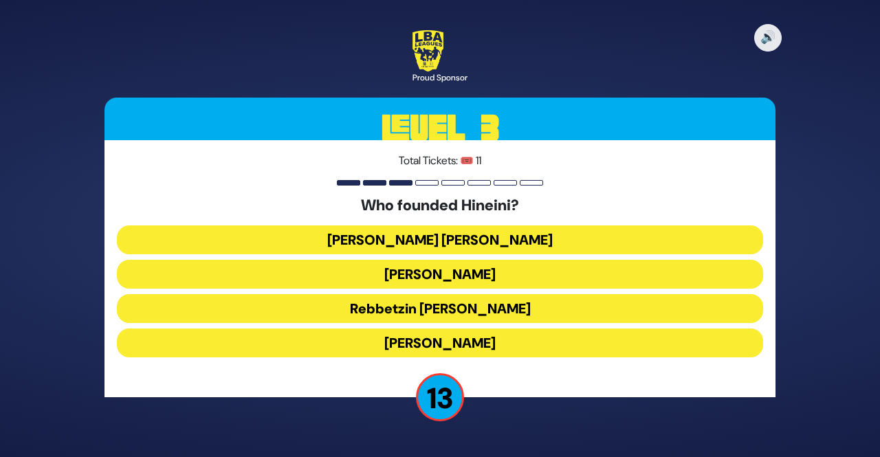
click at [407, 274] on button "[PERSON_NAME]" at bounding box center [440, 274] width 646 height 29
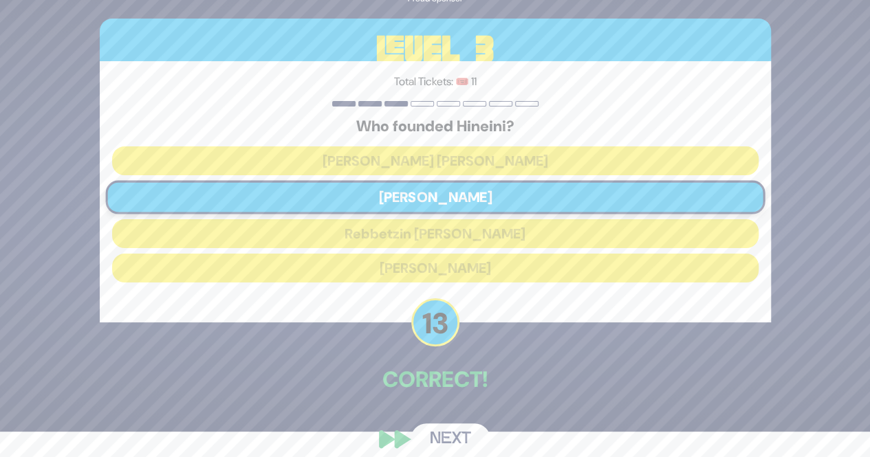
scroll to position [40, 0]
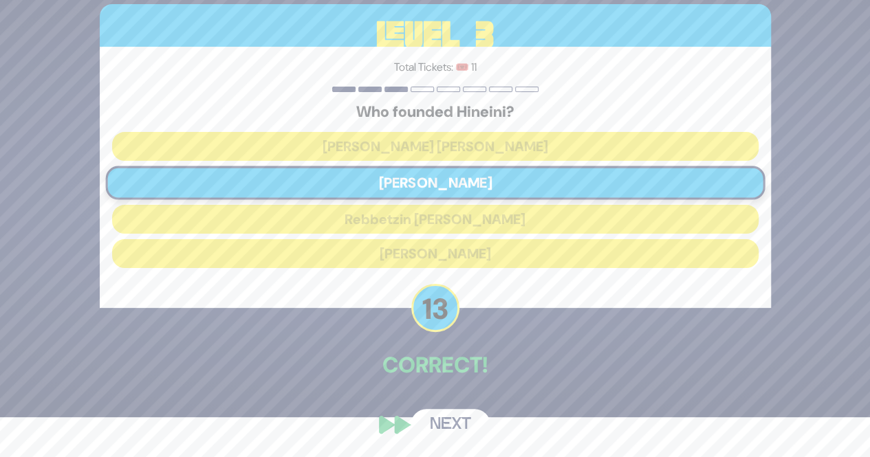
click at [443, 420] on button "Next" at bounding box center [450, 425] width 80 height 32
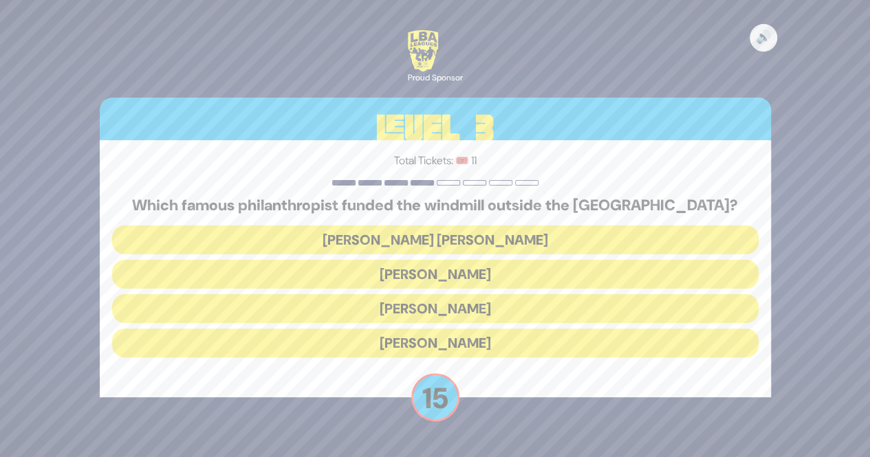
scroll to position [0, 0]
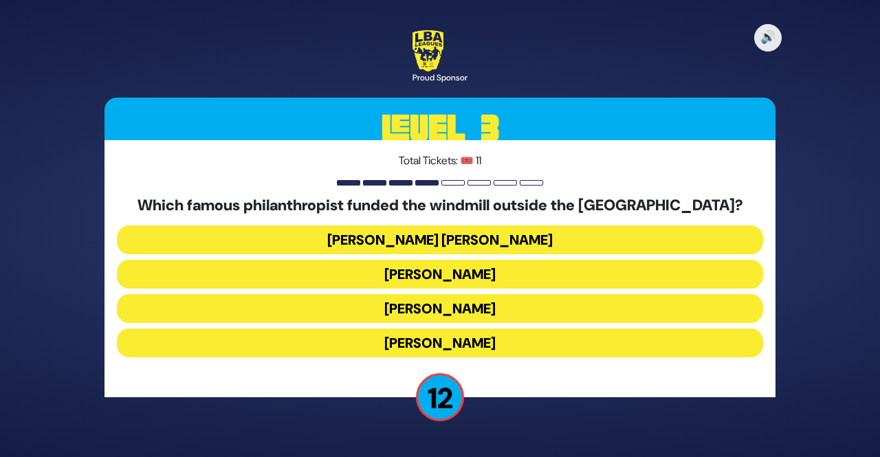
click at [416, 348] on button "[PERSON_NAME]" at bounding box center [440, 343] width 646 height 29
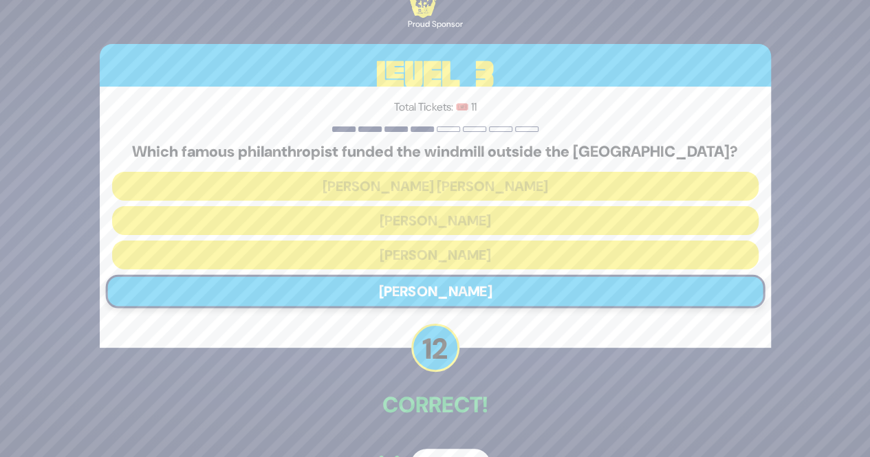
click at [451, 456] on button "Next" at bounding box center [450, 465] width 80 height 32
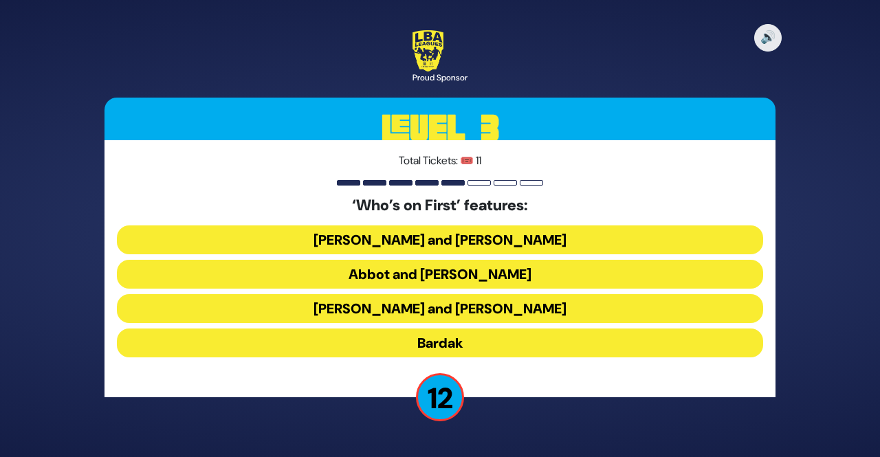
click at [433, 275] on button "Abbot and [PERSON_NAME]" at bounding box center [440, 274] width 646 height 29
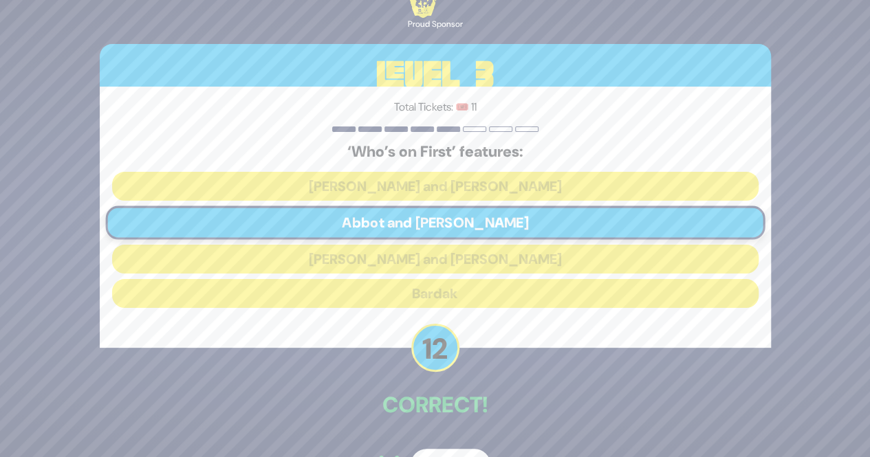
click at [442, 453] on button "Next" at bounding box center [450, 465] width 80 height 32
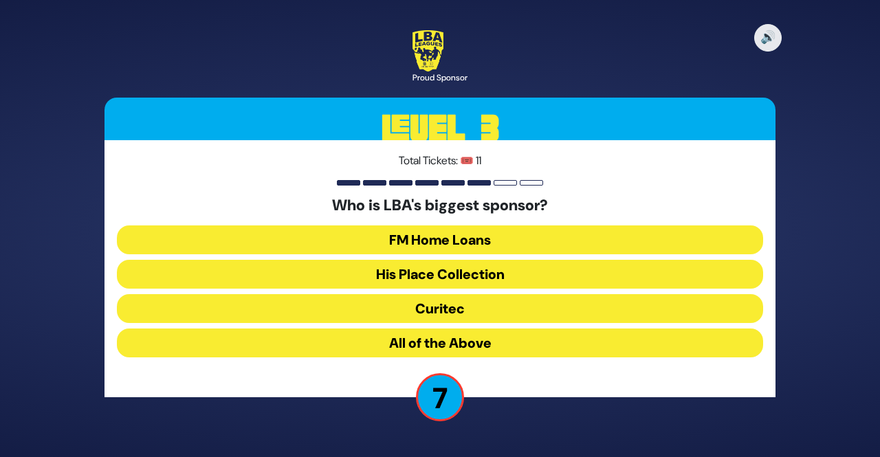
click at [422, 344] on button "All of the Above" at bounding box center [440, 343] width 646 height 29
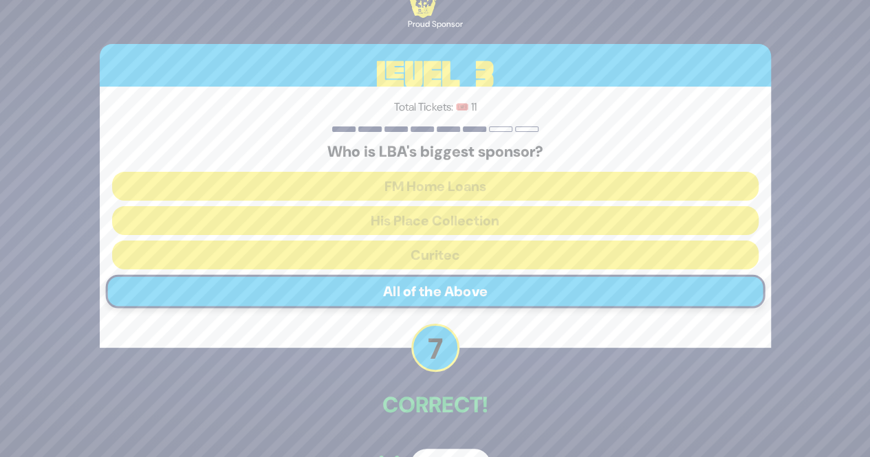
click at [441, 451] on button "Next" at bounding box center [450, 465] width 80 height 32
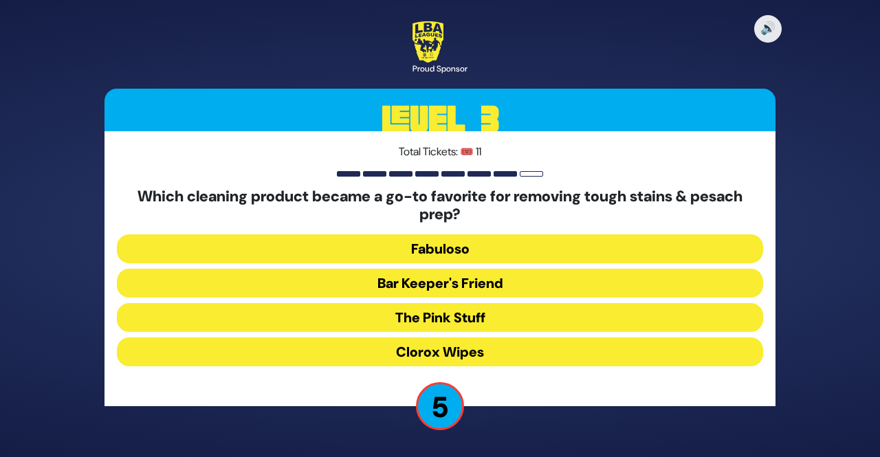
click at [433, 352] on button "Clorox Wipes" at bounding box center [440, 352] width 646 height 29
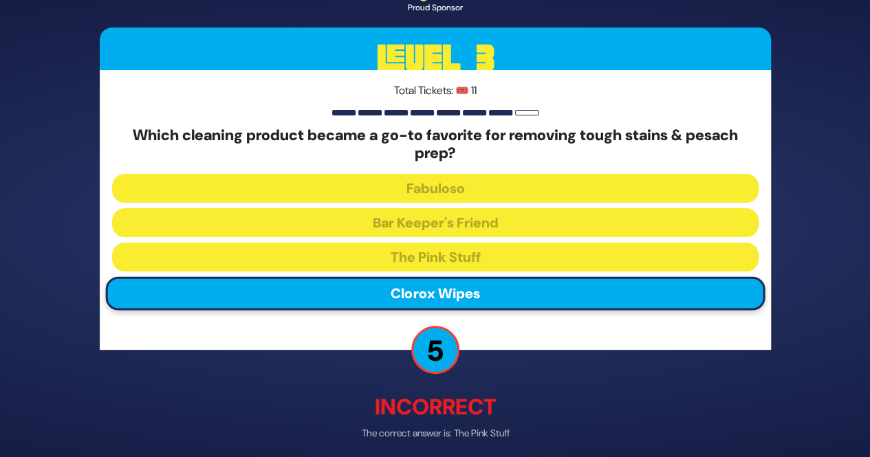
scroll to position [56, 0]
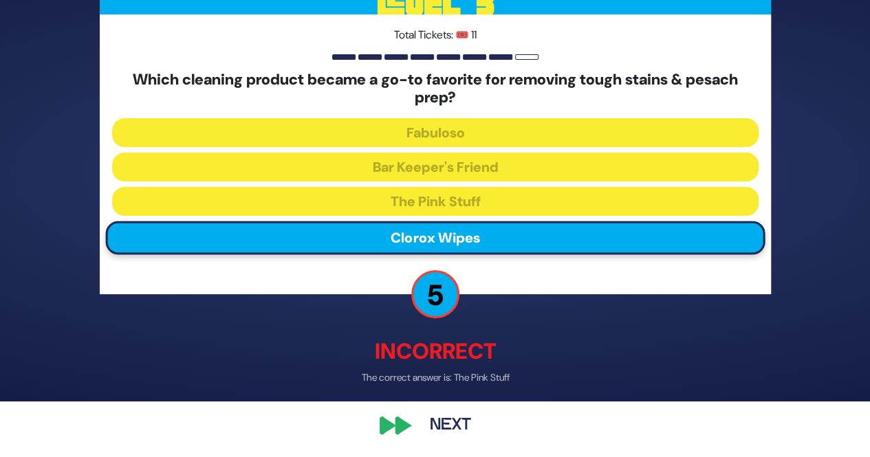
click at [452, 424] on button "Next" at bounding box center [450, 426] width 80 height 32
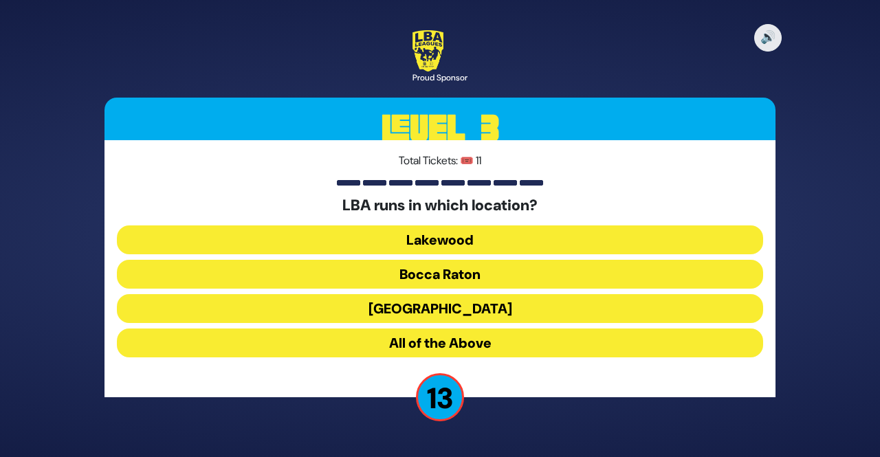
click at [420, 345] on button "All of the Above" at bounding box center [440, 343] width 646 height 29
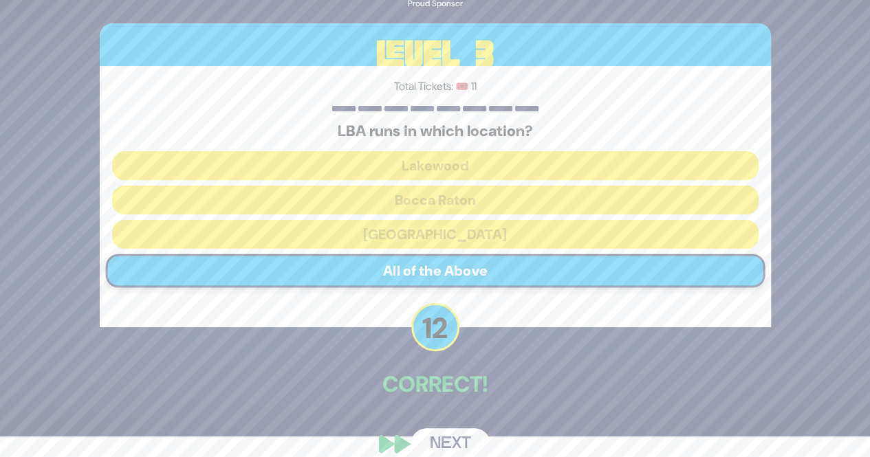
scroll to position [40, 0]
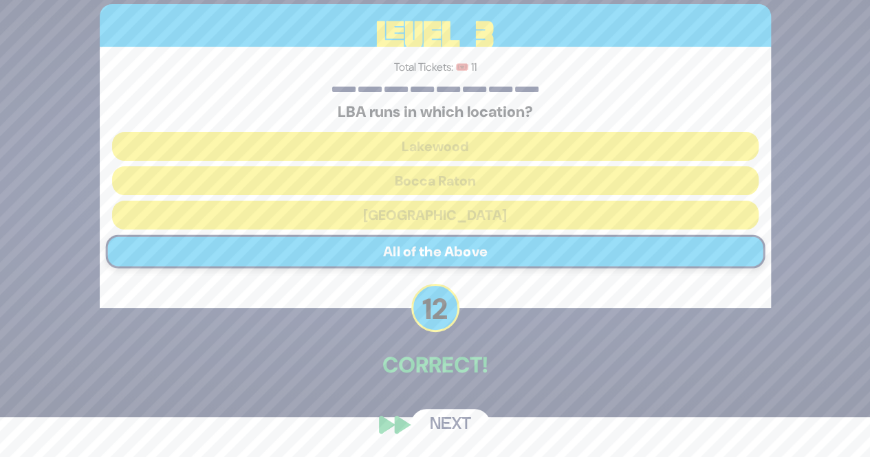
click at [453, 428] on button "Next" at bounding box center [450, 425] width 80 height 32
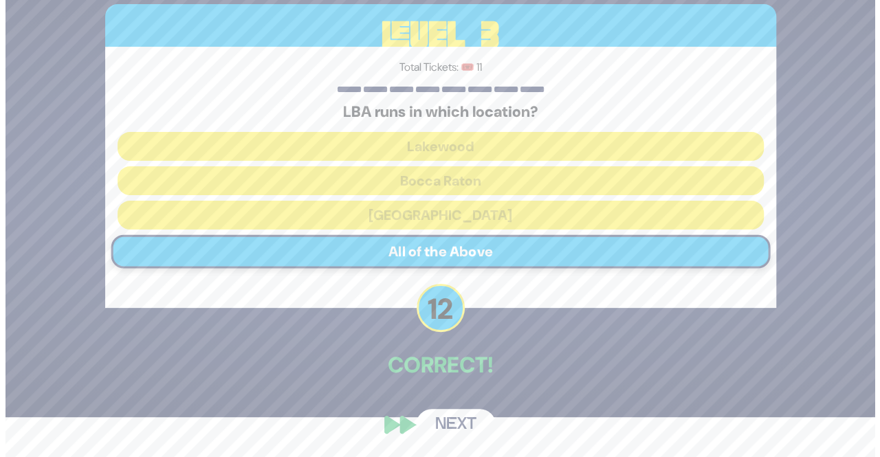
scroll to position [0, 0]
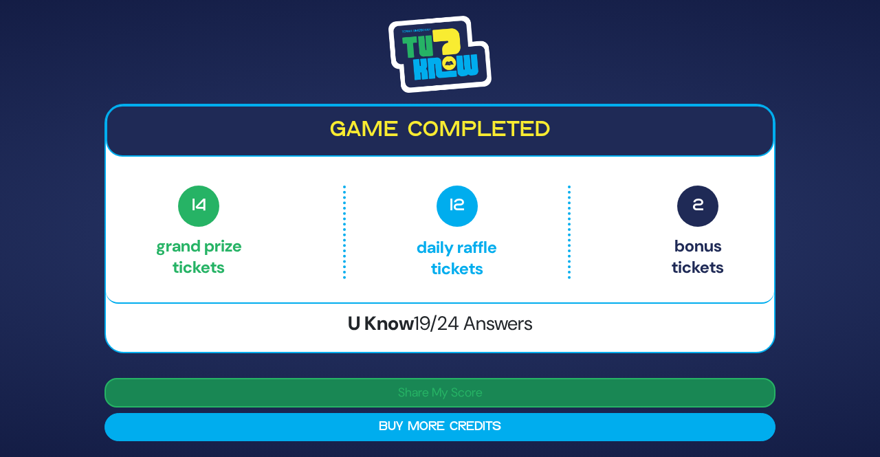
click at [443, 391] on button "Share My Score" at bounding box center [439, 393] width 671 height 30
